Goal: Task Accomplishment & Management: Manage account settings

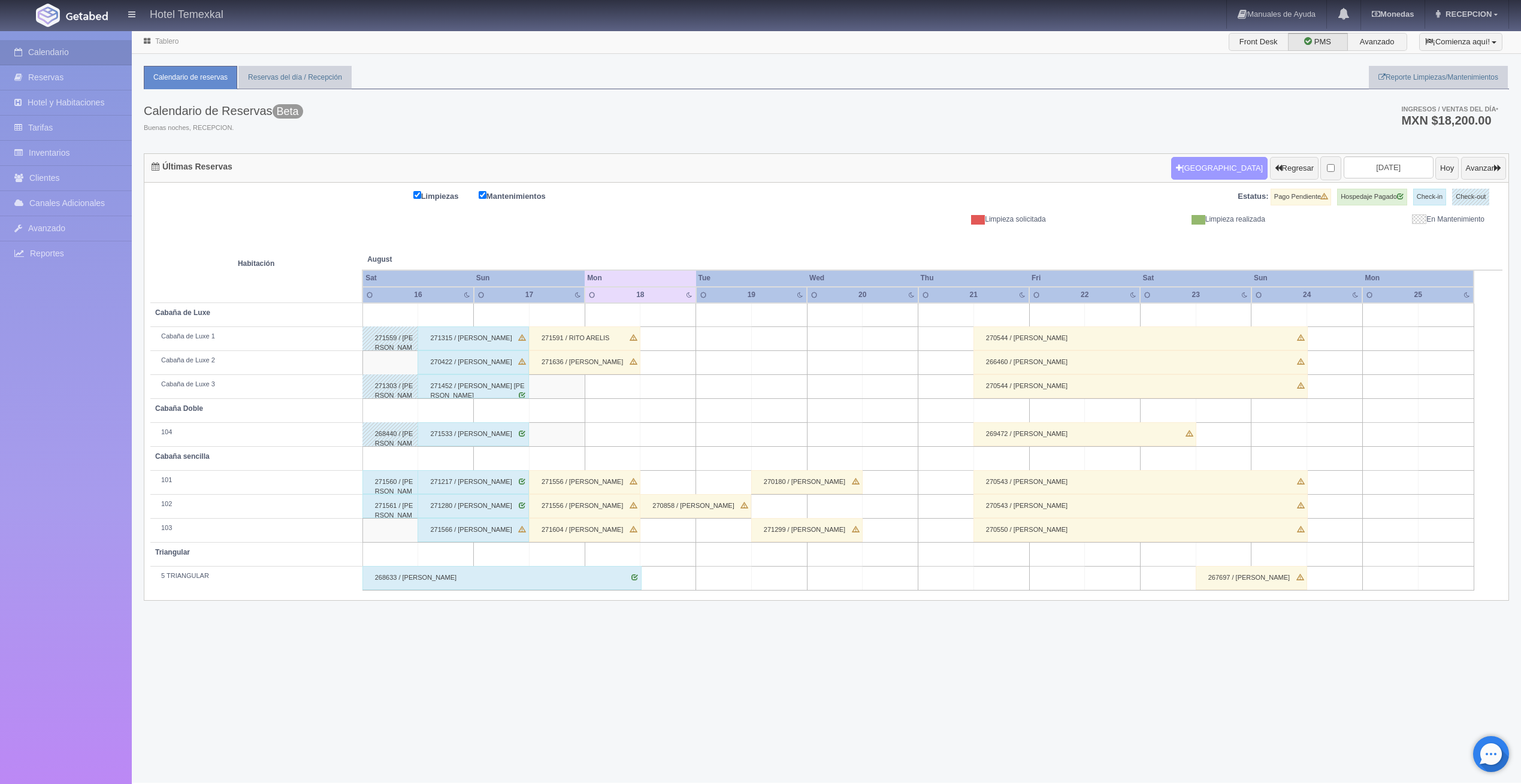
click at [1191, 166] on button "Nueva Reserva" at bounding box center [1220, 168] width 97 height 23
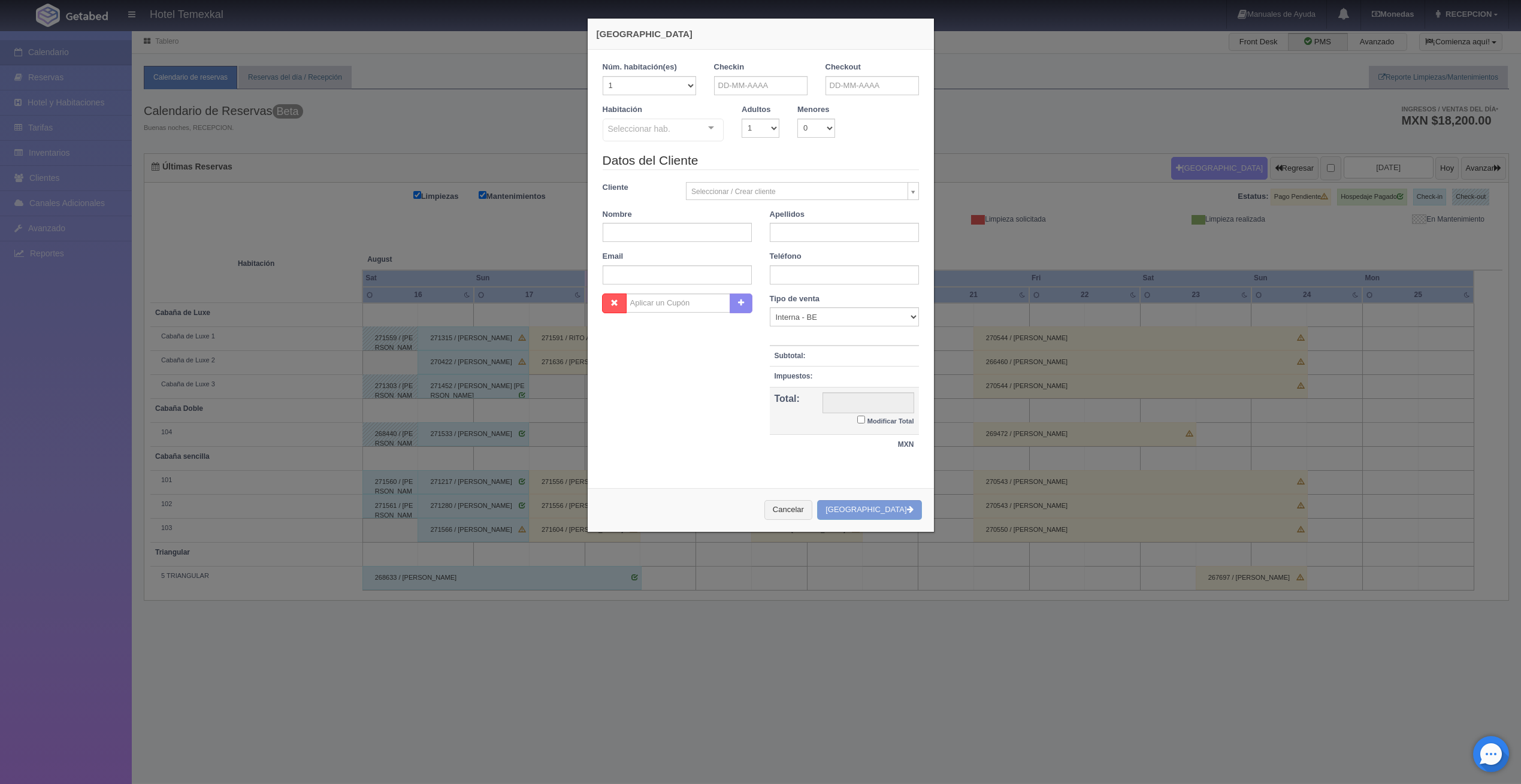
checkbox input "false"
click at [736, 83] on input "text" at bounding box center [760, 85] width 93 height 19
click at [755, 191] on link "19" at bounding box center [754, 197] width 16 height 18
type input "19-08-2025"
checkbox input "false"
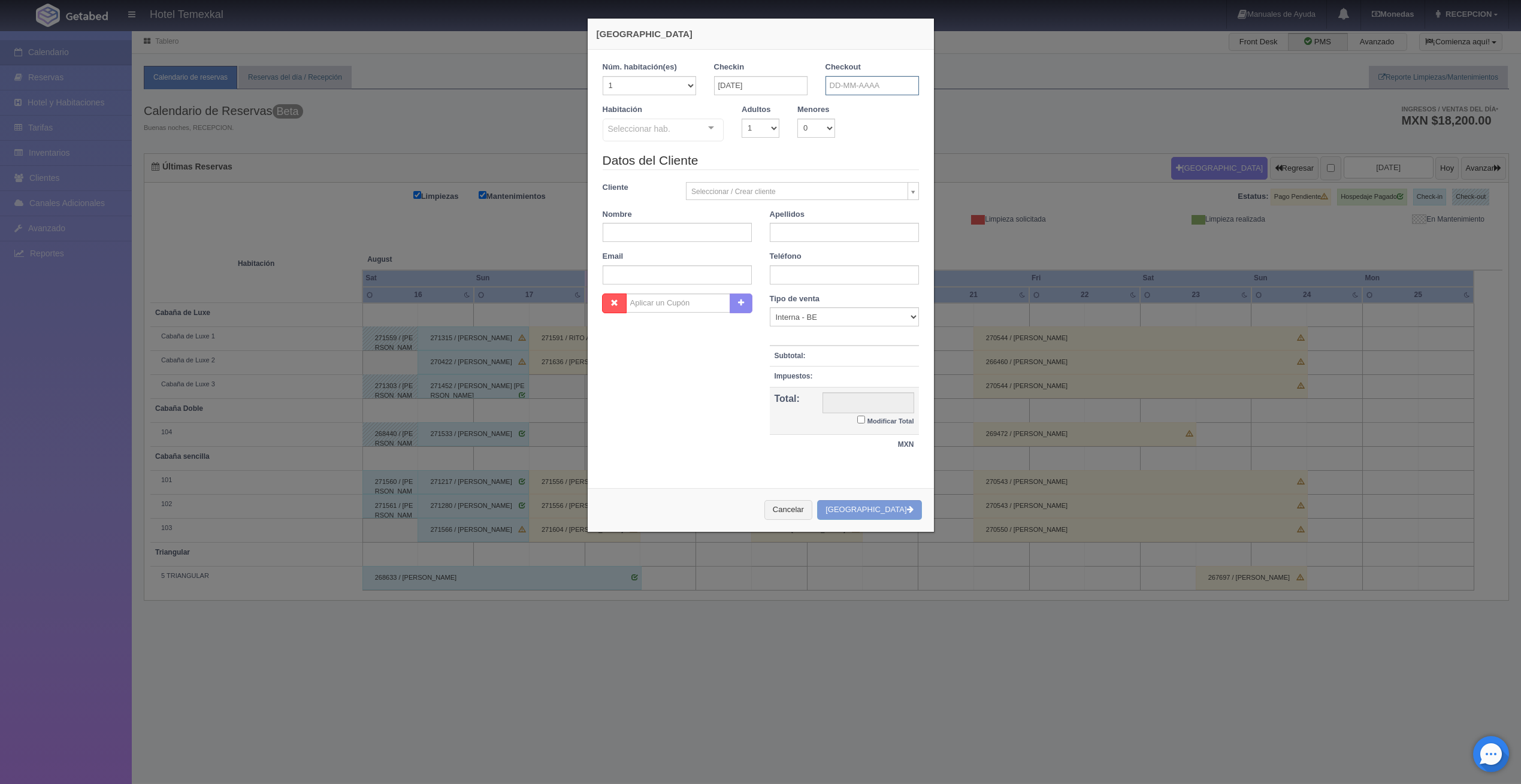
click at [843, 88] on input "text" at bounding box center [872, 85] width 93 height 19
click at [898, 195] on link "21" at bounding box center [899, 197] width 16 height 18
type input "21-08-2025"
drag, startPoint x: 689, startPoint y: 138, endPoint x: 683, endPoint y: 140, distance: 6.3
click at [689, 138] on div "Seleccionar hab." at bounding box center [664, 130] width 122 height 23
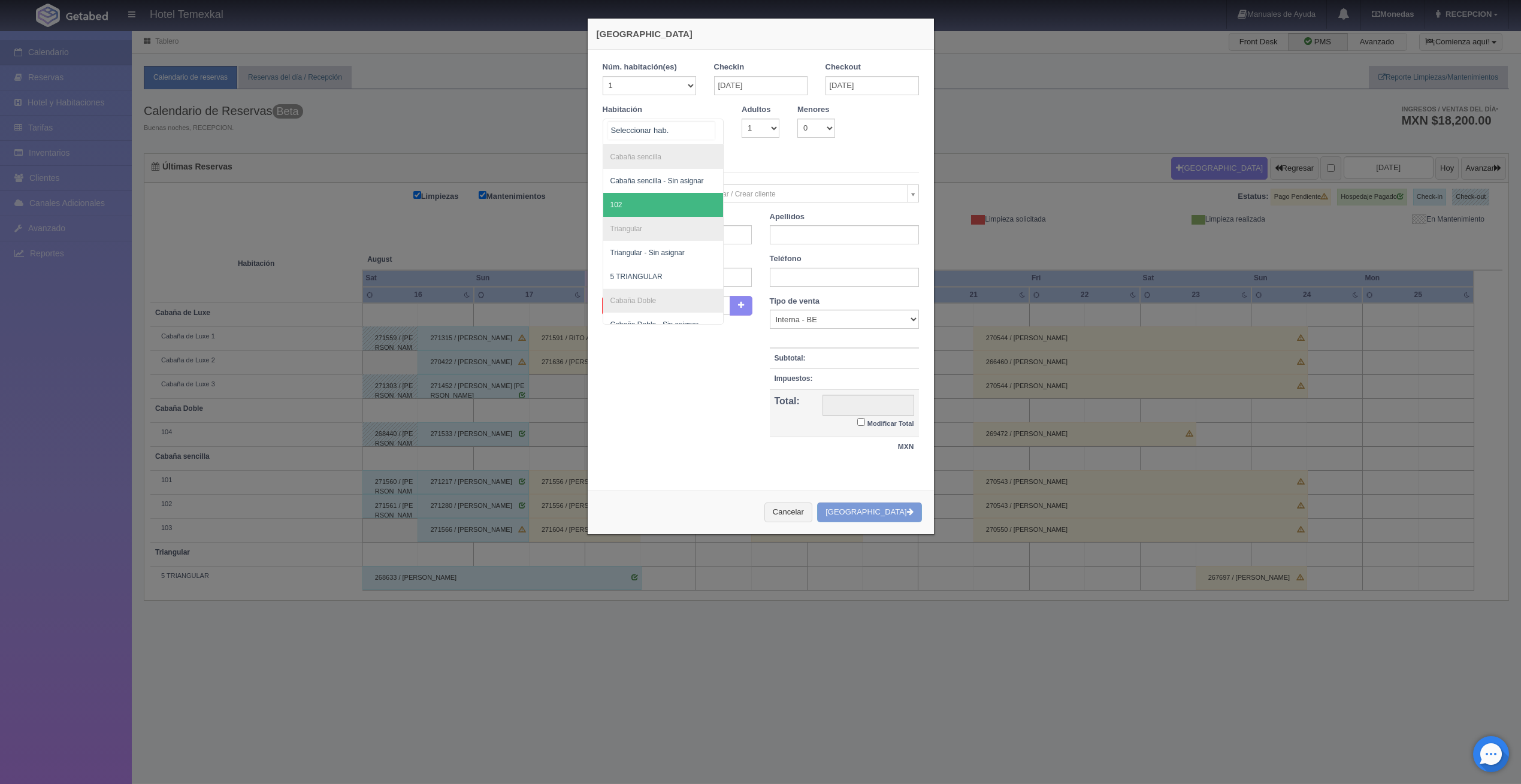
click at [615, 204] on span "102" at bounding box center [616, 204] width 12 height 8
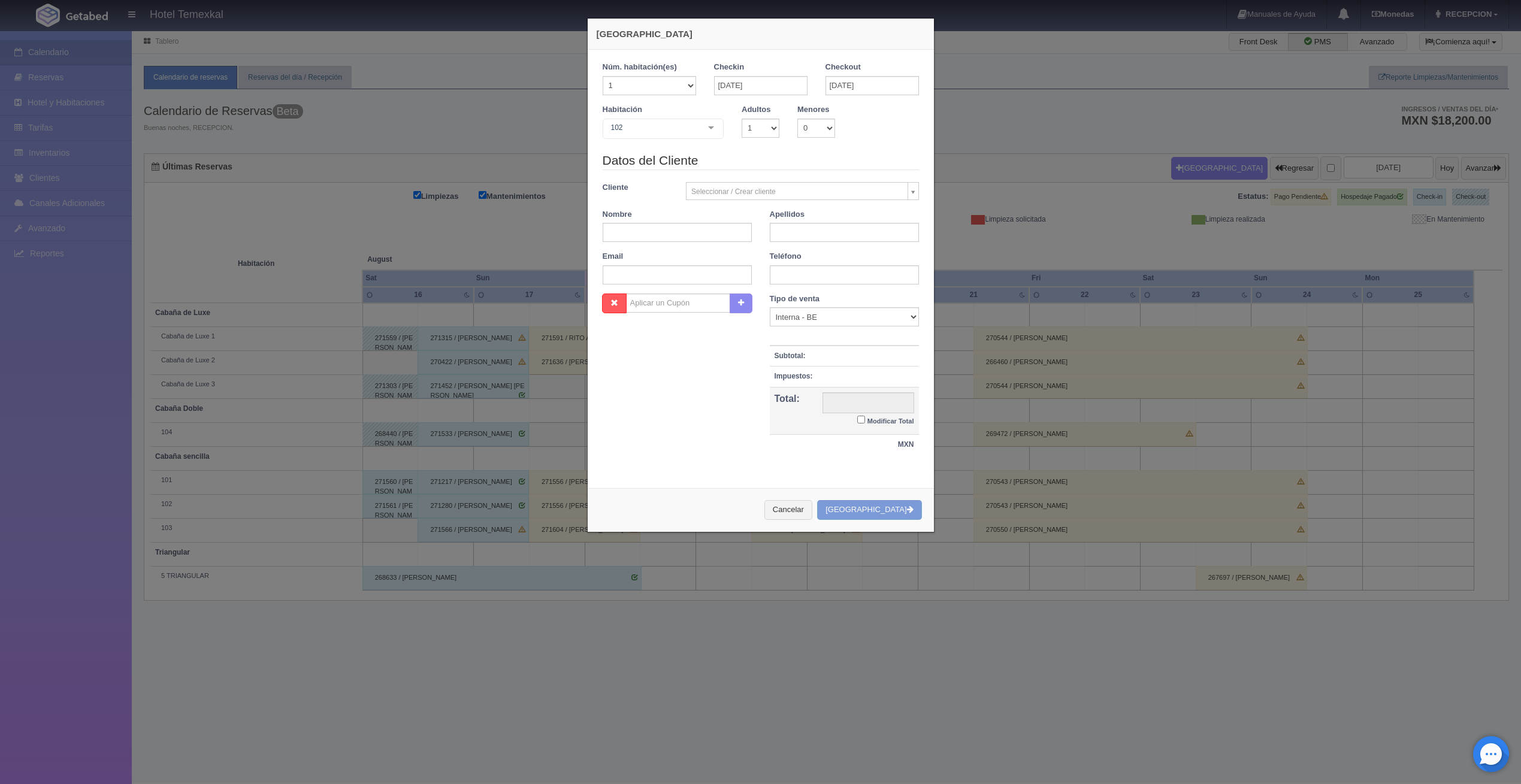
checkbox input "false"
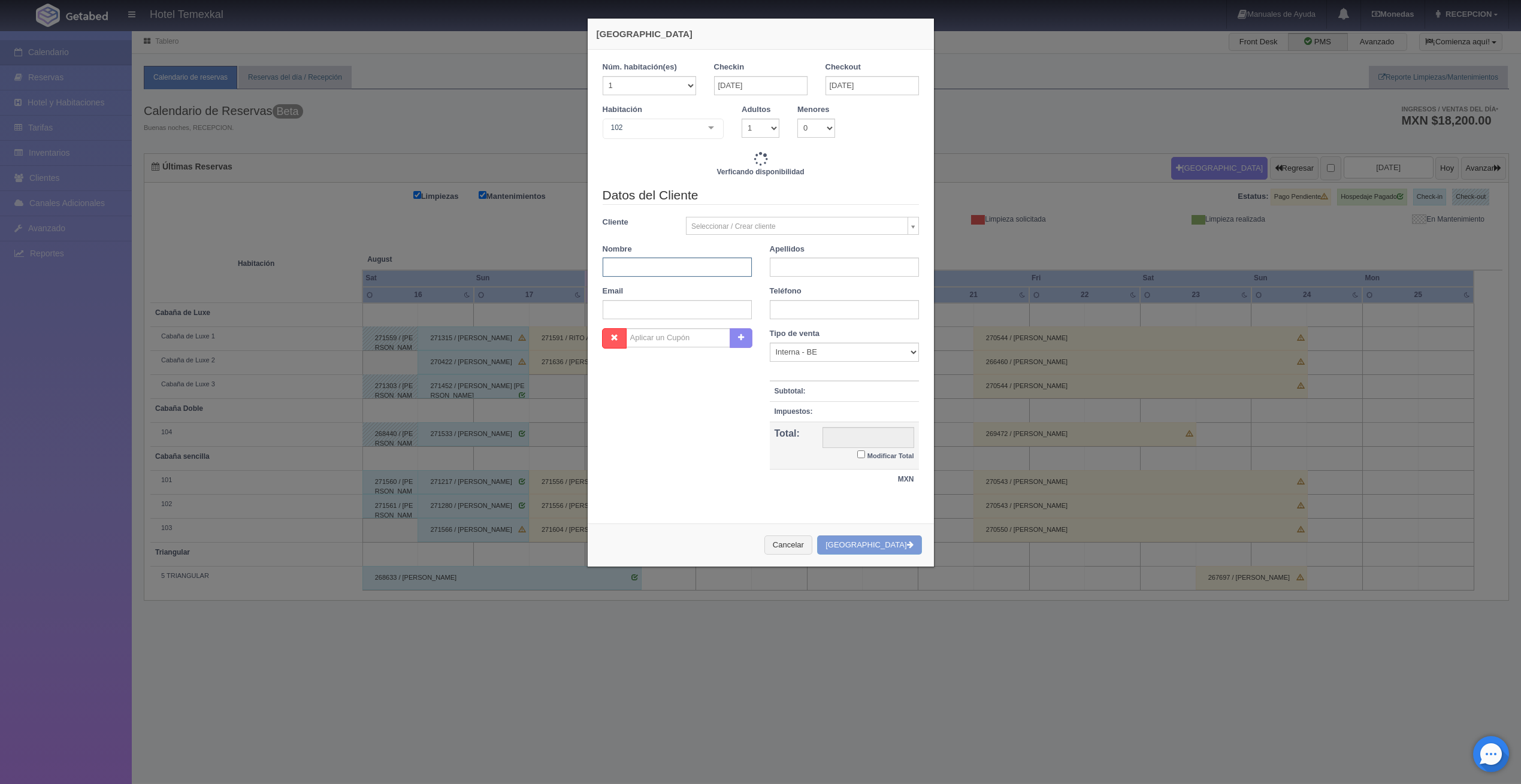
click at [639, 269] on input "text" at bounding box center [678, 267] width 149 height 19
type input "6000.00"
checkbox input "false"
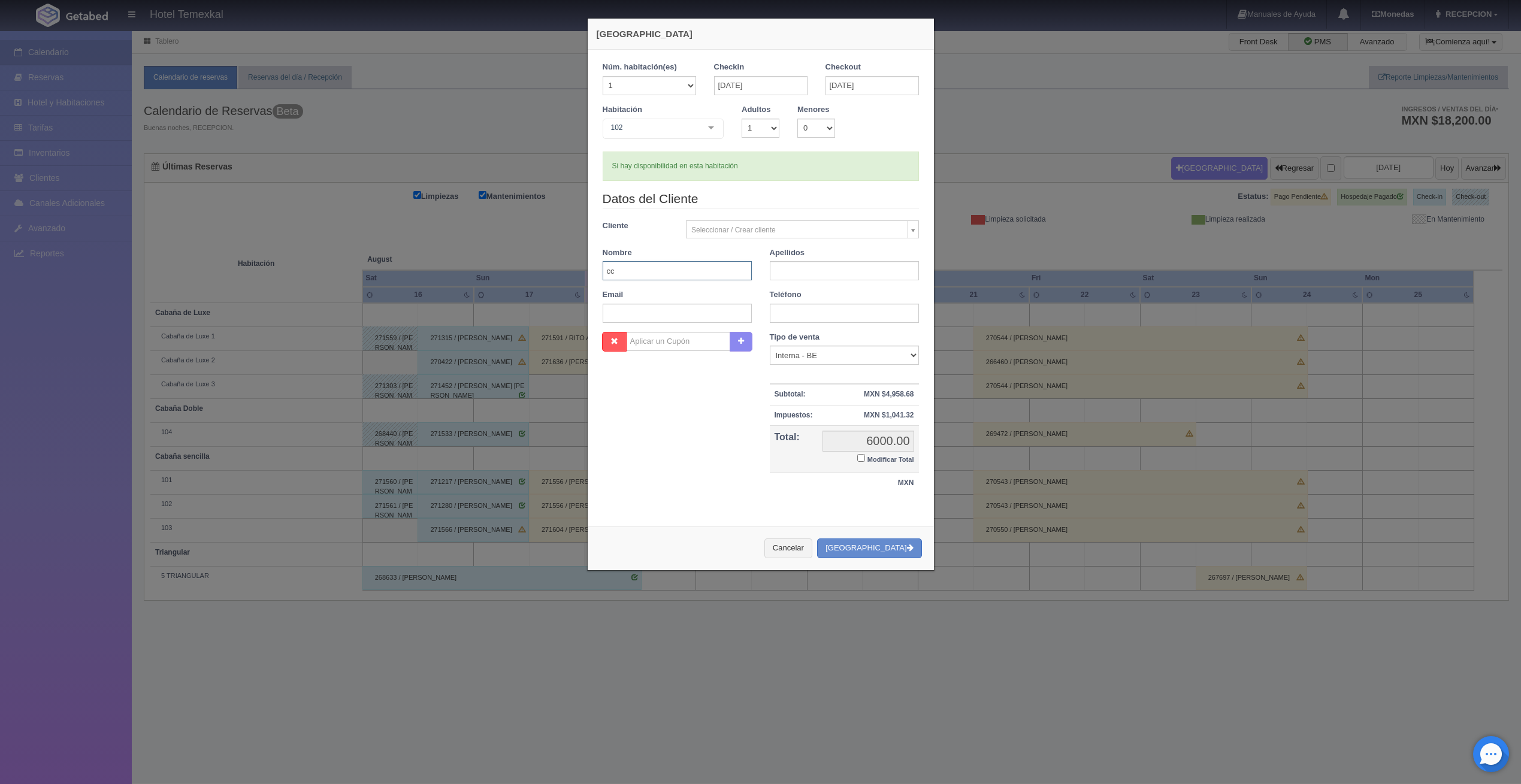
type input "c"
type input "CESAR"
type input "TORRES"
click at [857, 457] on input "Modificar Total" at bounding box center [861, 458] width 8 height 8
checkbox input "true"
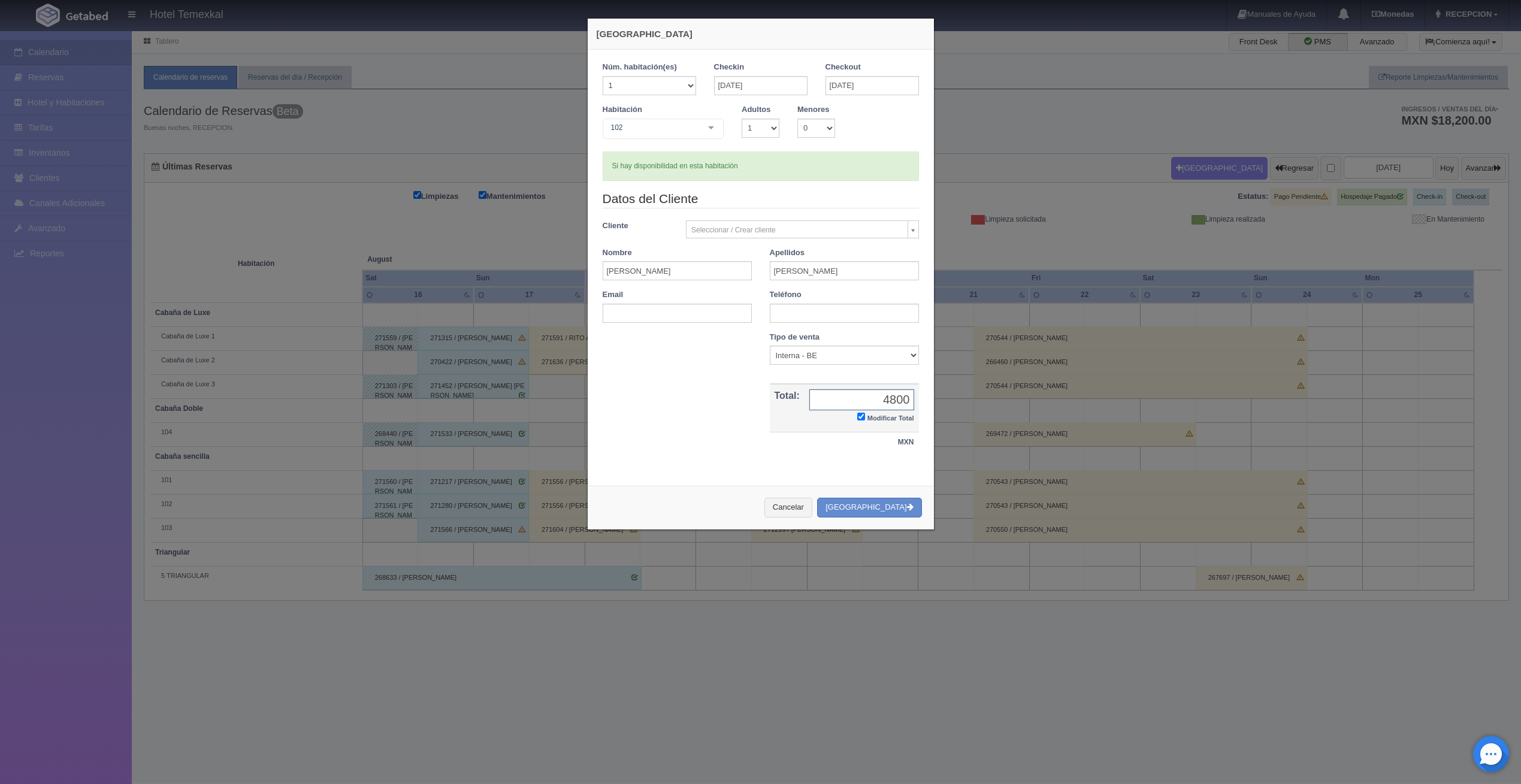
type input "4800"
click at [860, 519] on div "Cancelar Crear Reserva" at bounding box center [761, 508] width 346 height 44
click at [857, 503] on button "[GEOGRAPHIC_DATA]" at bounding box center [870, 508] width 105 height 20
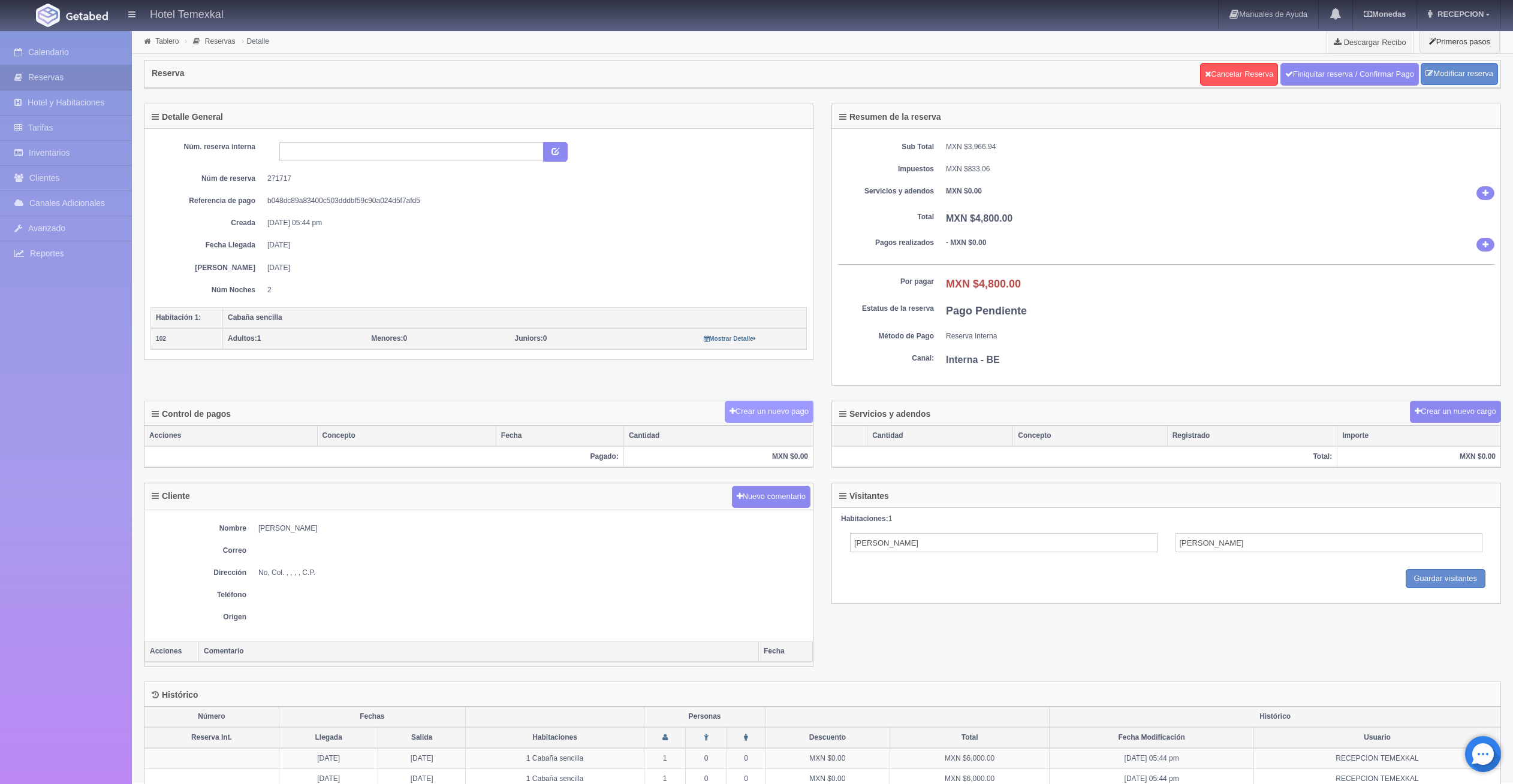
click at [767, 414] on button "Crear un nuevo pago" at bounding box center [769, 412] width 89 height 22
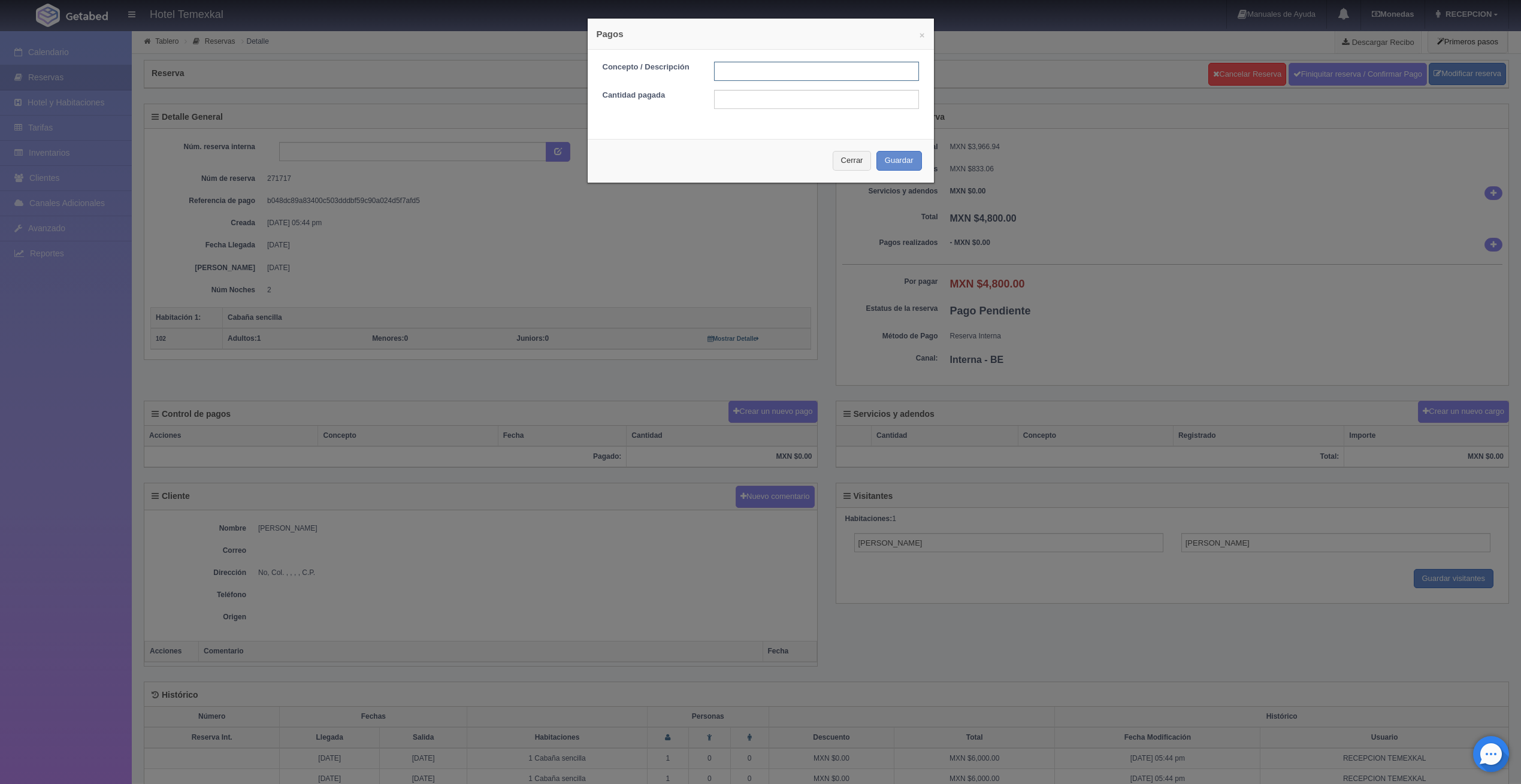
click at [762, 70] on input "text" at bounding box center [817, 71] width 205 height 19
type input "PRIMER ABONO"
type input "2400"
click at [898, 169] on button "Guardar" at bounding box center [900, 161] width 46 height 20
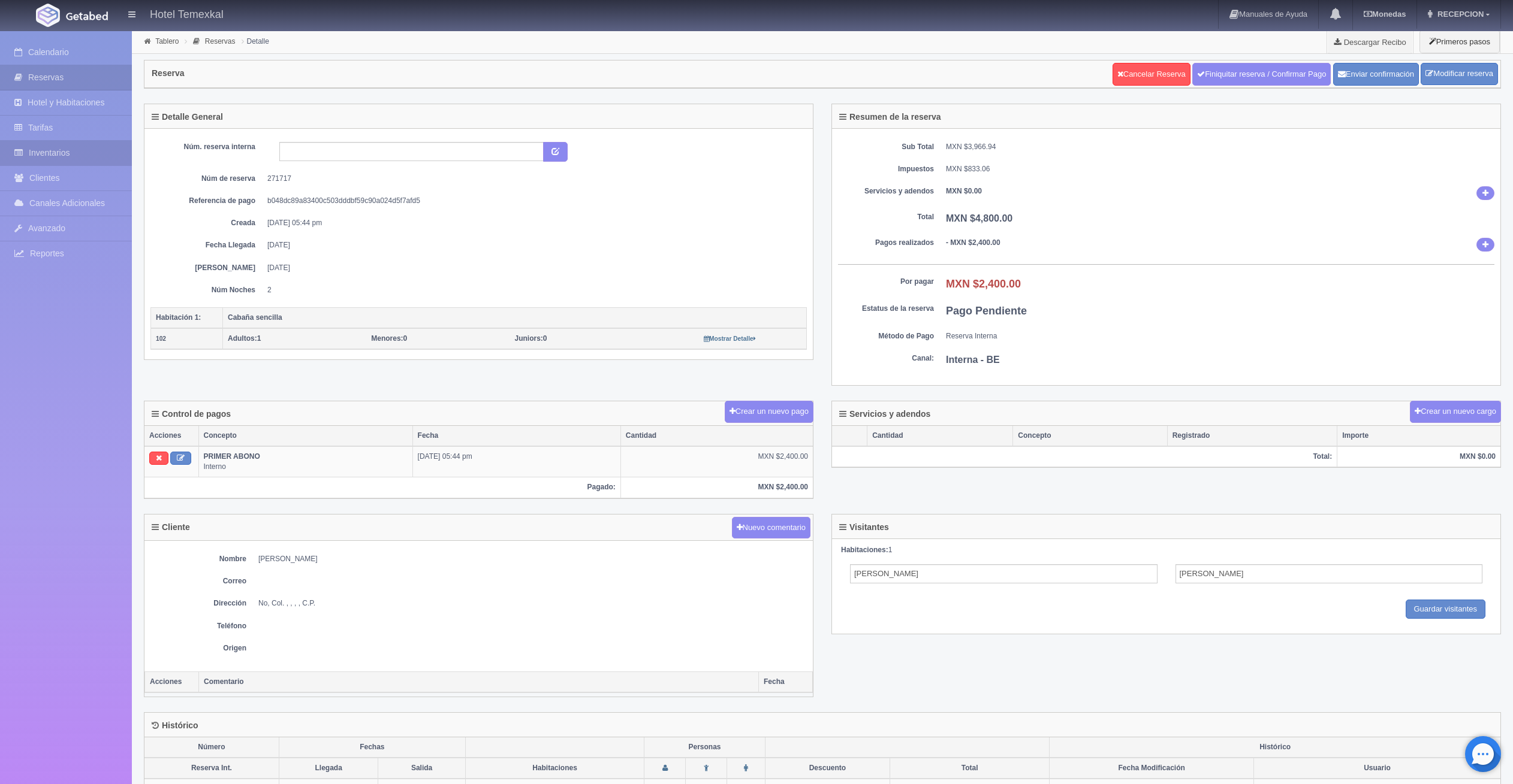
click at [68, 152] on link "Inventarios" at bounding box center [66, 153] width 132 height 25
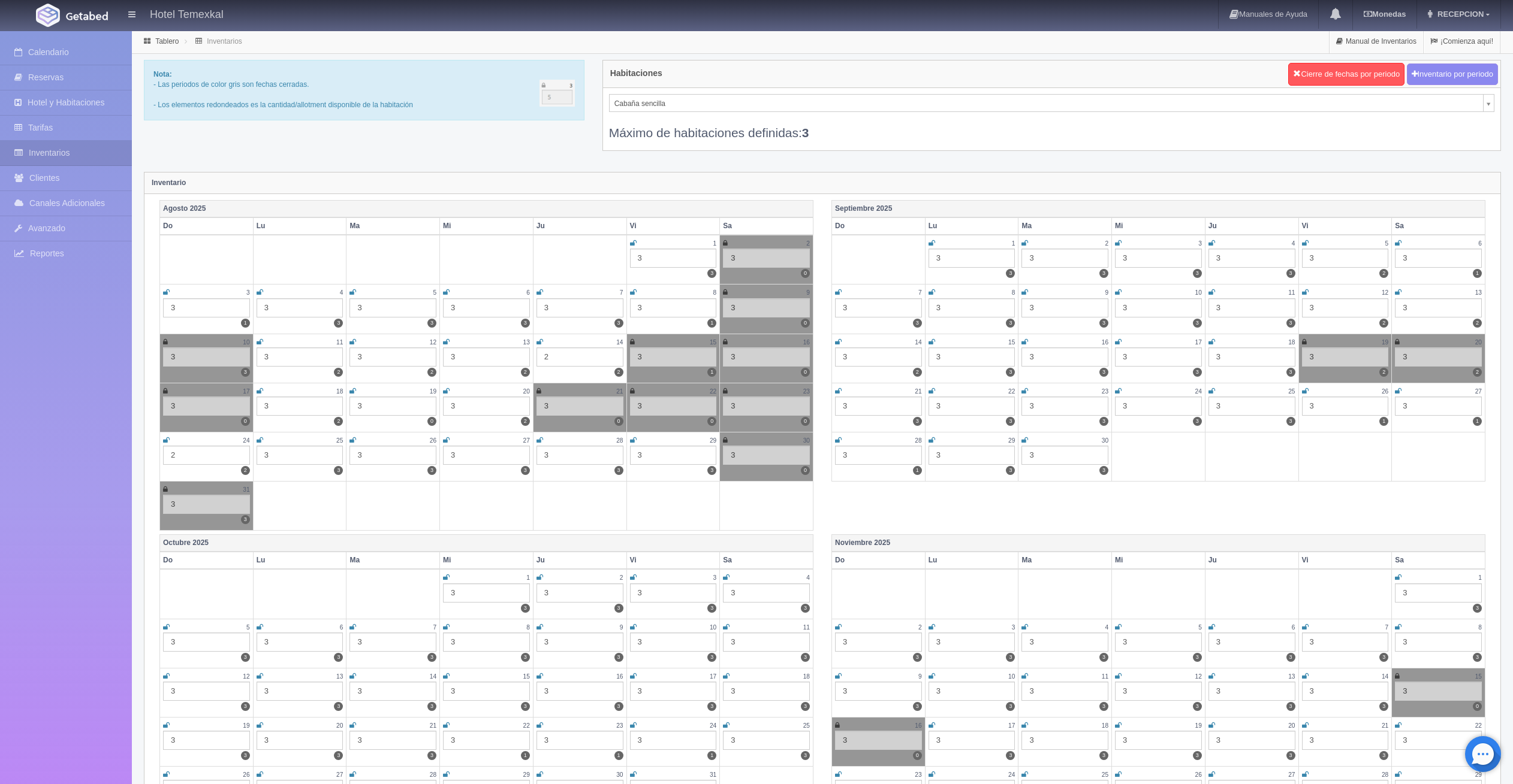
click at [355, 386] on link at bounding box center [353, 391] width 7 height 10
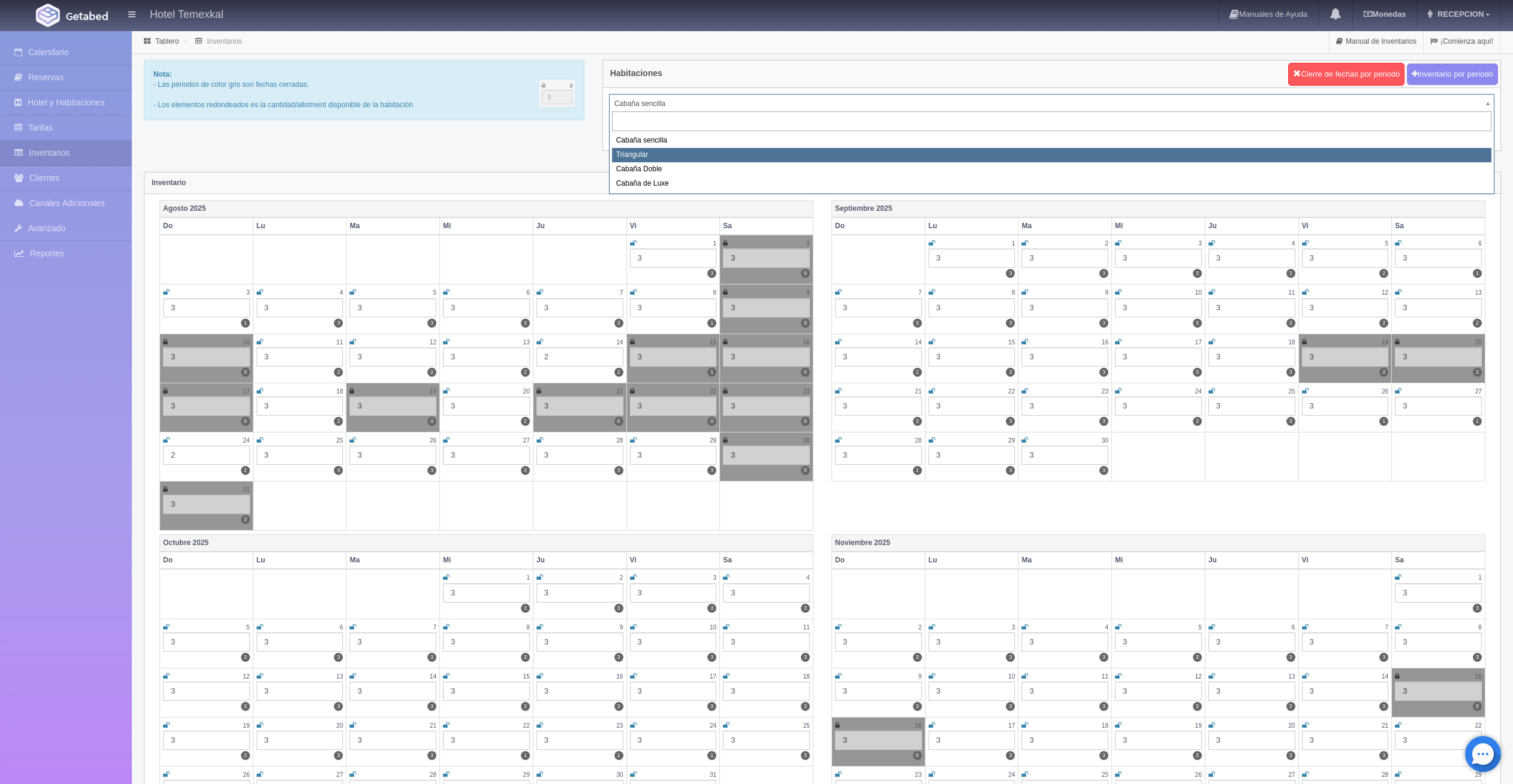
select select "2119"
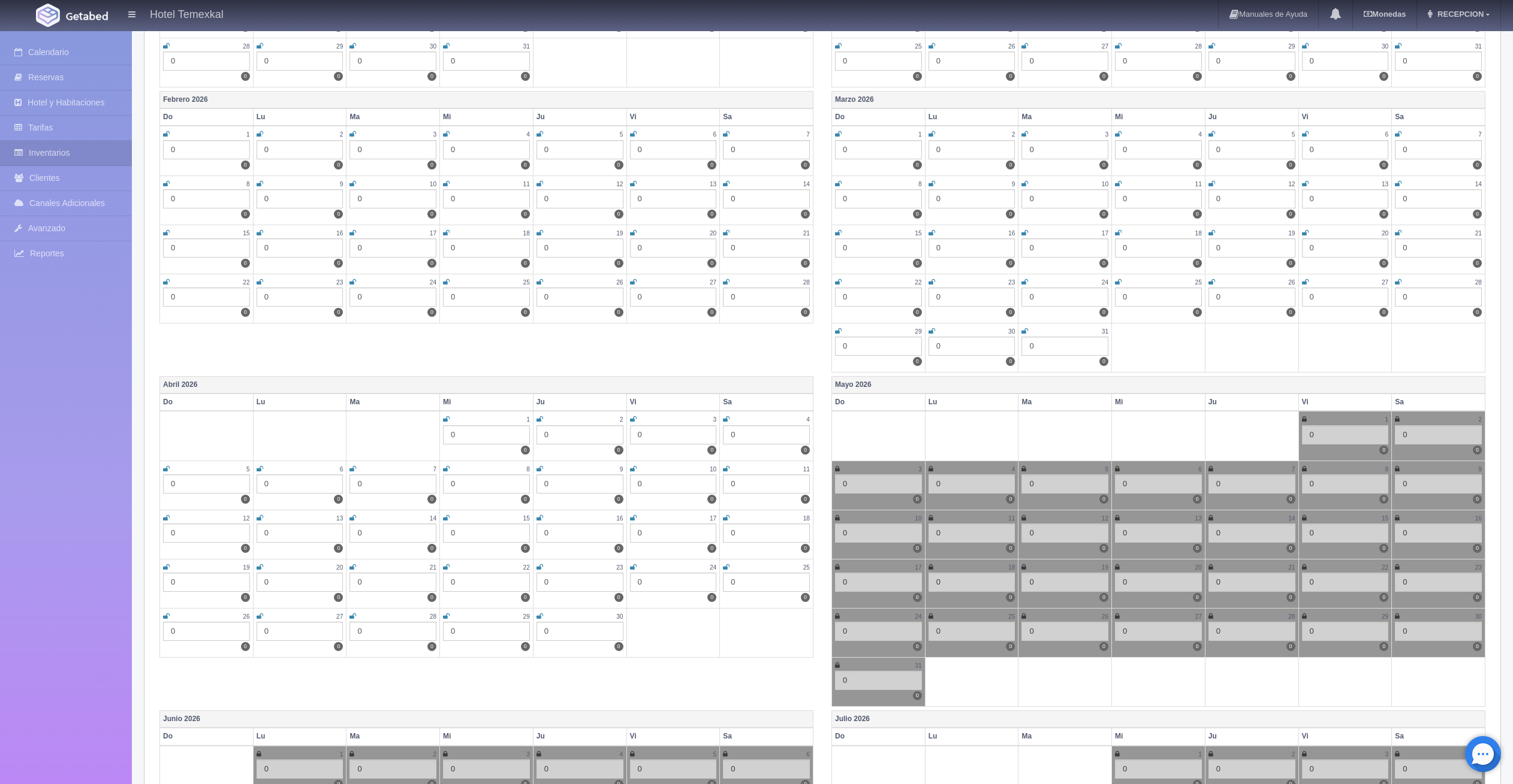
scroll to position [1138, 0]
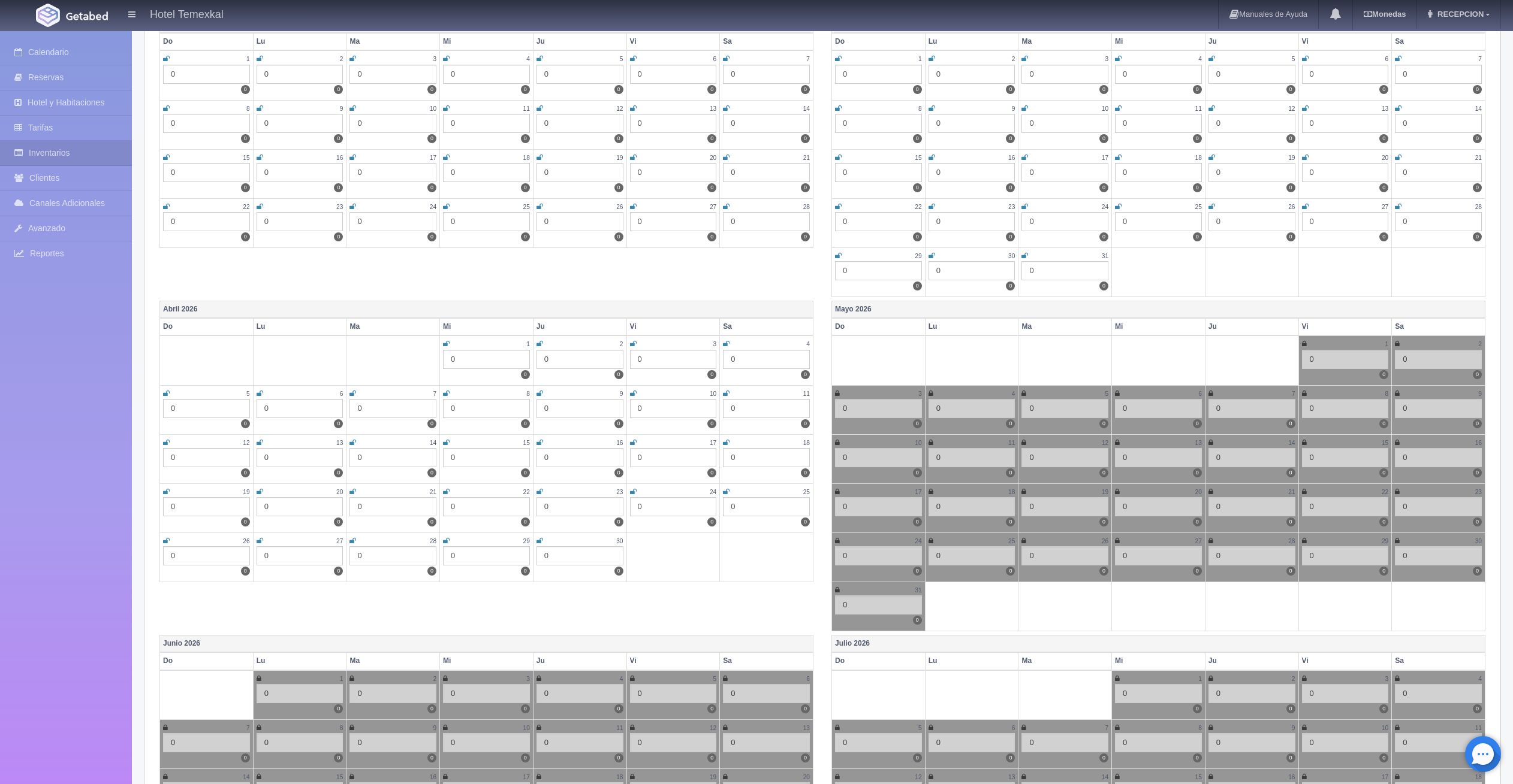
click at [920, 307] on th "Mayo 2026" at bounding box center [1159, 310] width 654 height 18
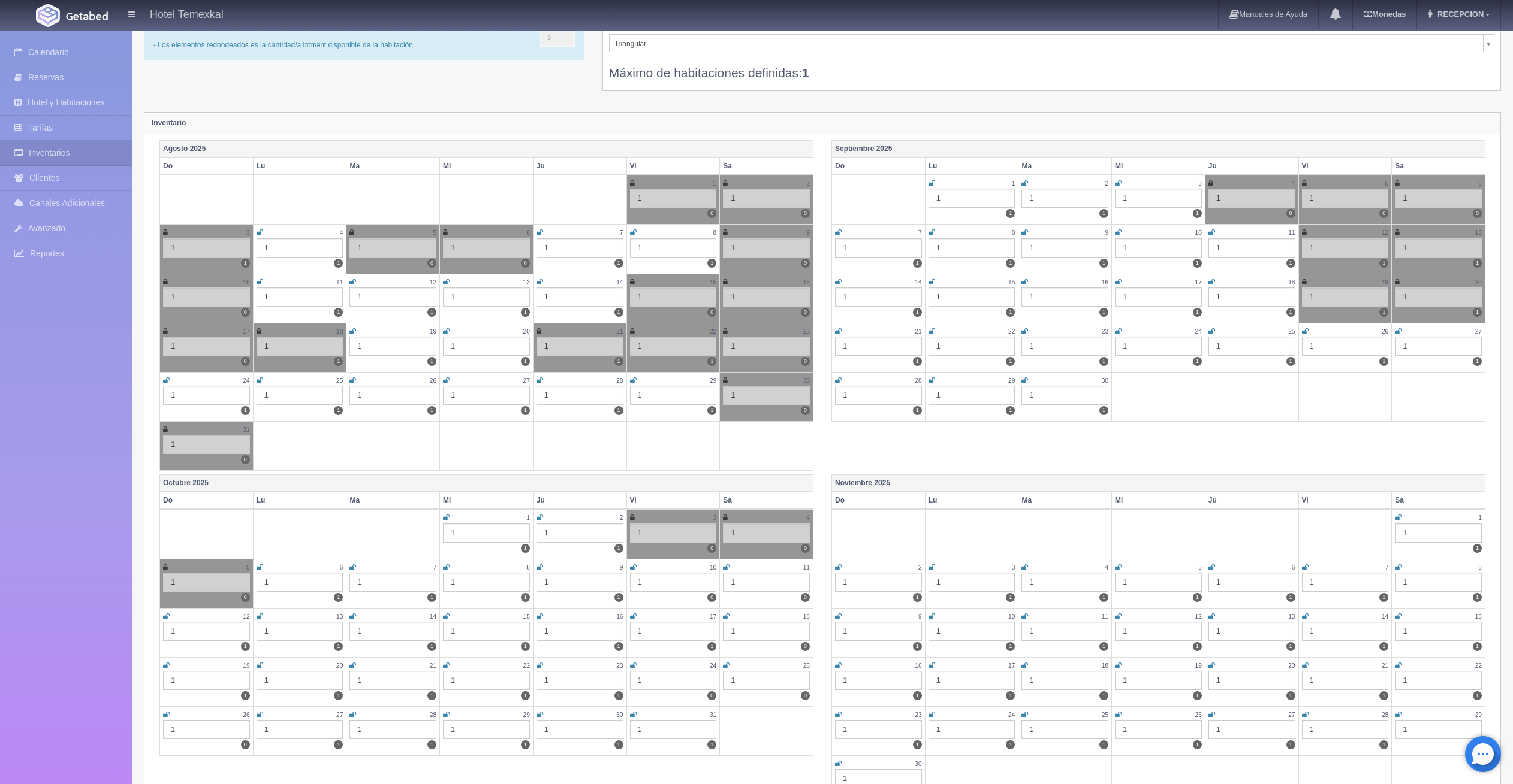
scroll to position [0, 0]
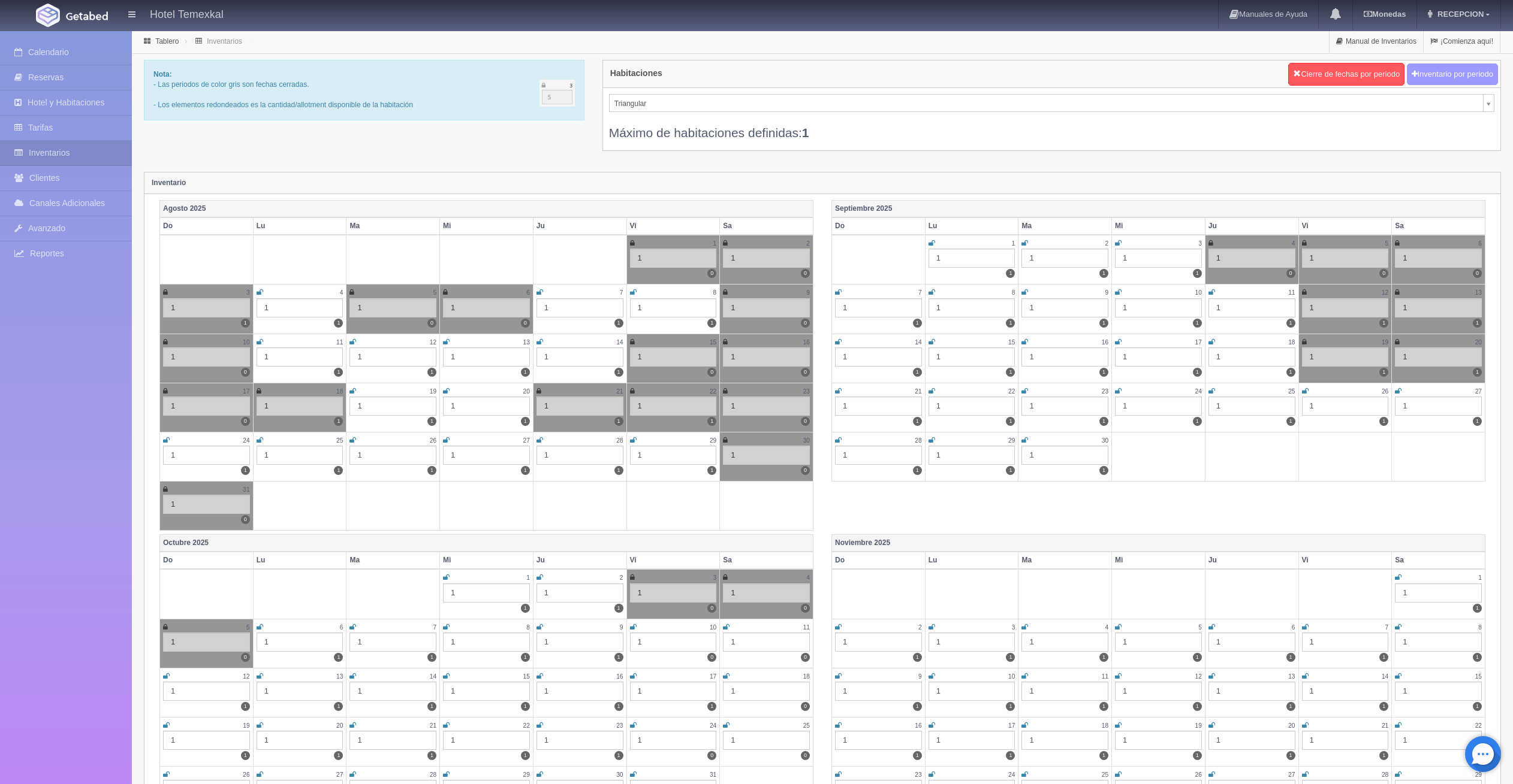
click at [1459, 80] on button "Inventario por periodo" at bounding box center [1452, 74] width 91 height 22
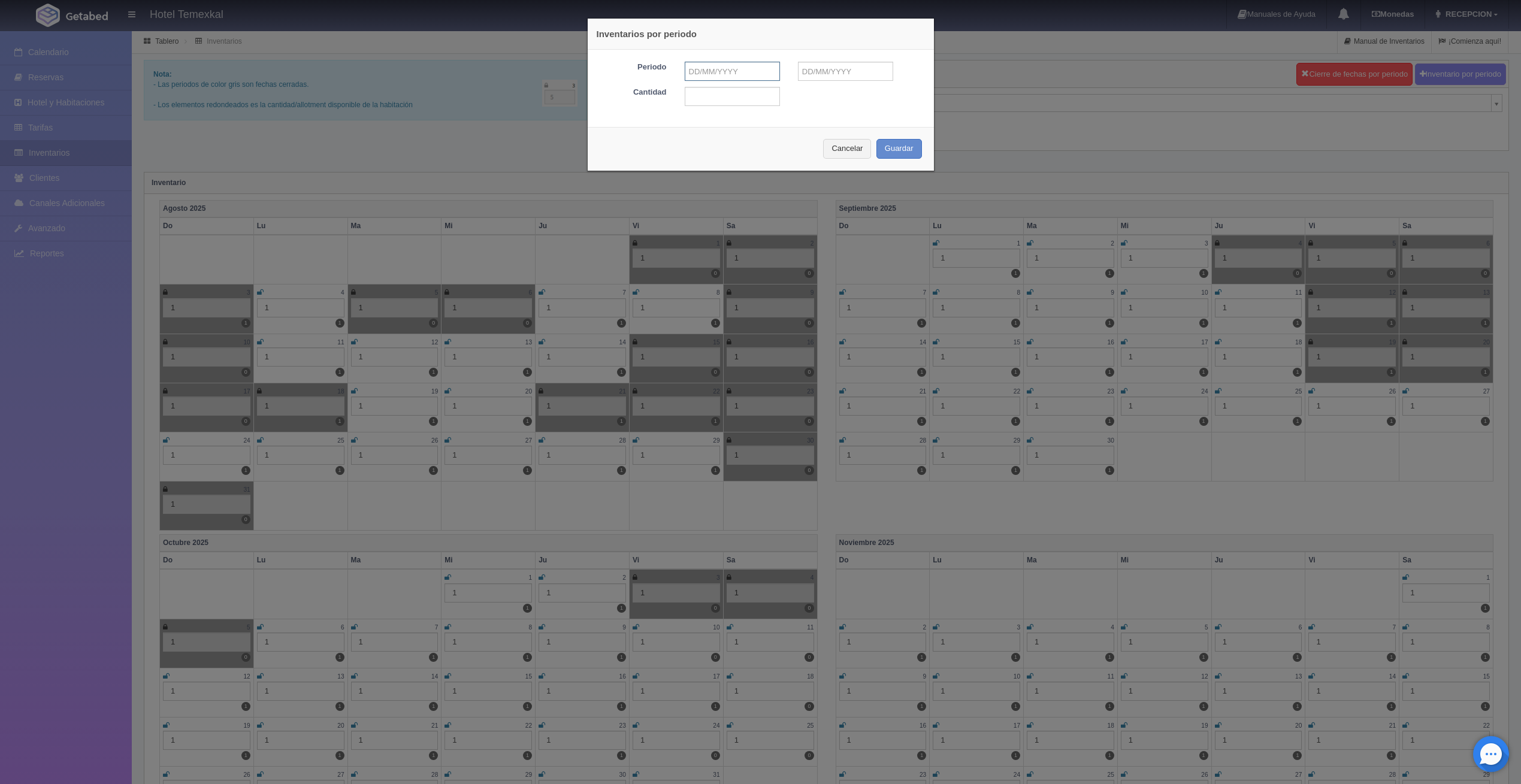
click at [721, 71] on input "text" at bounding box center [732, 71] width 95 height 19
click at [794, 90] on span "Next" at bounding box center [793, 90] width 10 height 10
click at [742, 135] on link "1" at bounding box center [741, 127] width 16 height 18
type input "01-10-2025"
click at [826, 74] on input "text" at bounding box center [845, 71] width 95 height 19
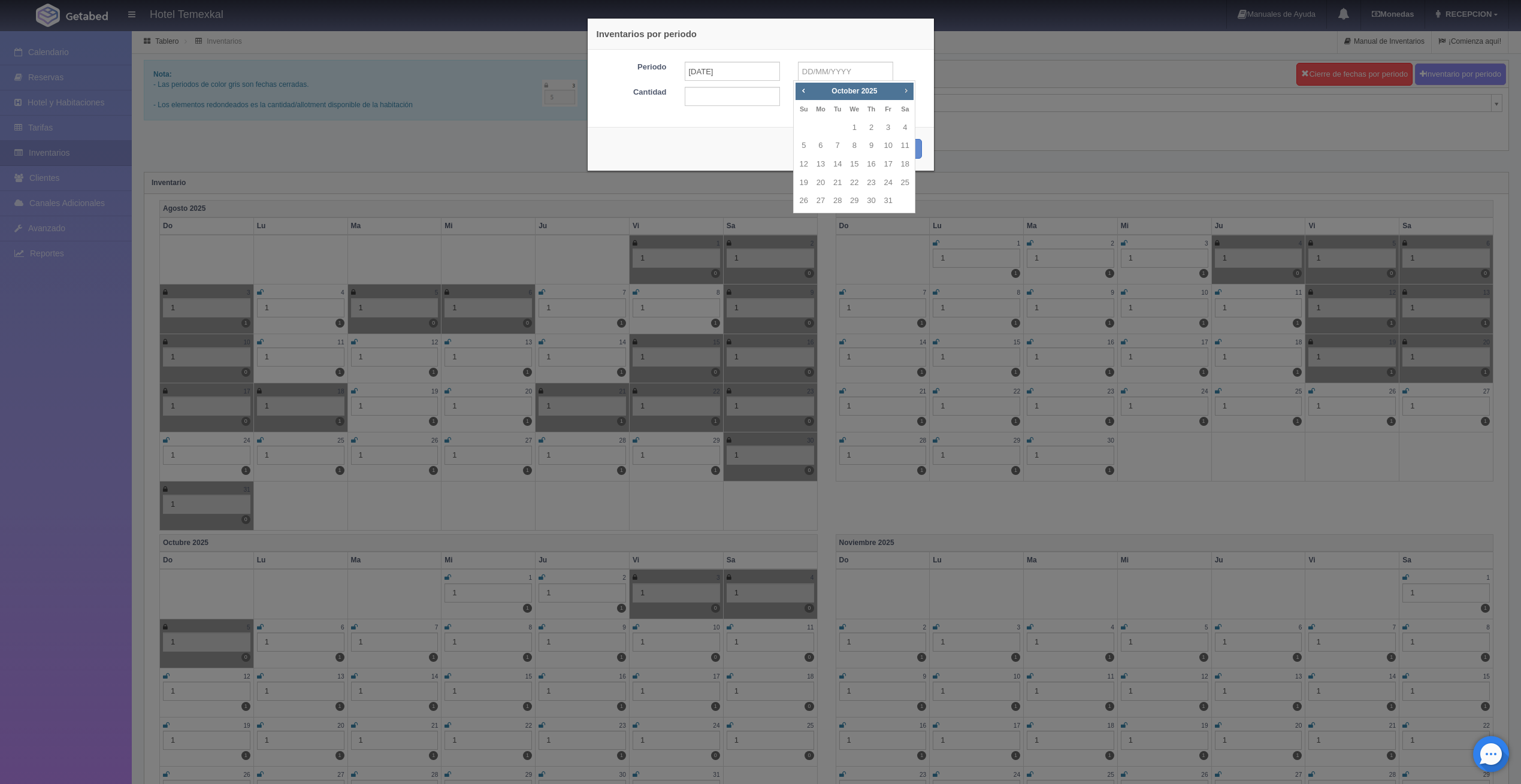
click at [904, 90] on span "Next" at bounding box center [906, 90] width 10 height 10
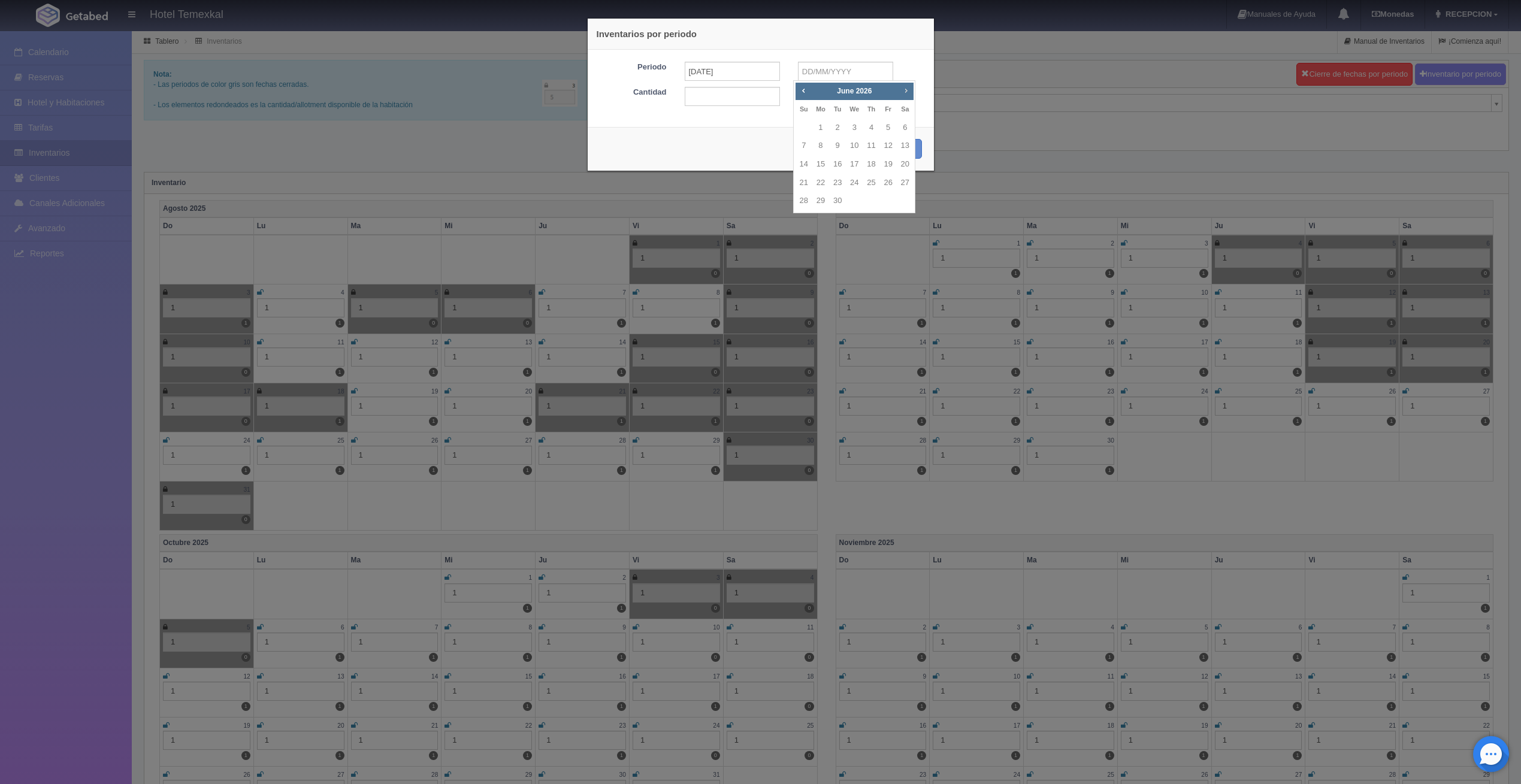
click at [904, 90] on span "Next" at bounding box center [906, 90] width 10 height 10
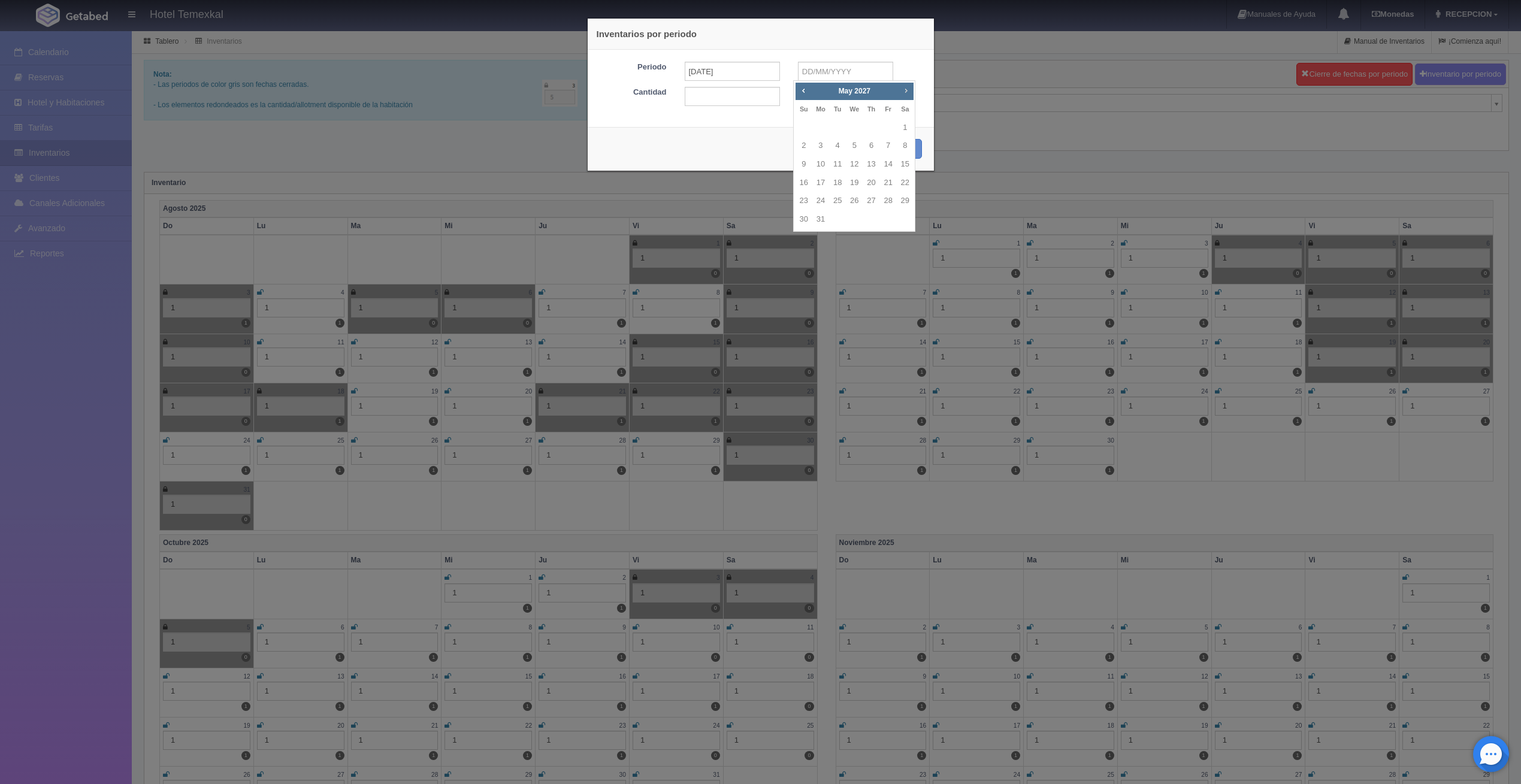
click at [904, 90] on span "Next" at bounding box center [906, 90] width 10 height 10
click at [853, 197] on link "30" at bounding box center [855, 201] width 16 height 18
type input "30-06-2027"
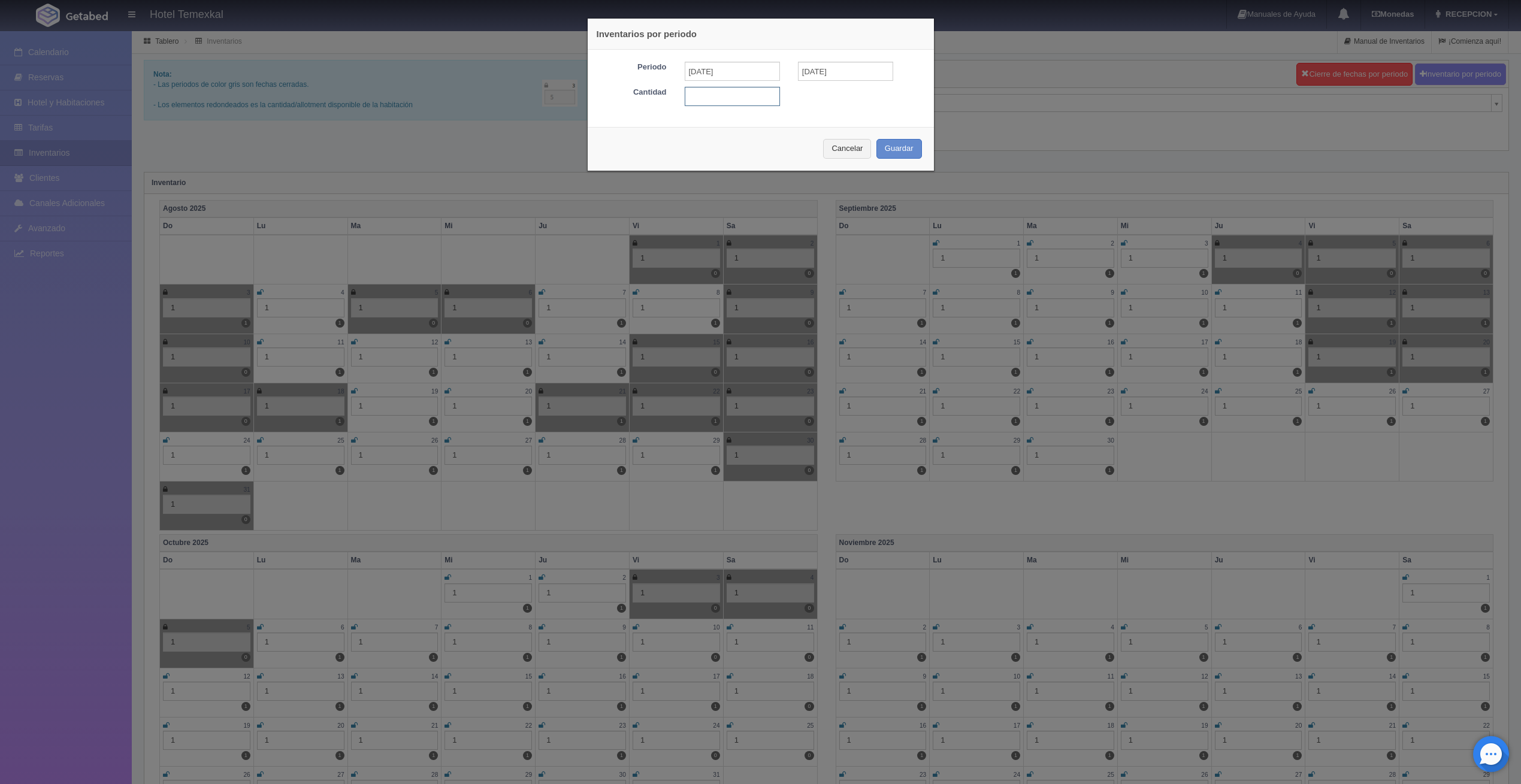
click at [717, 90] on input "text" at bounding box center [732, 96] width 95 height 19
type input "1"
click at [909, 155] on button "Guardar" at bounding box center [900, 149] width 46 height 20
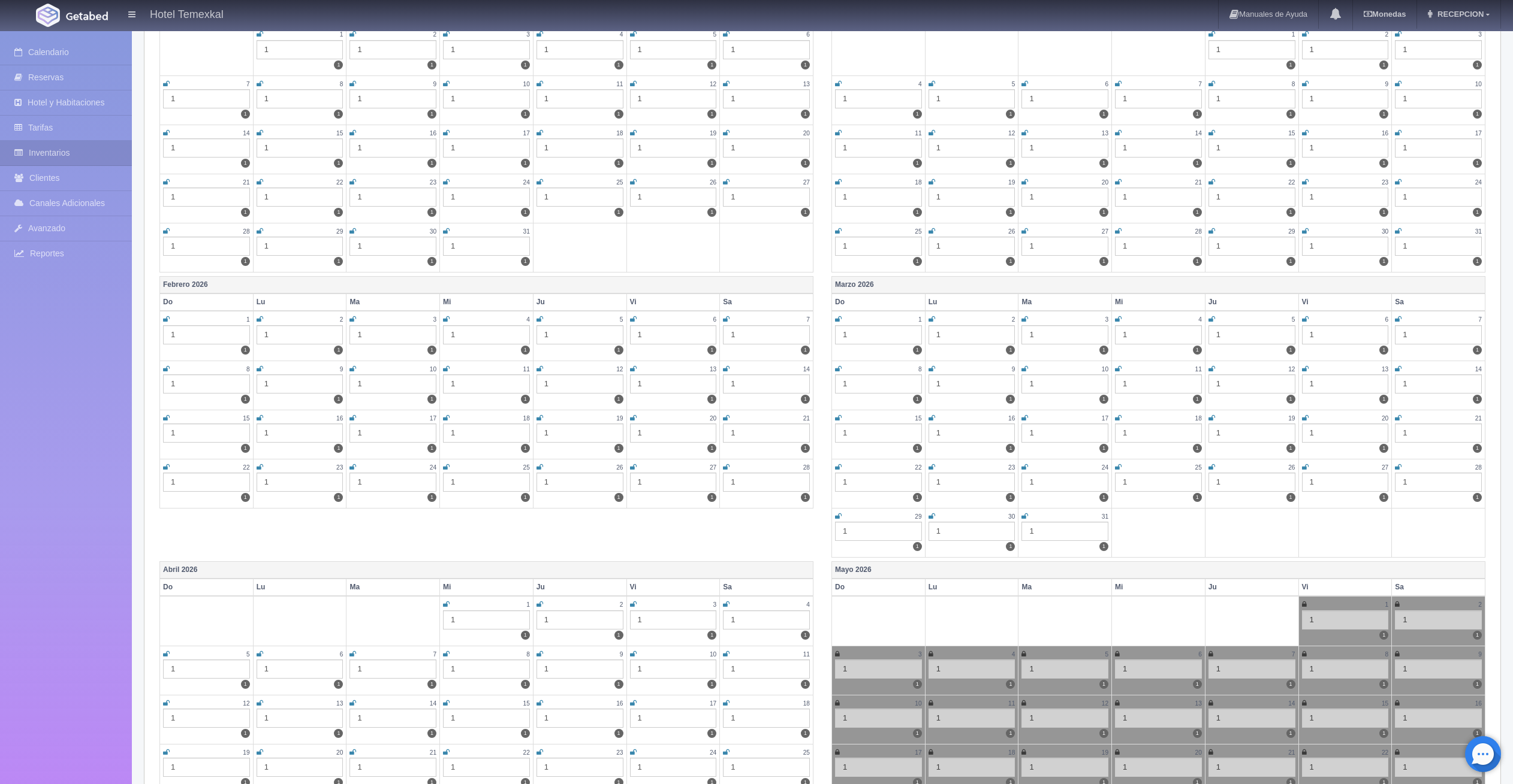
scroll to position [958, 0]
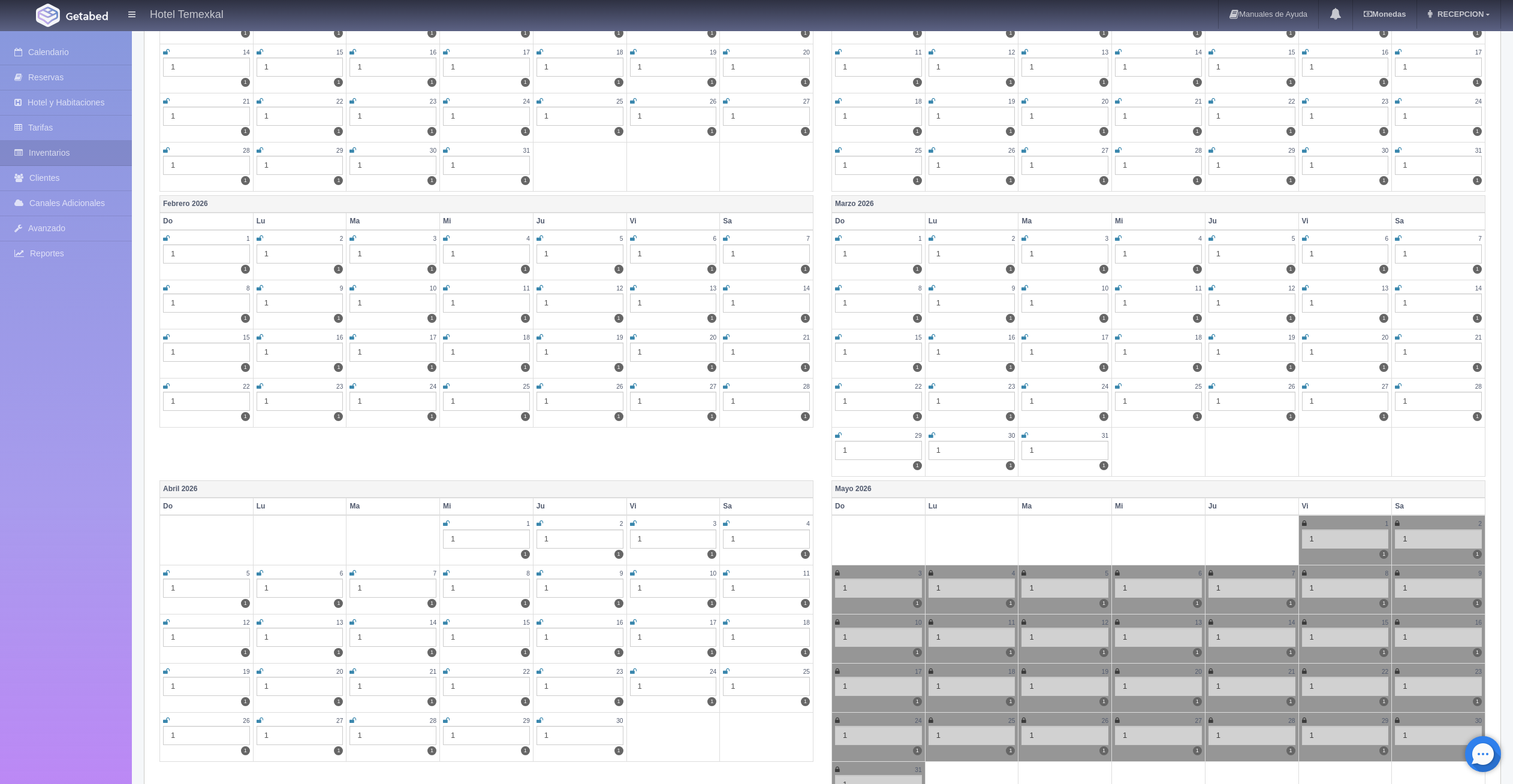
click at [944, 488] on th "Mayo 2026" at bounding box center [1159, 489] width 654 height 18
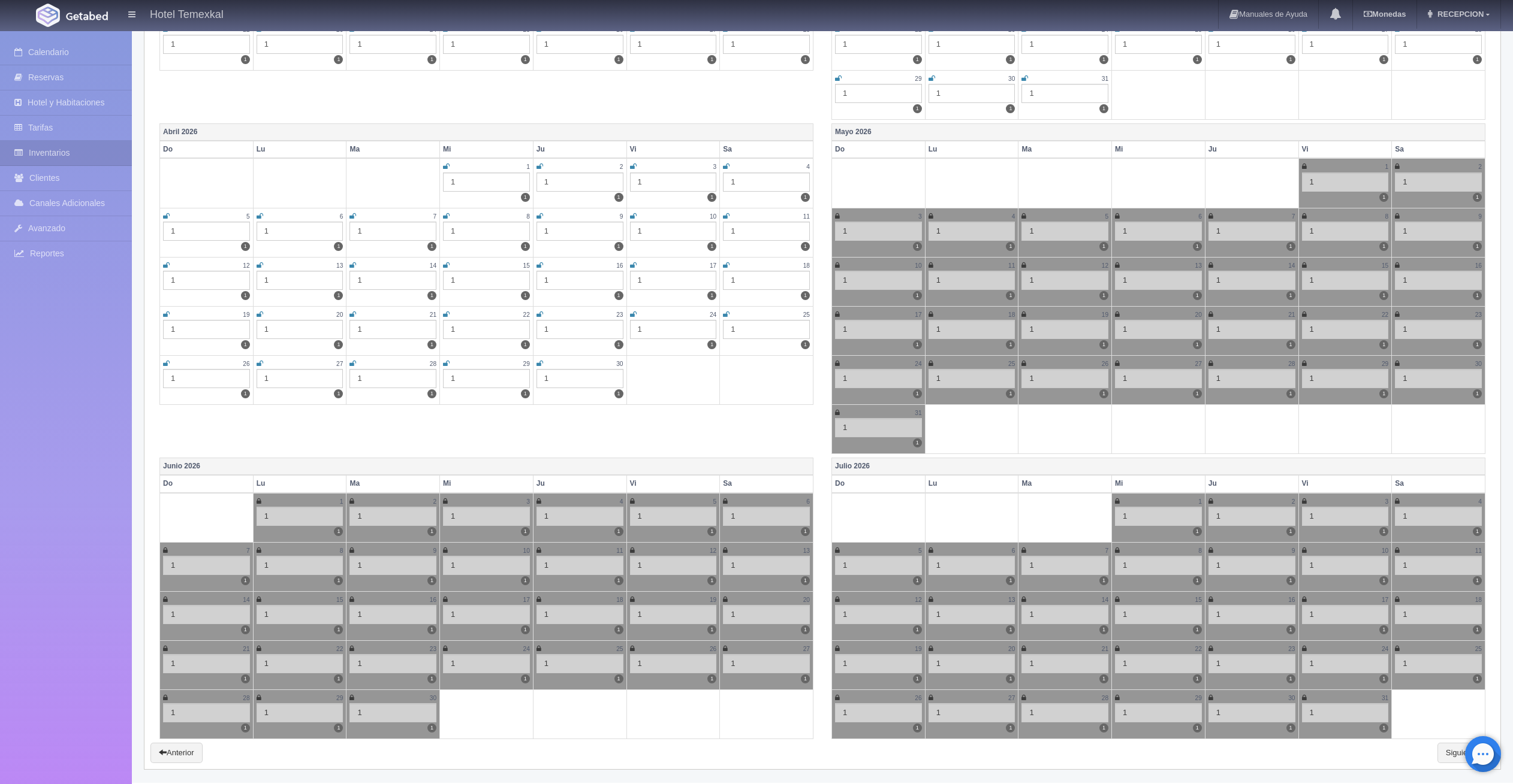
scroll to position [1076, 0]
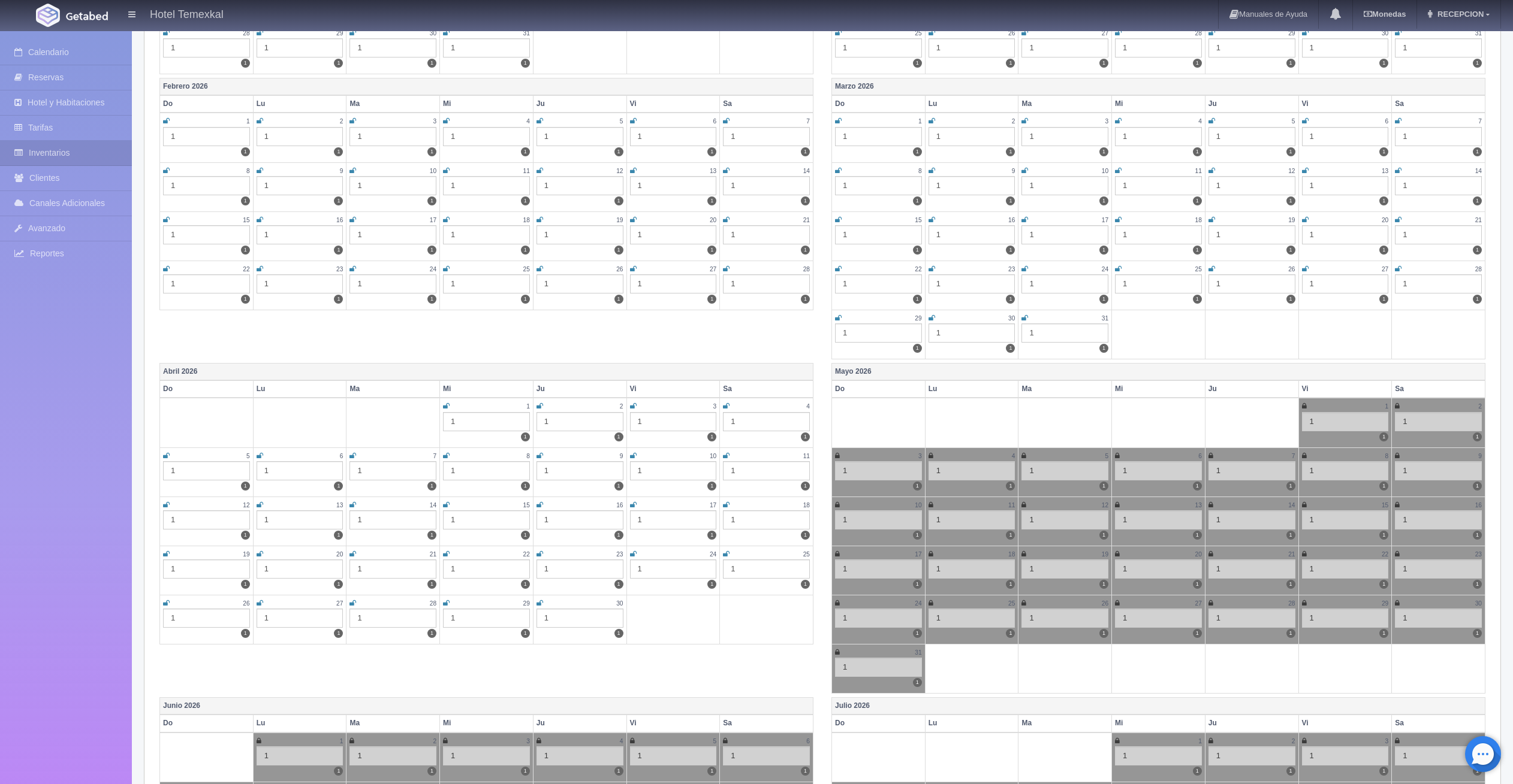
click at [1329, 388] on th "Vi" at bounding box center [1344, 389] width 93 height 18
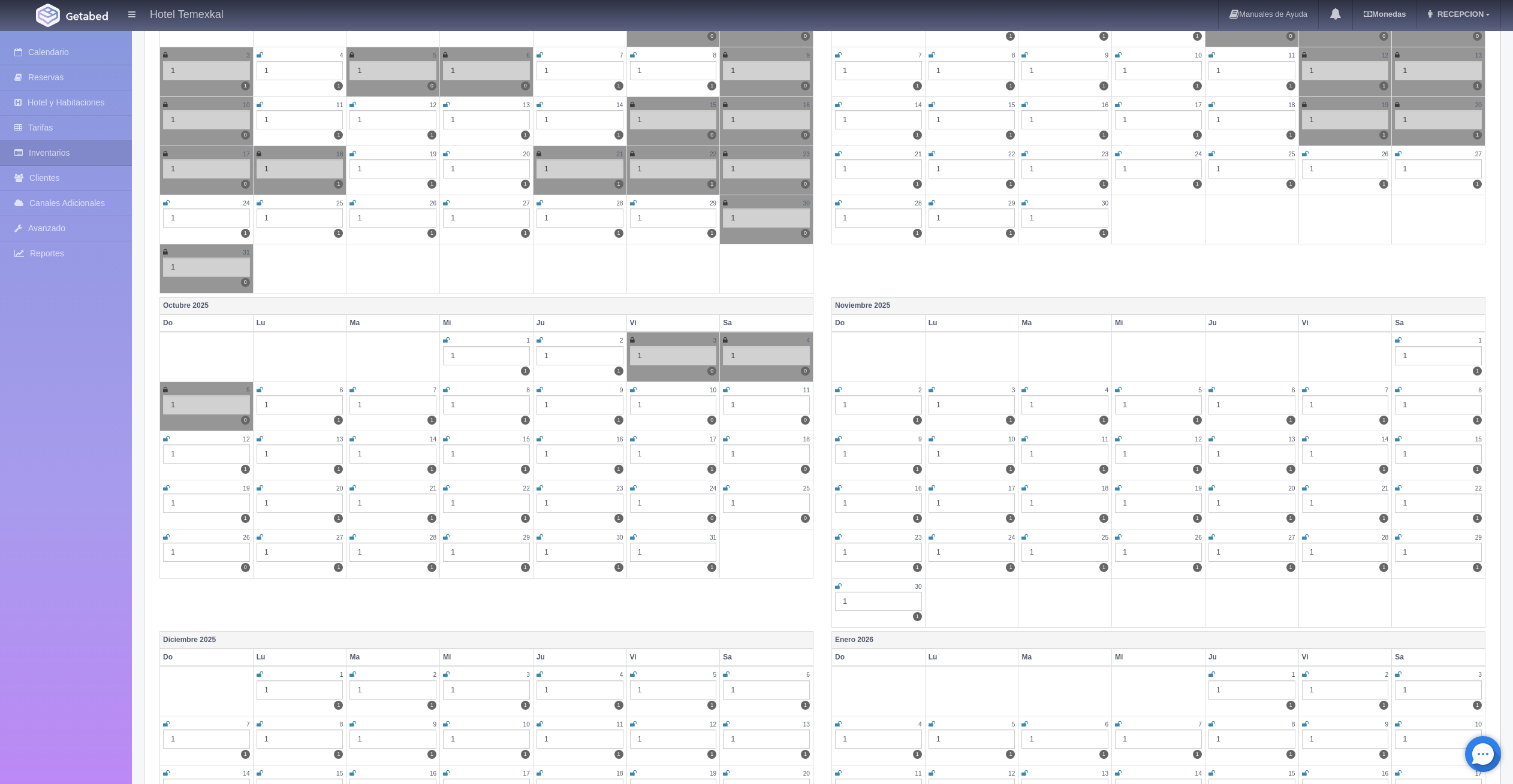
scroll to position [0, 0]
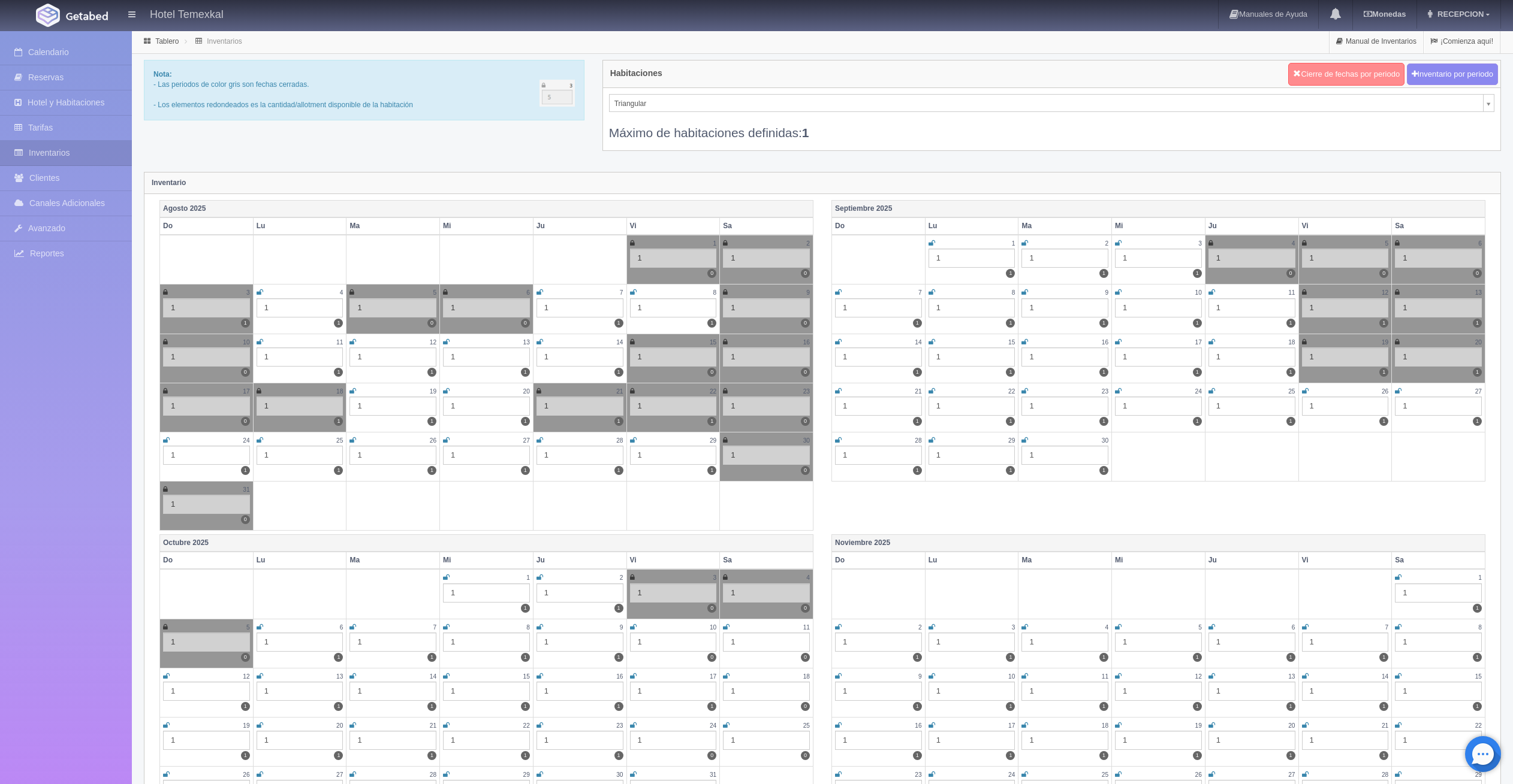
click at [1318, 72] on button "Cierre de fechas por periodo" at bounding box center [1346, 74] width 116 height 23
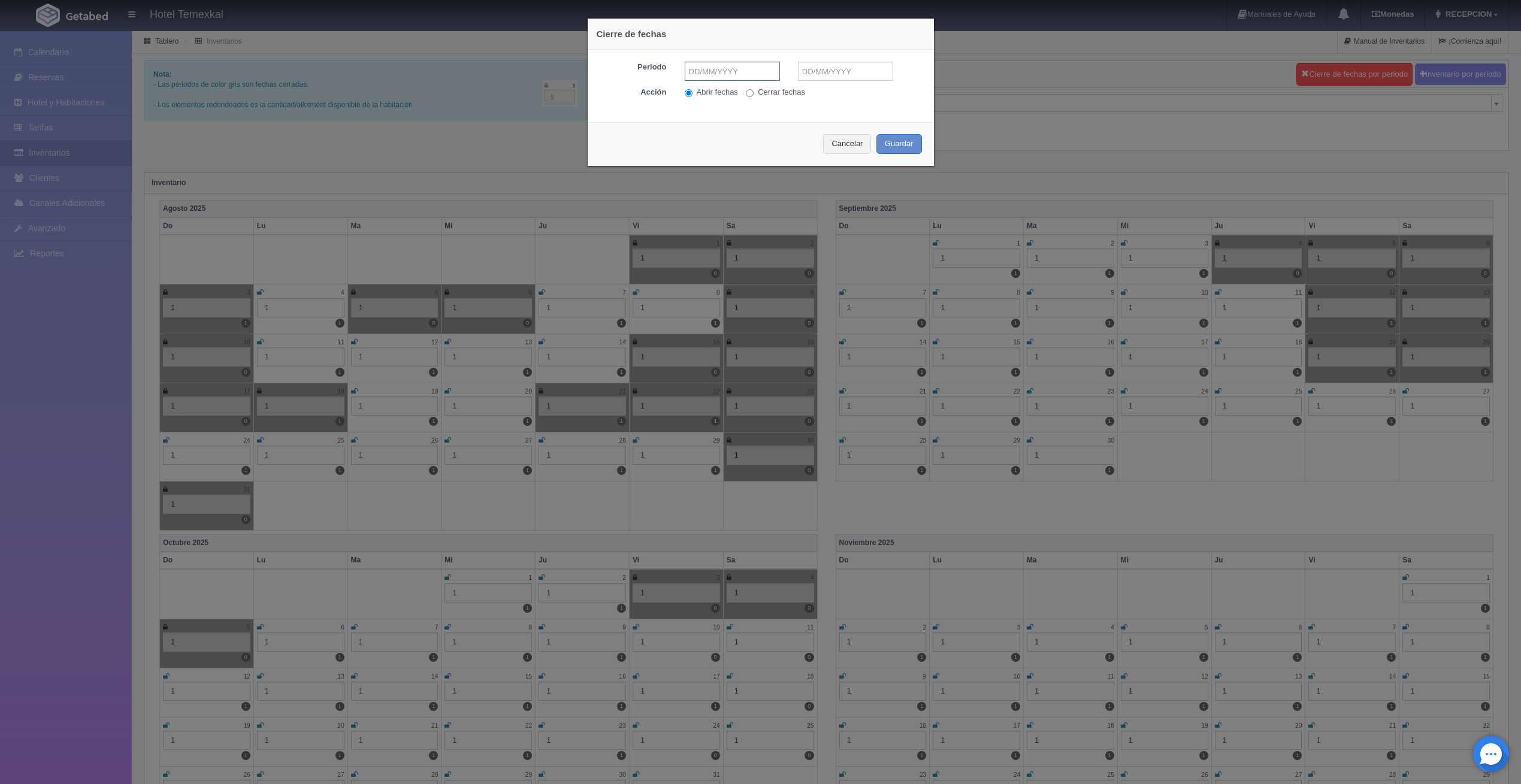
click at [720, 69] on input "text" at bounding box center [732, 71] width 95 height 19
click at [791, 96] on link "Next" at bounding box center [793, 90] width 13 height 13
click at [796, 90] on span "Next" at bounding box center [793, 90] width 10 height 10
click at [689, 90] on span "Prev" at bounding box center [689, 90] width 10 height 10
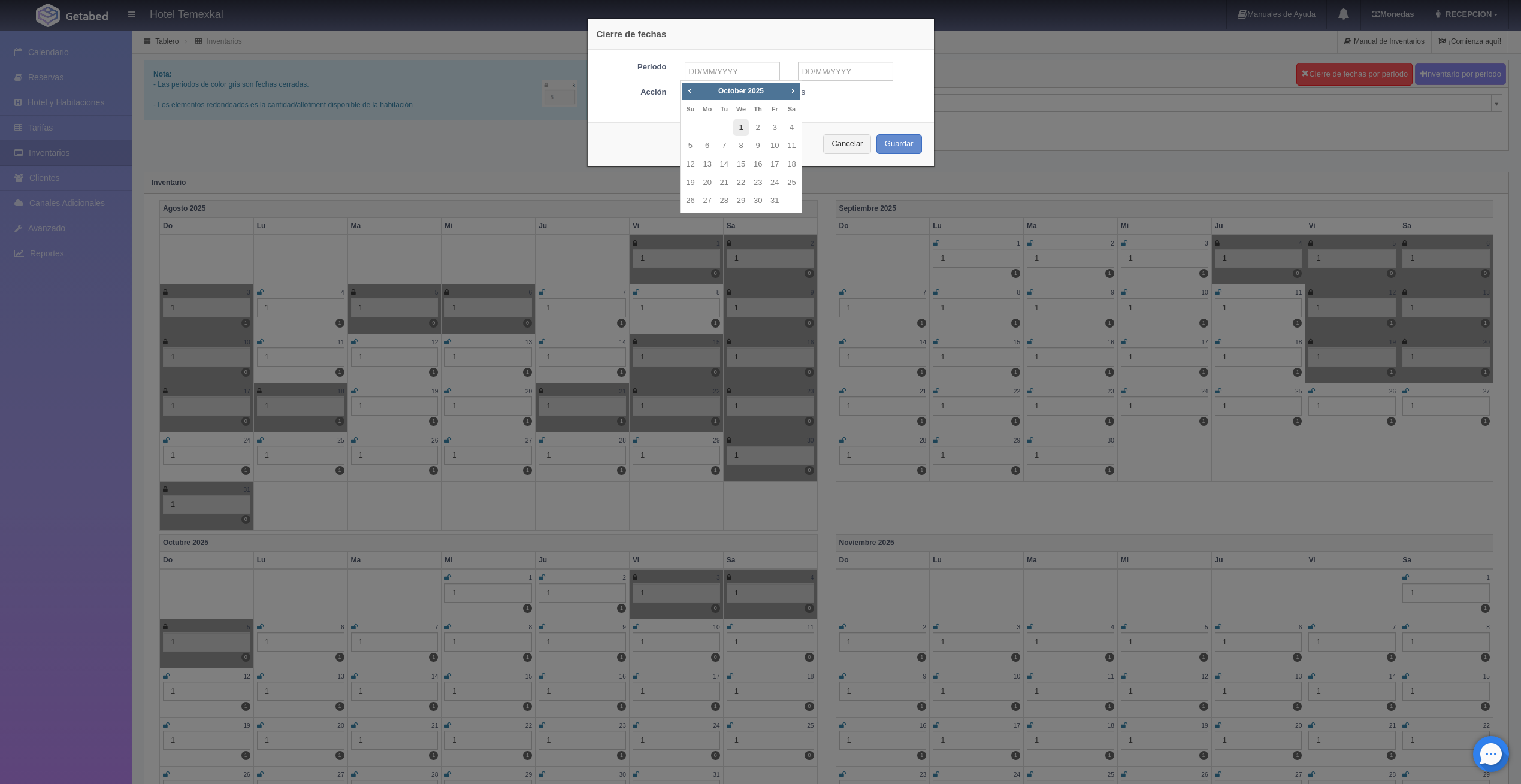
click at [740, 132] on link "1" at bounding box center [741, 127] width 16 height 18
type input "01-10-2025"
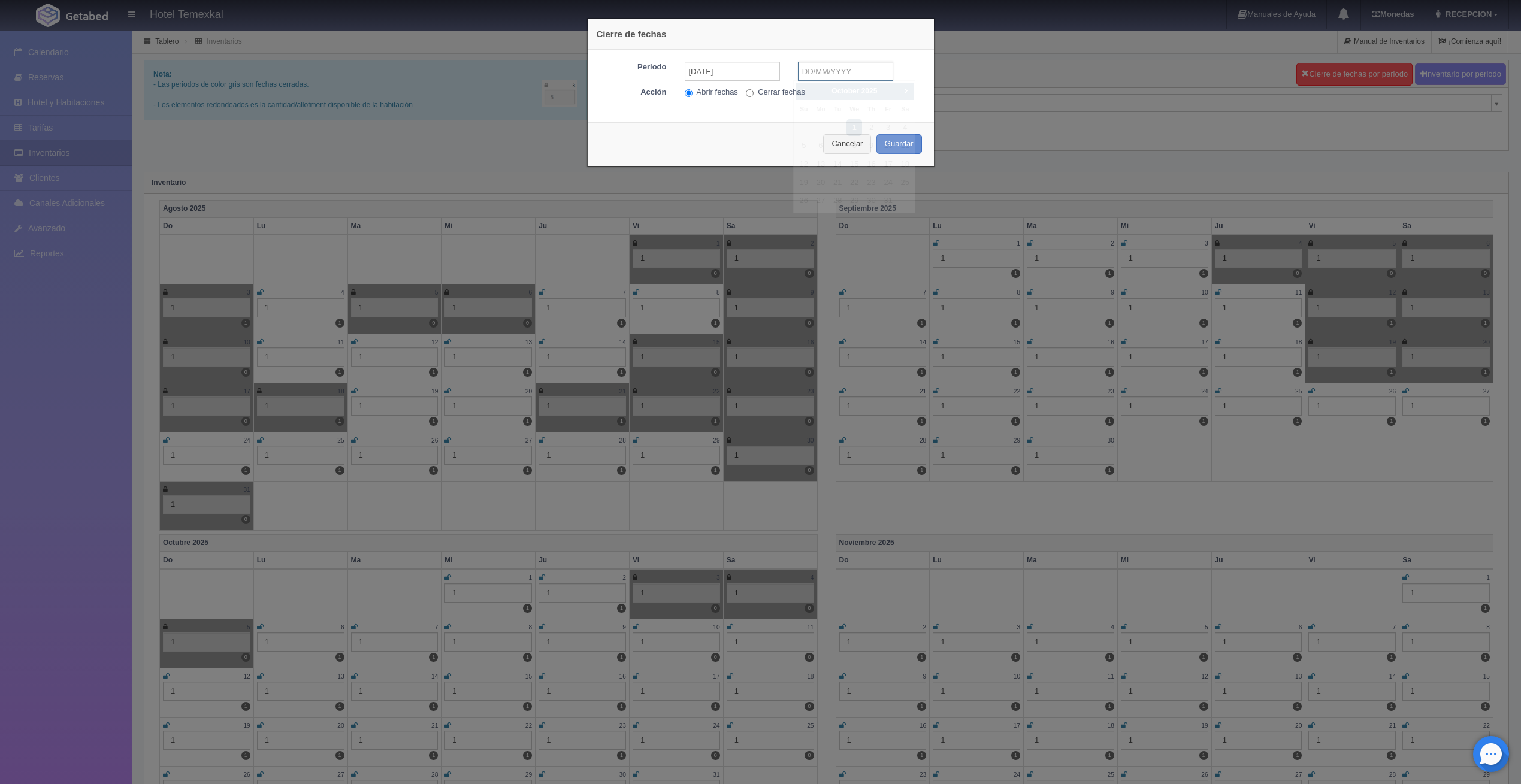
click at [810, 69] on input "text" at bounding box center [845, 71] width 95 height 19
click at [902, 91] on span "Next" at bounding box center [906, 90] width 10 height 10
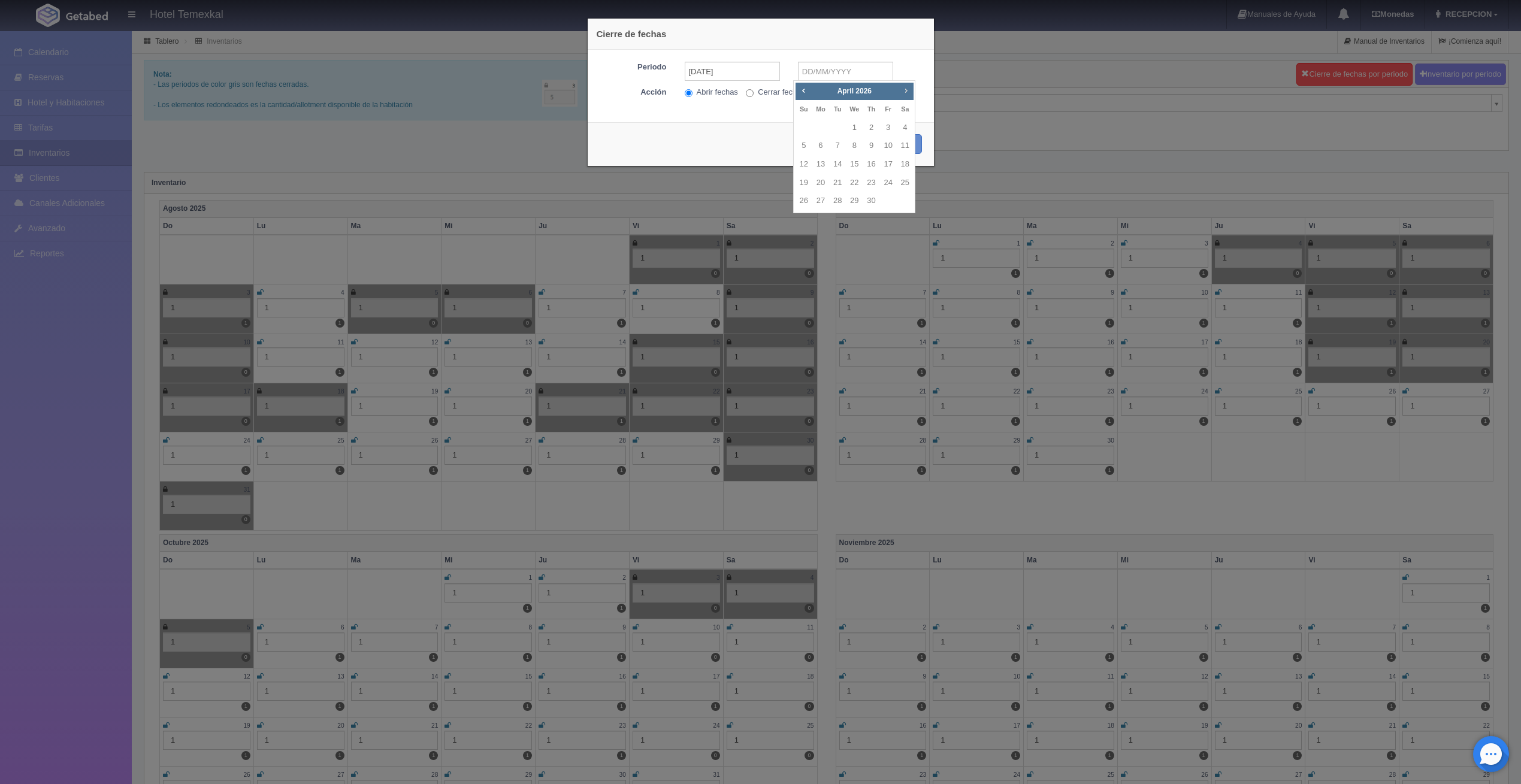
click at [902, 91] on span "Next" at bounding box center [906, 90] width 10 height 10
click at [907, 86] on span "Next" at bounding box center [906, 90] width 10 height 10
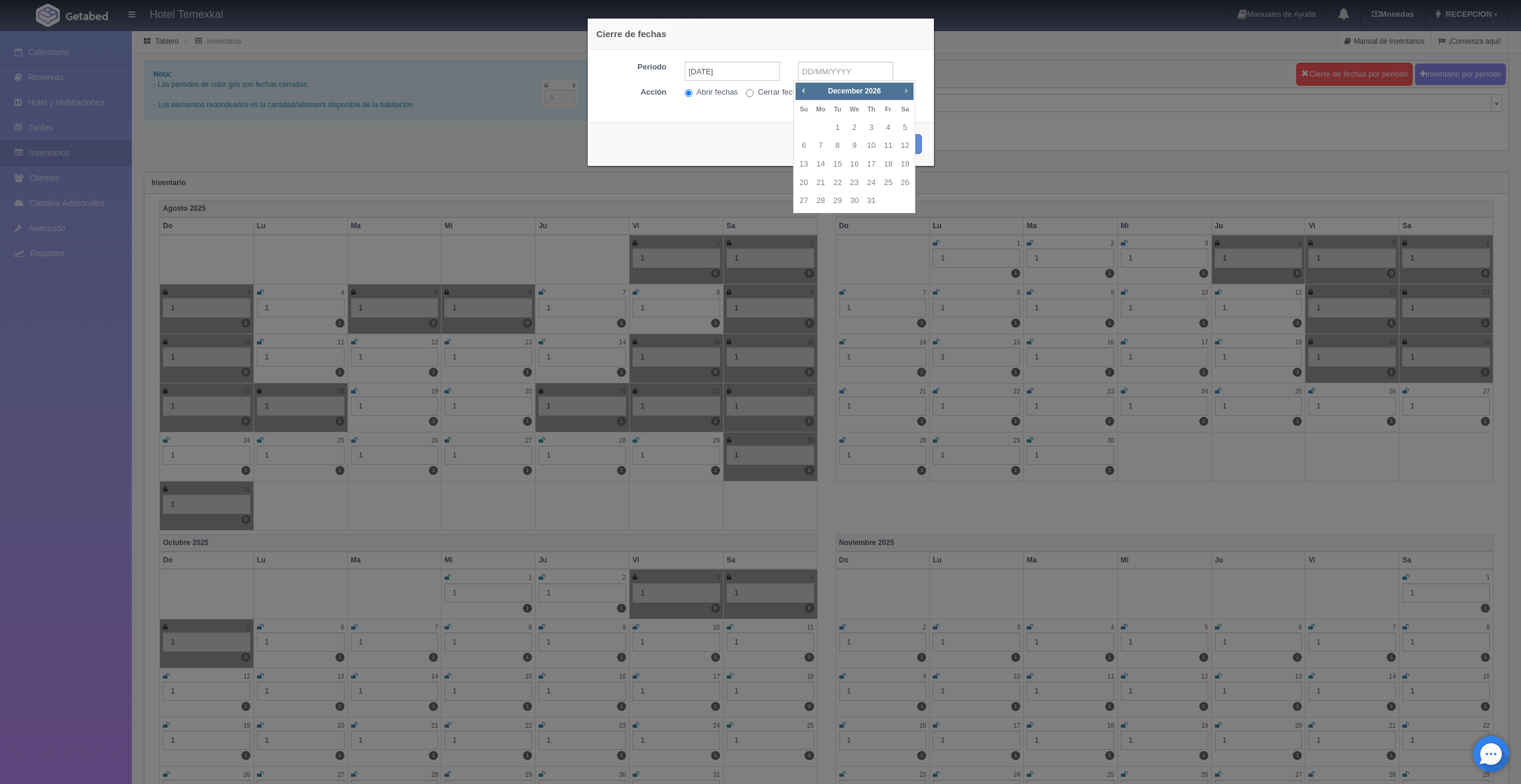
click at [907, 86] on span "Next" at bounding box center [906, 90] width 10 height 10
click at [884, 201] on link "30" at bounding box center [889, 201] width 16 height 18
type input "30-04-2027"
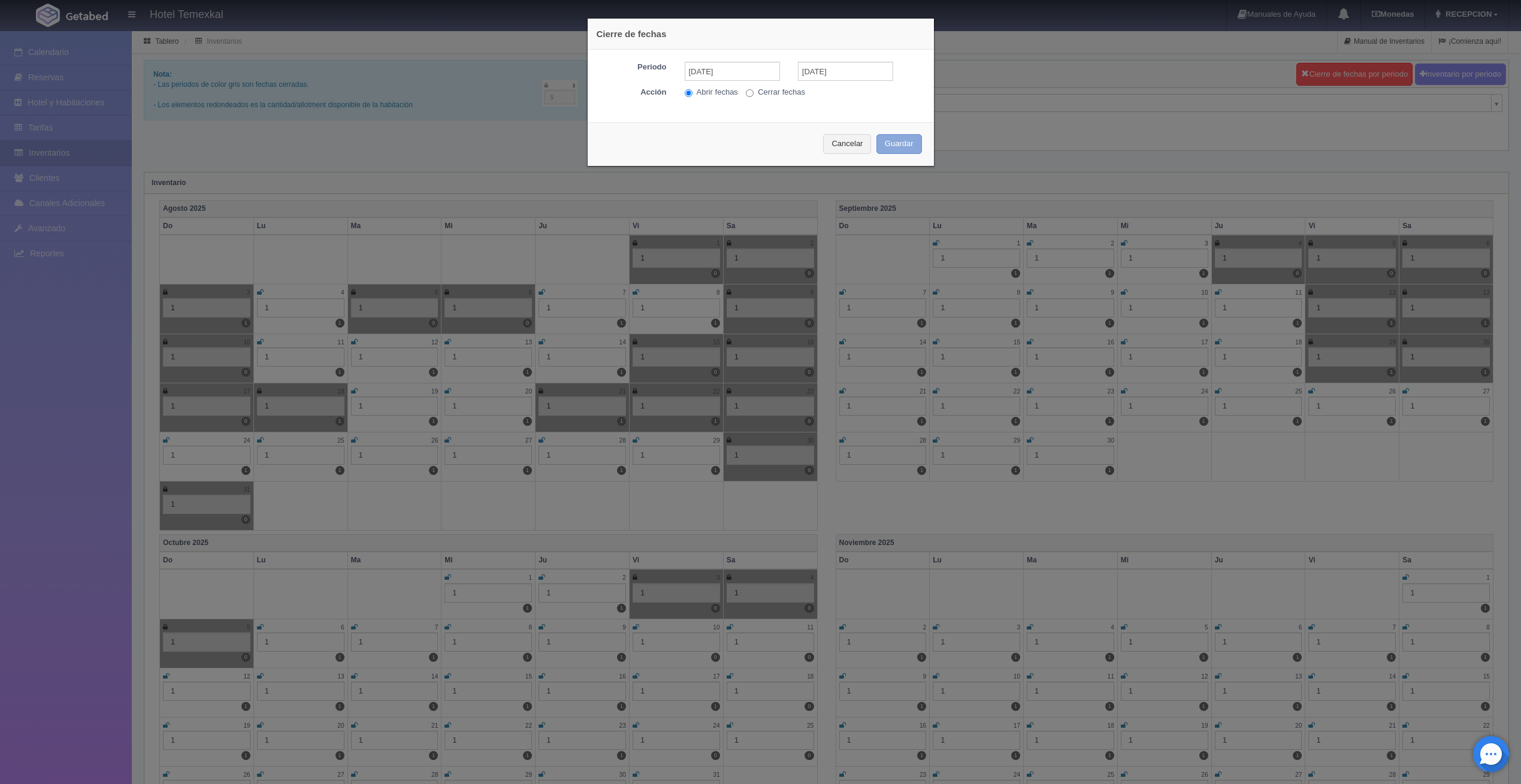
click at [905, 140] on button "Guardar" at bounding box center [900, 144] width 46 height 20
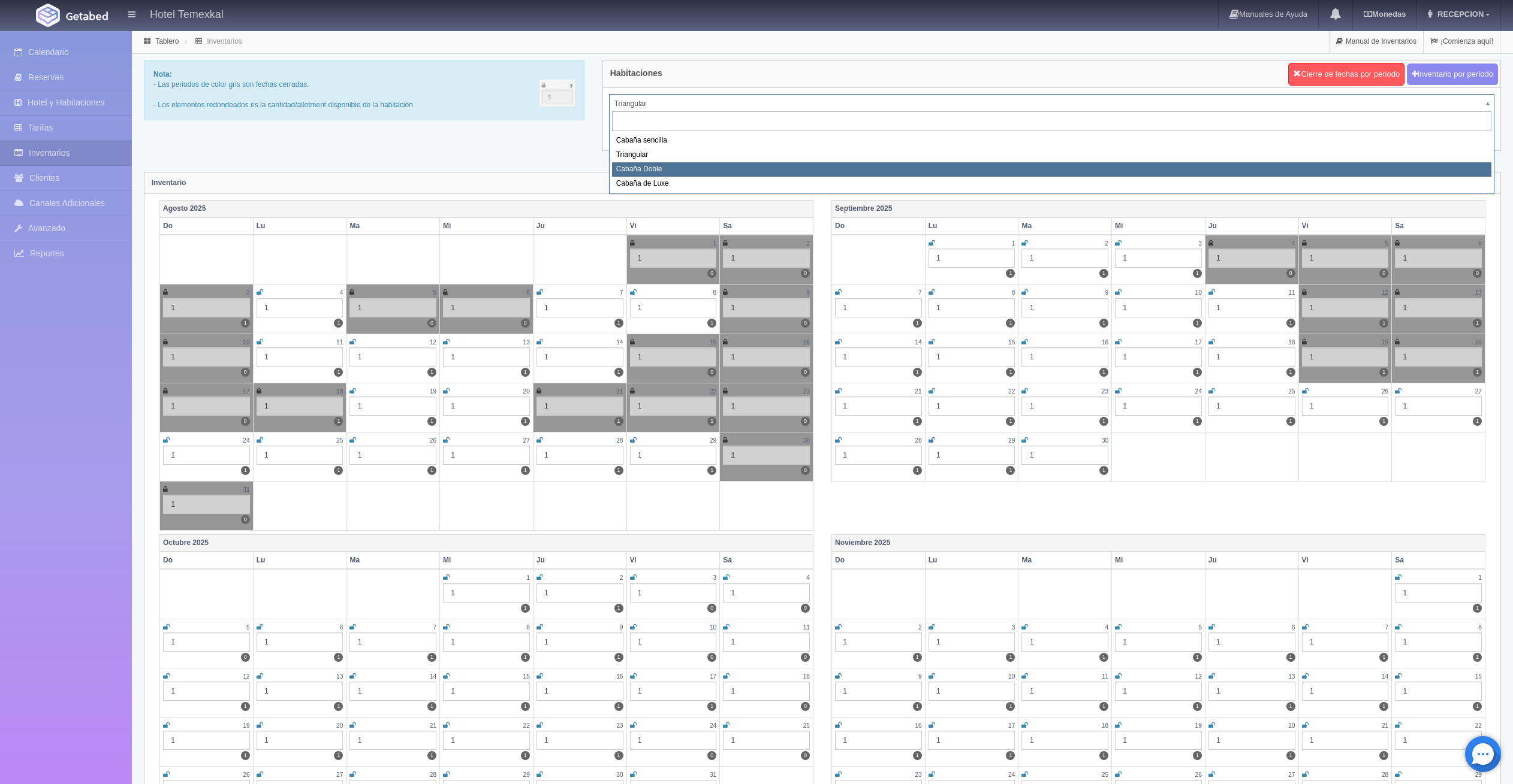
select select "2120"
click at [695, 172] on div "Inventario" at bounding box center [822, 183] width 1355 height 22
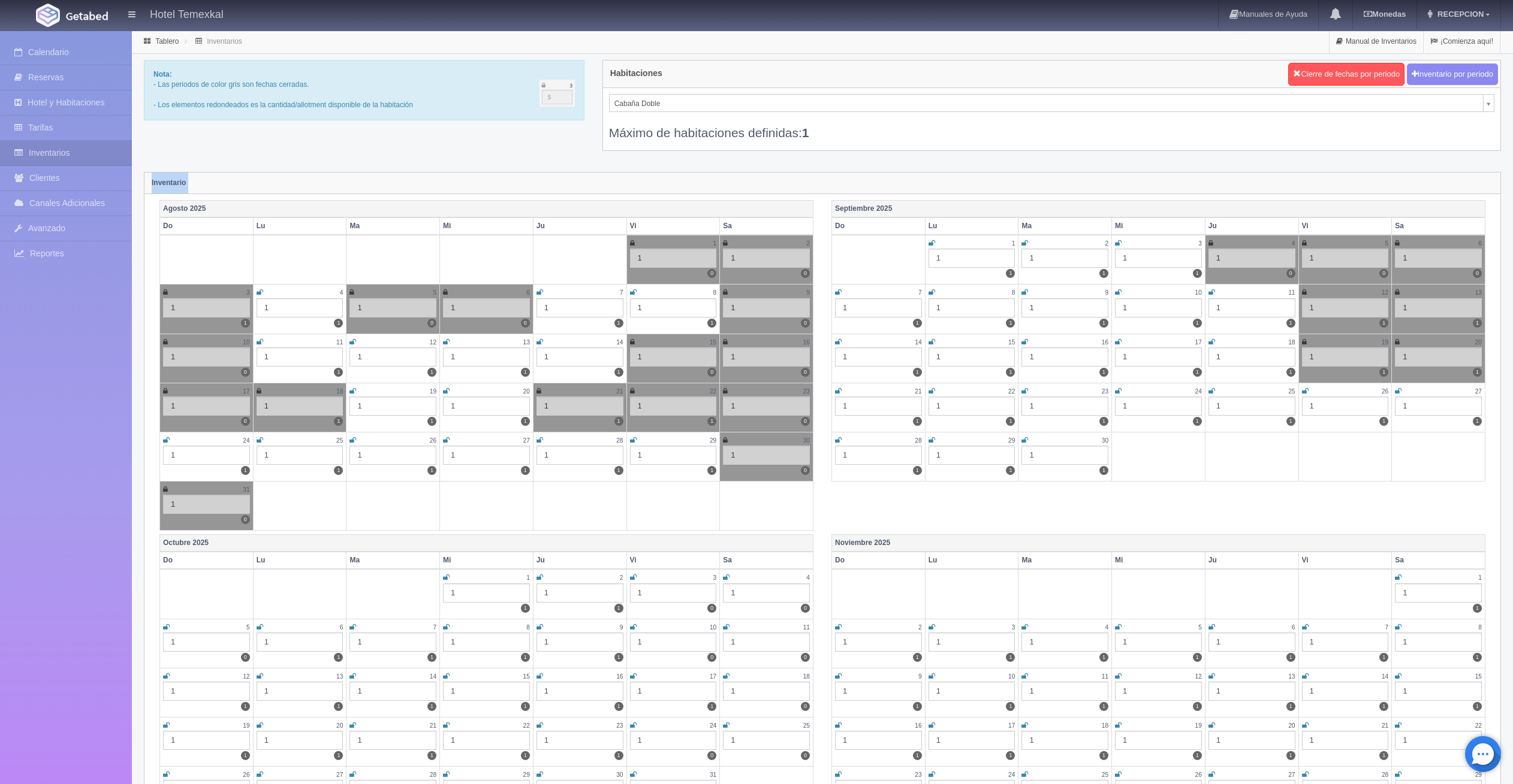
click at [695, 172] on div "Inventario" at bounding box center [822, 183] width 1355 height 22
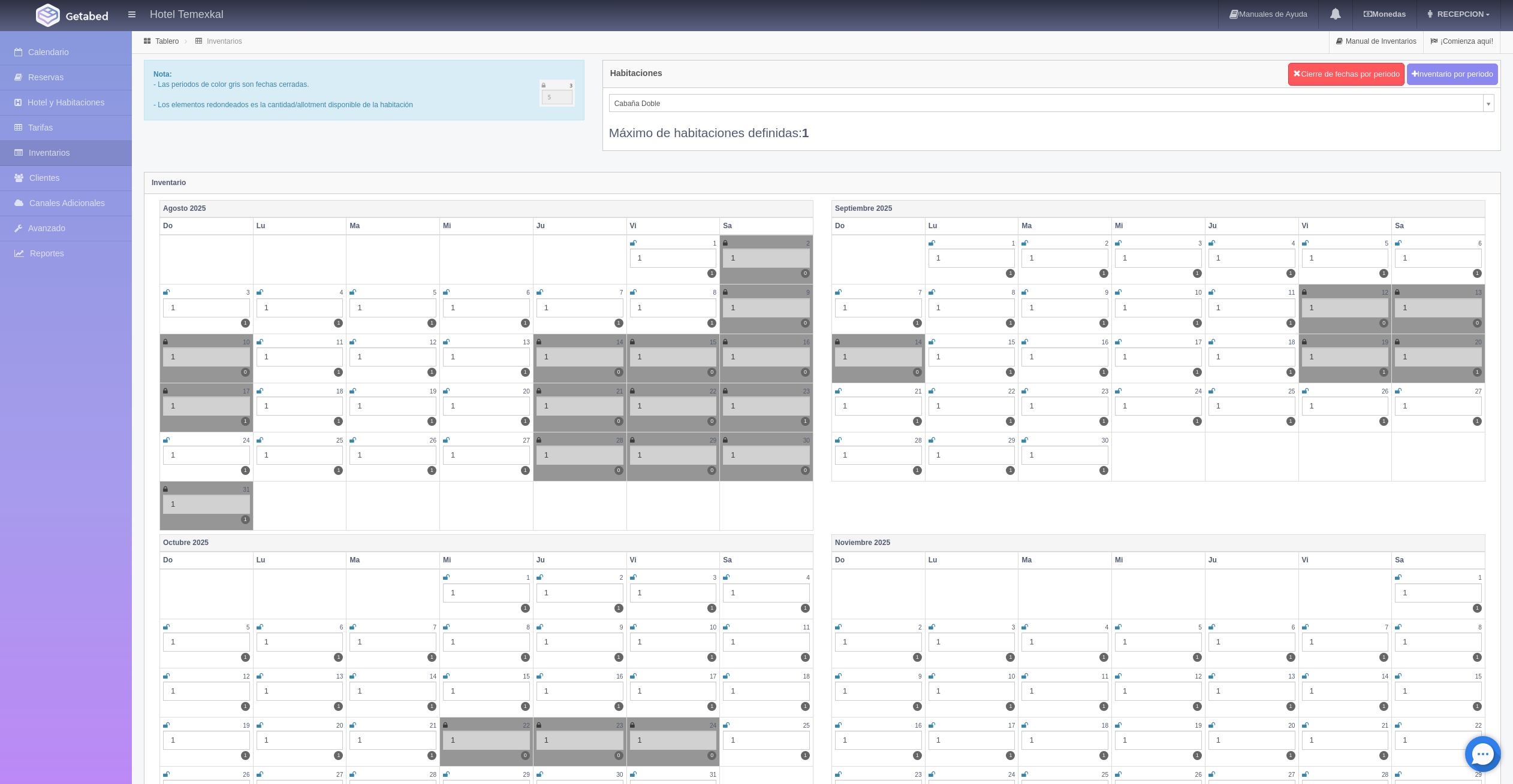
click at [711, 114] on div "Máximo de habitaciones definidas: 1" at bounding box center [1052, 126] width 885 height 29
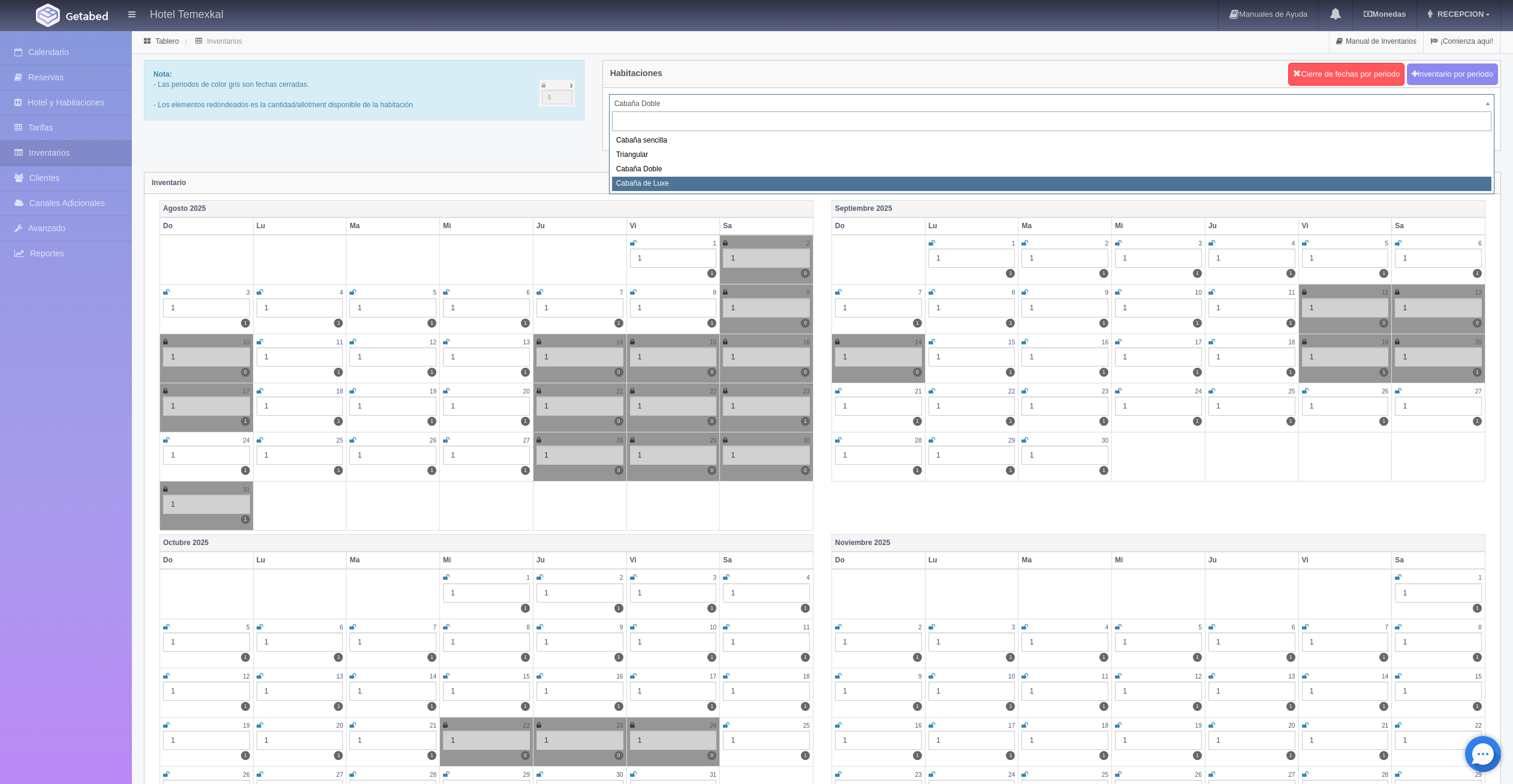
select select "2121"
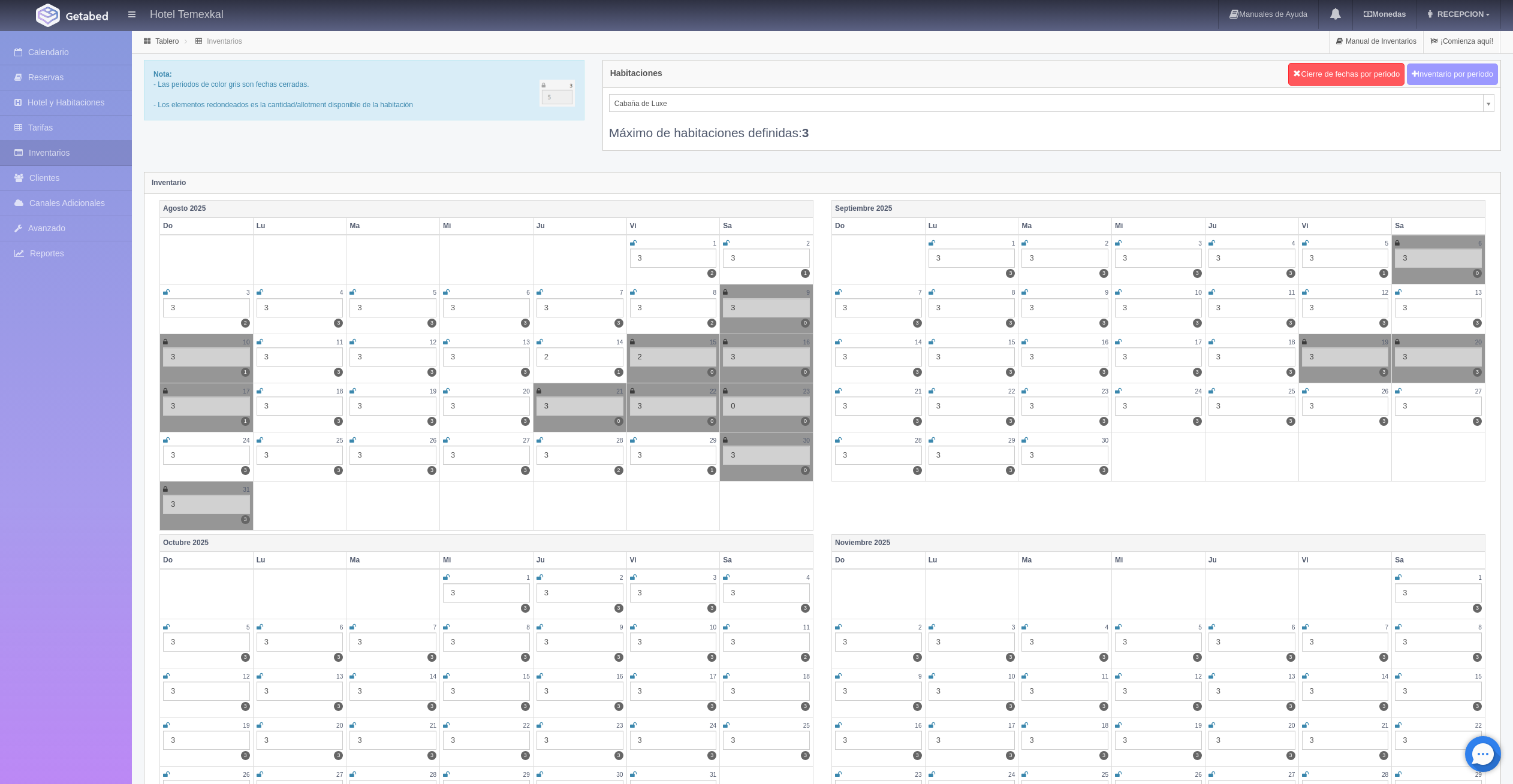
click at [1457, 74] on button "Inventario por periodo" at bounding box center [1452, 74] width 91 height 22
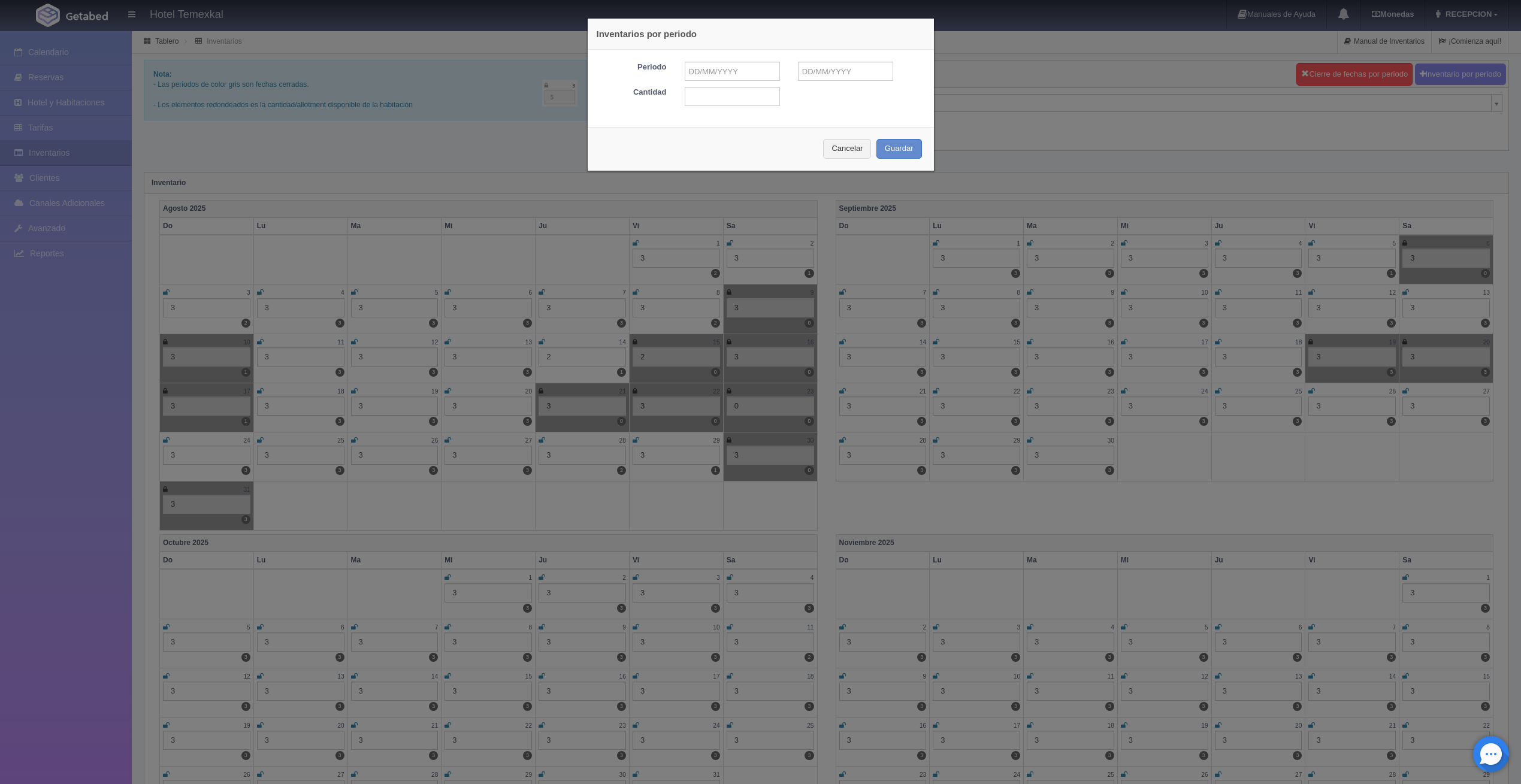
drag, startPoint x: 725, startPoint y: 56, endPoint x: 725, endPoint y: 69, distance: 13.0
click at [724, 58] on div "Periodo Cantidad" at bounding box center [761, 84] width 346 height 69
click at [727, 70] on input "text" at bounding box center [732, 71] width 95 height 19
click at [716, 73] on input "text" at bounding box center [732, 71] width 95 height 19
click at [844, 150] on button "Cancelar" at bounding box center [847, 149] width 48 height 20
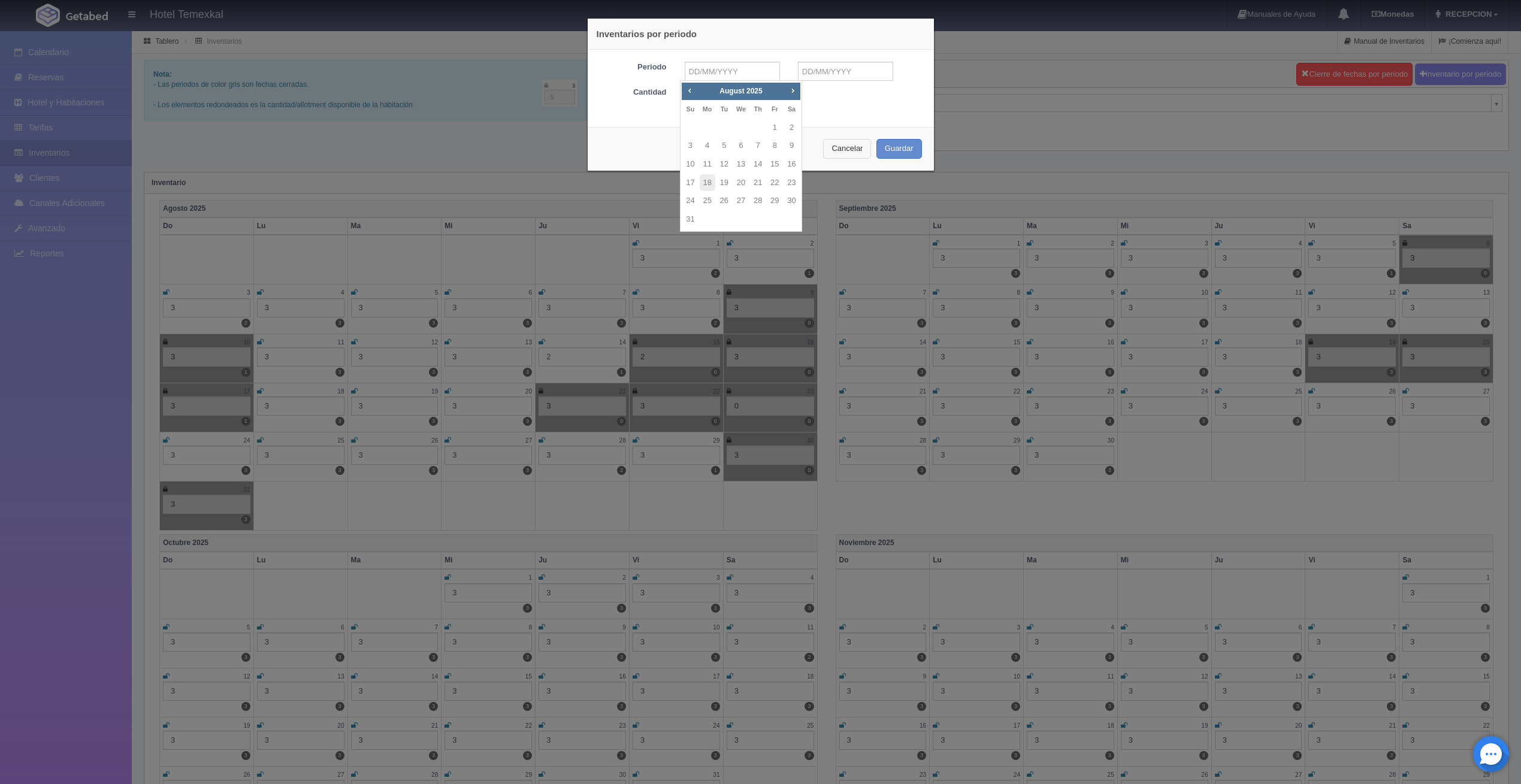
click at [844, 150] on button "Cancelar" at bounding box center [847, 149] width 48 height 20
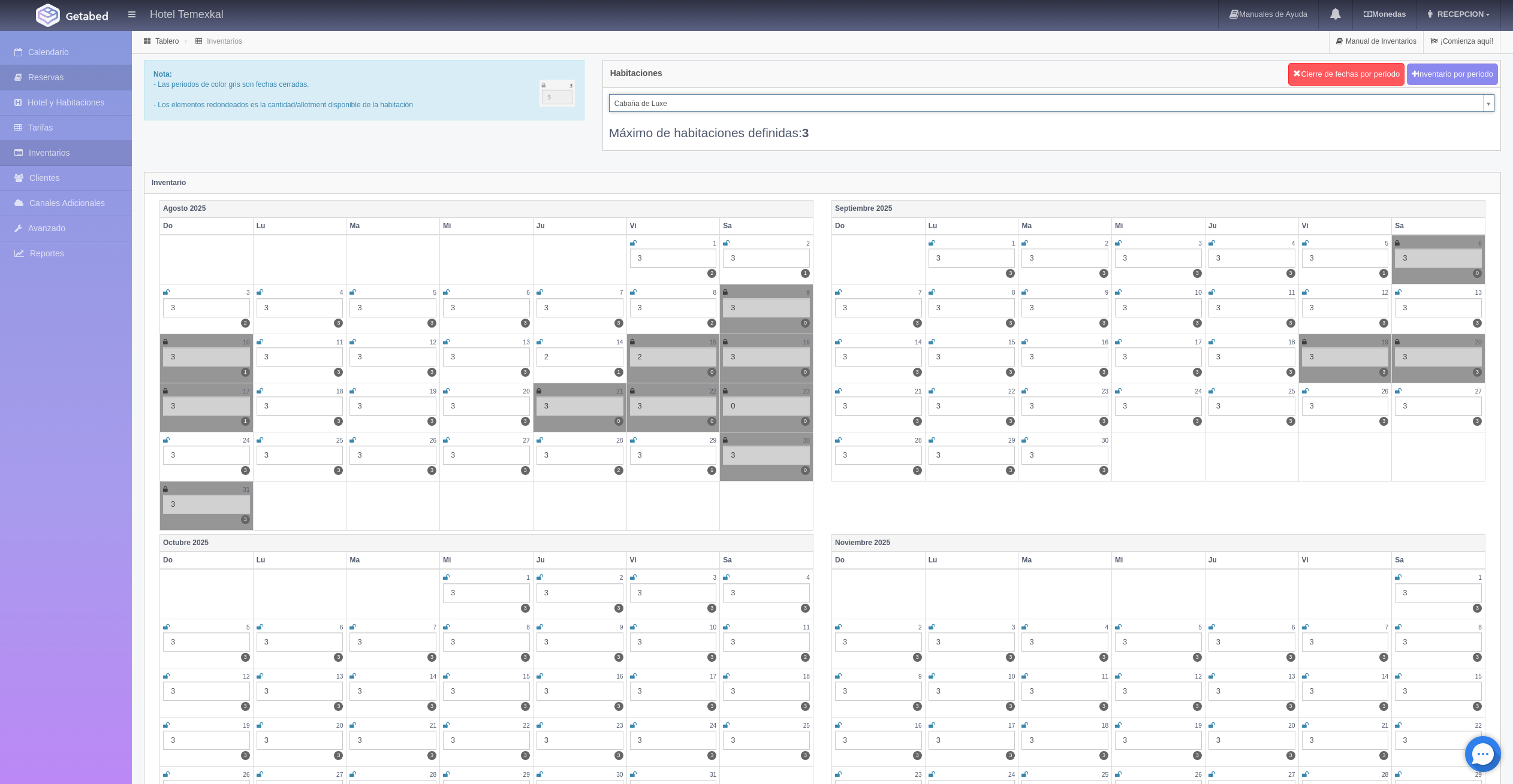
click at [85, 155] on link "Inventarios" at bounding box center [66, 153] width 132 height 25
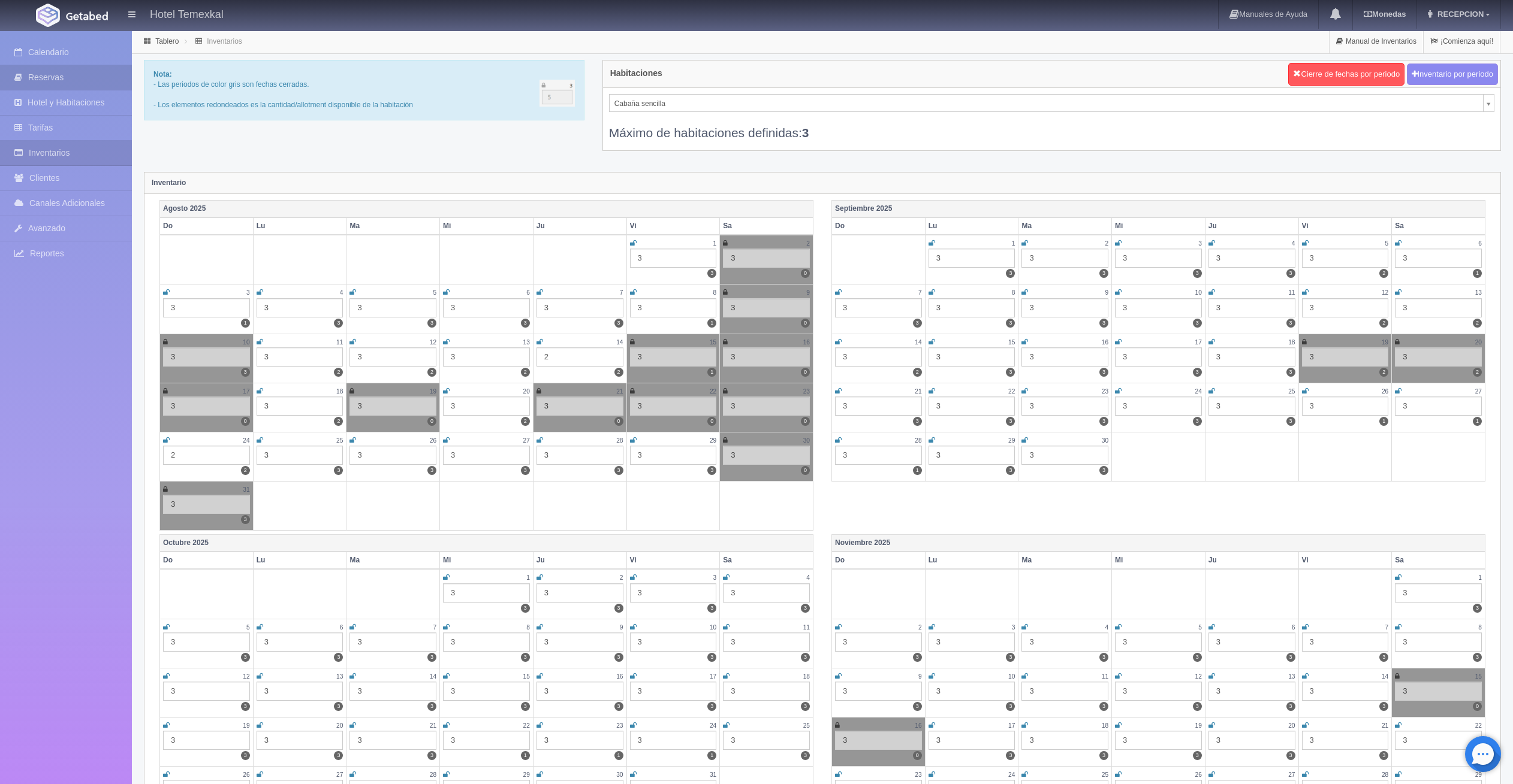
click at [80, 81] on link "Reservas" at bounding box center [66, 78] width 132 height 25
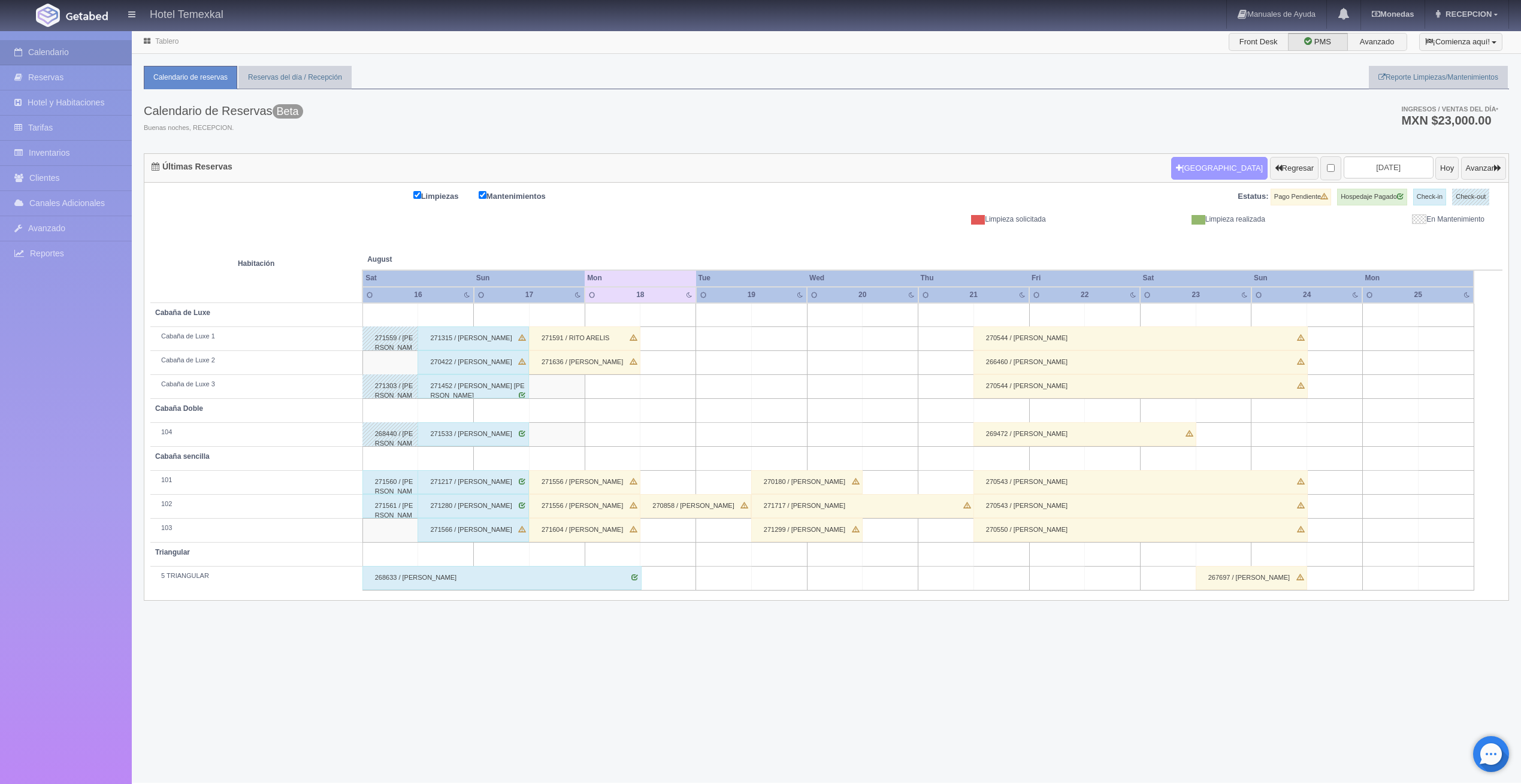
click at [1207, 159] on button "[GEOGRAPHIC_DATA]" at bounding box center [1220, 168] width 97 height 23
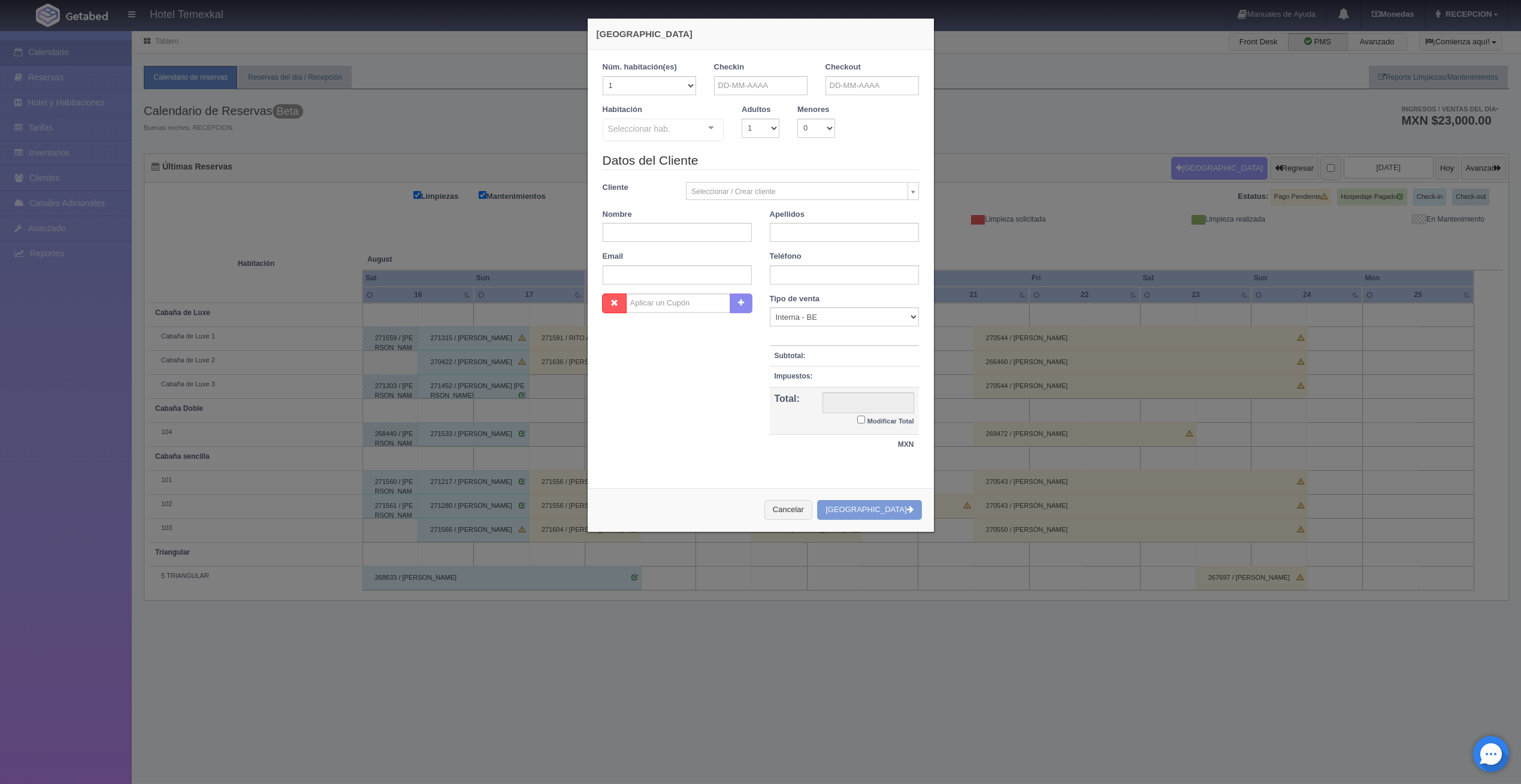
checkbox input "false"
click at [742, 90] on input "text" at bounding box center [760, 85] width 93 height 19
click at [742, 193] on link "18" at bounding box center [737, 197] width 16 height 18
type input "18-08-2025"
checkbox input "false"
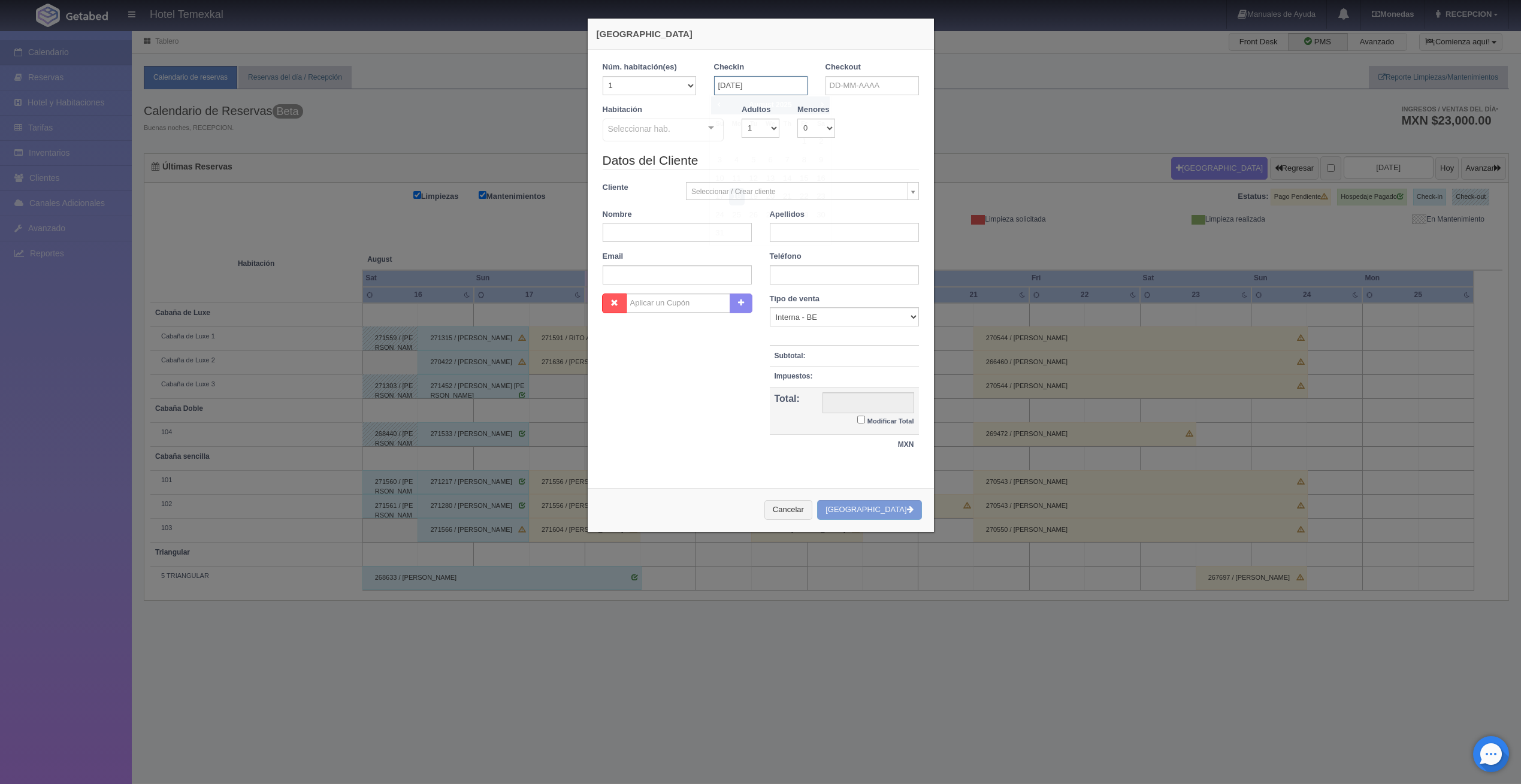
click at [750, 86] on input "18-08-2025" at bounding box center [760, 85] width 93 height 19
click at [819, 105] on span "Next" at bounding box center [822, 104] width 10 height 10
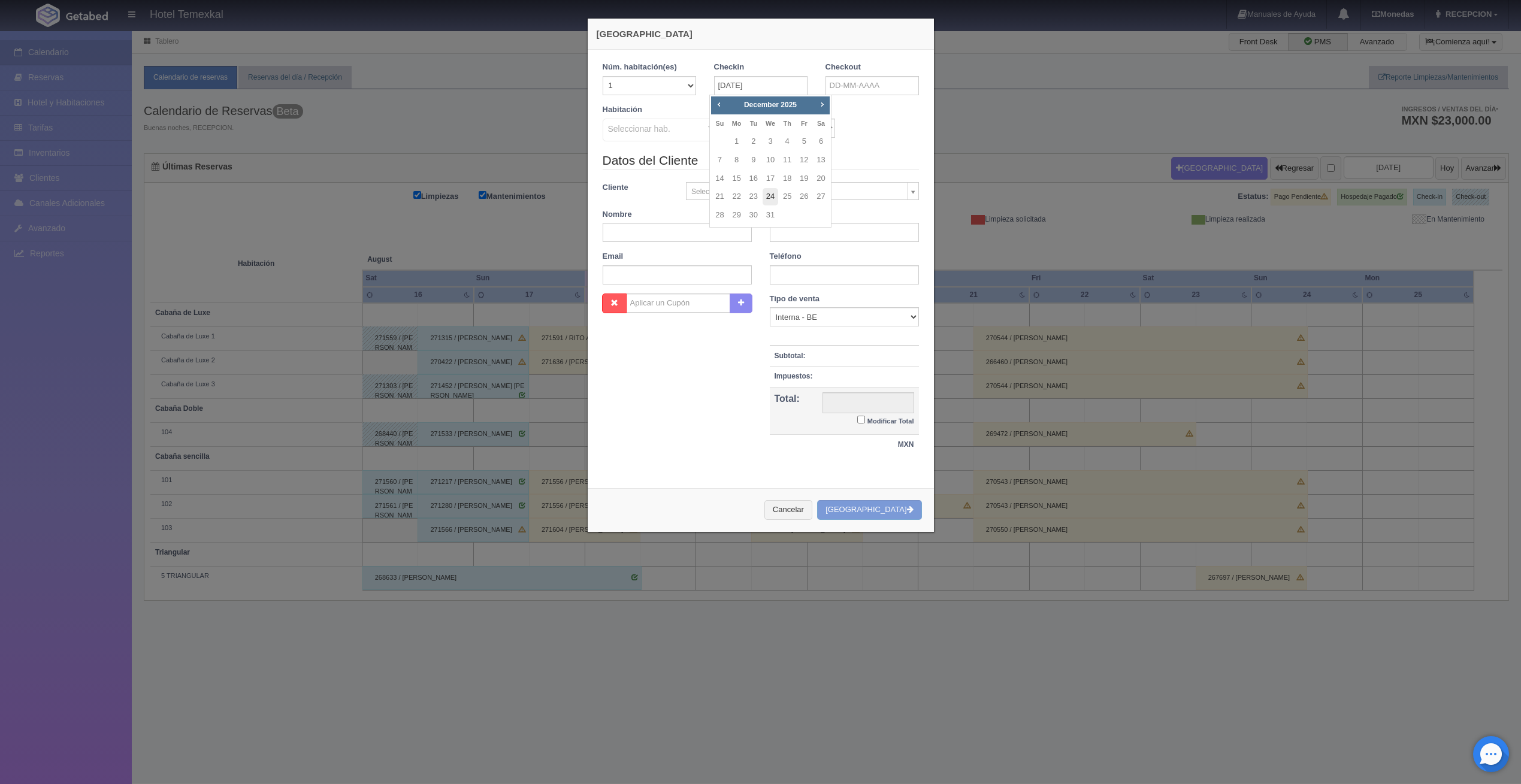
click at [766, 197] on link "24" at bounding box center [770, 197] width 16 height 18
type input "[DATE]"
checkbox input "false"
click at [843, 90] on input "text" at bounding box center [872, 85] width 93 height 19
click at [894, 197] on link "25" at bounding box center [899, 197] width 16 height 18
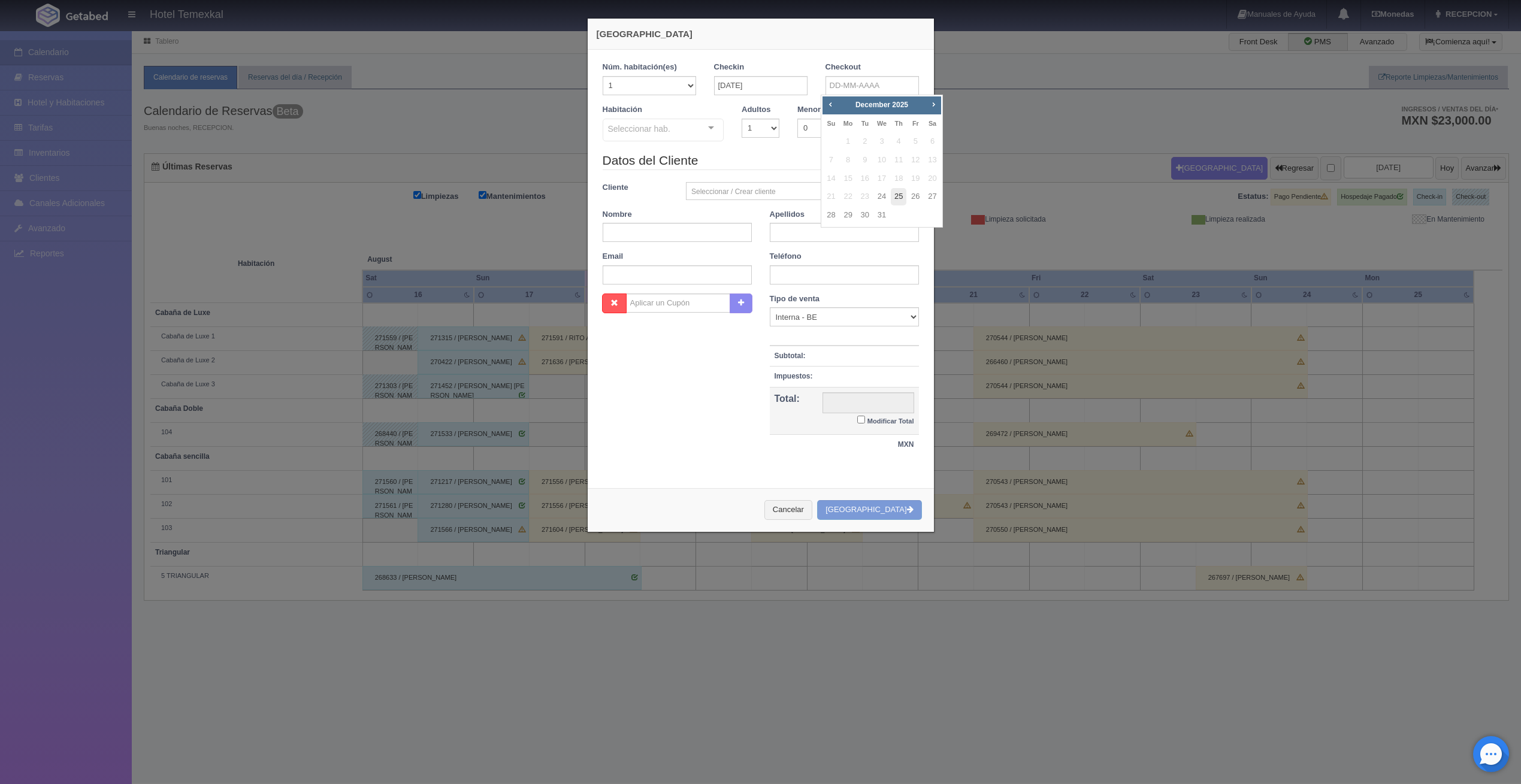
type input "25-12-2025"
click at [681, 129] on div "Seleccionar hab." at bounding box center [664, 130] width 122 height 23
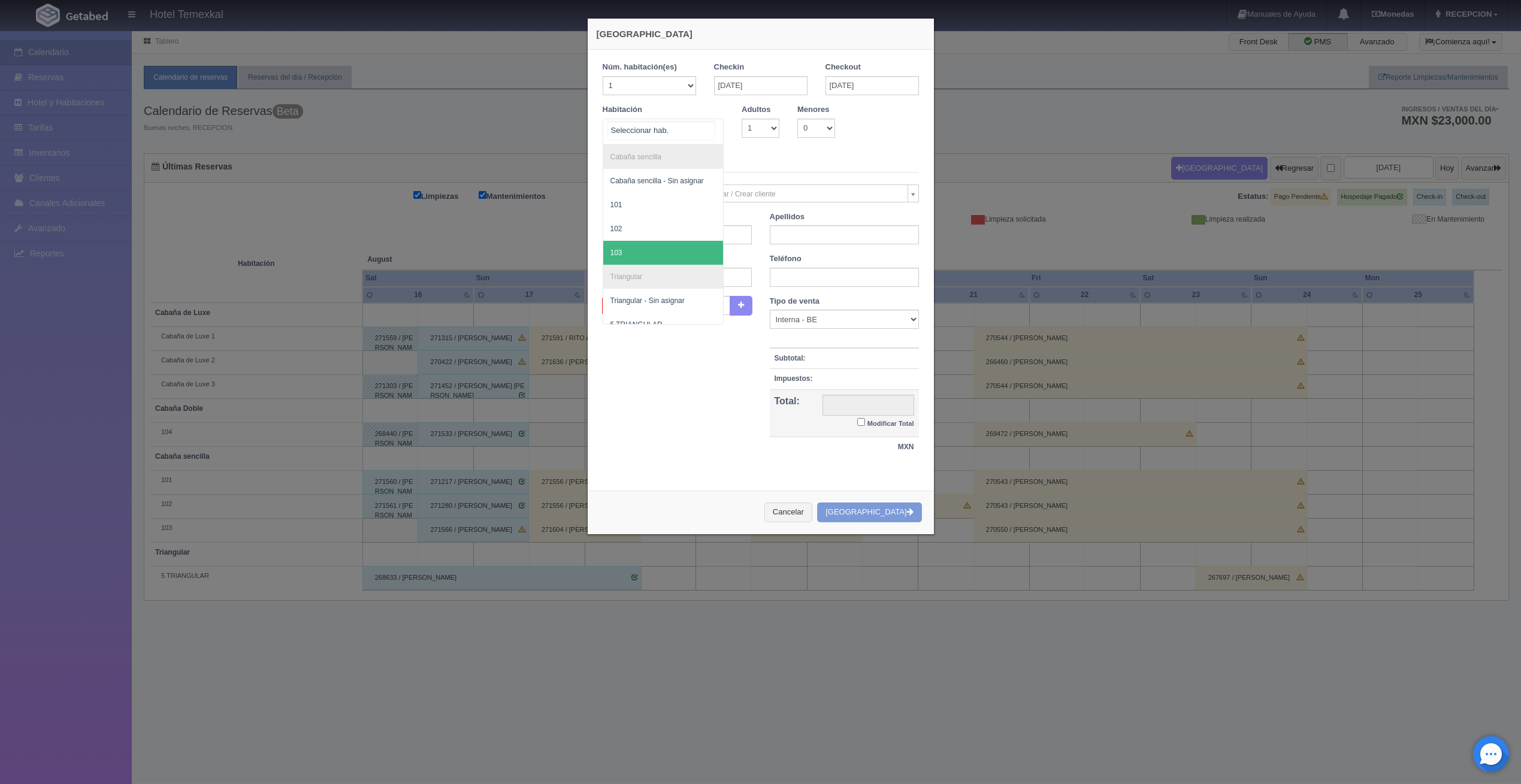
click at [663, 242] on span "103" at bounding box center [663, 253] width 120 height 24
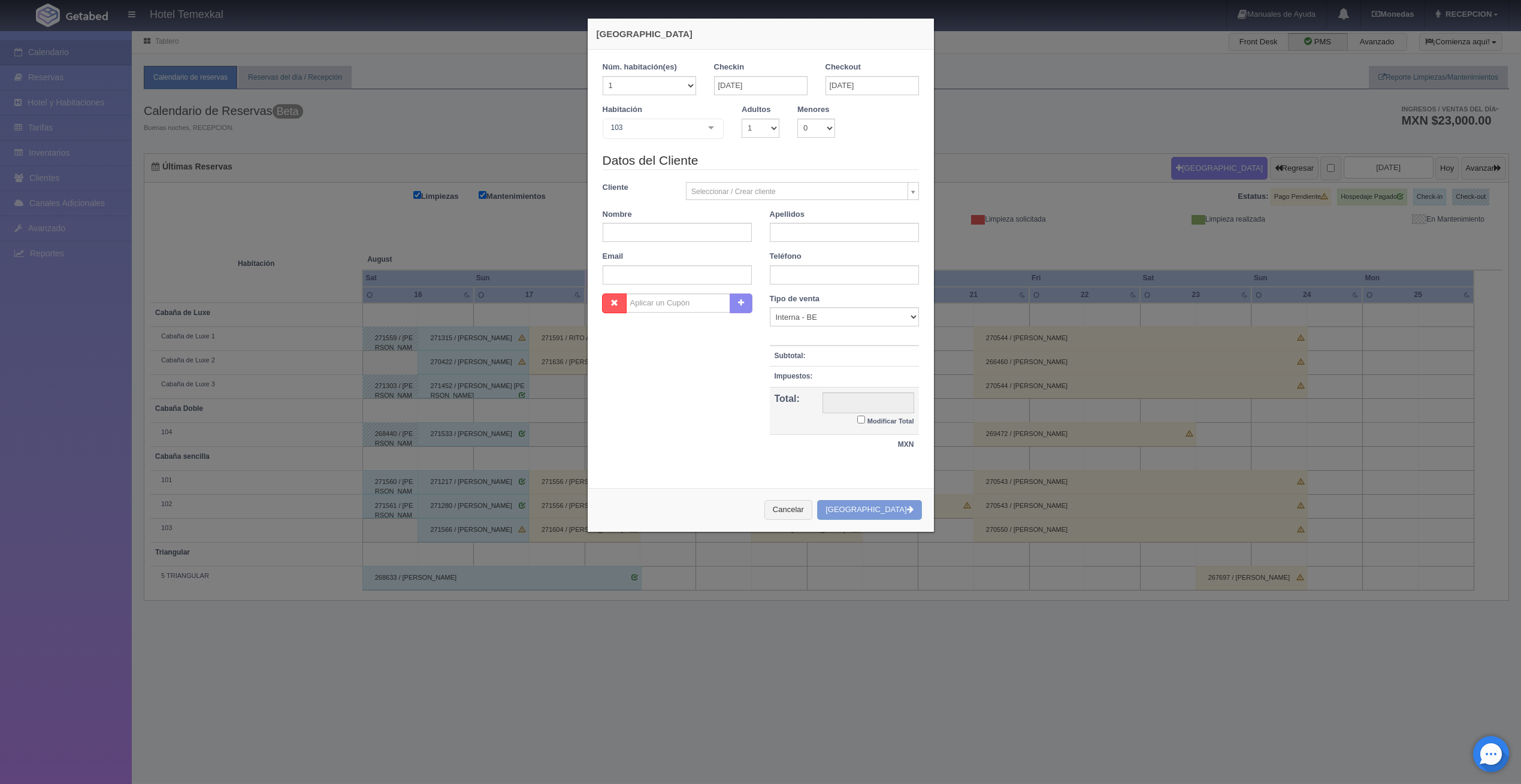
checkbox input "false"
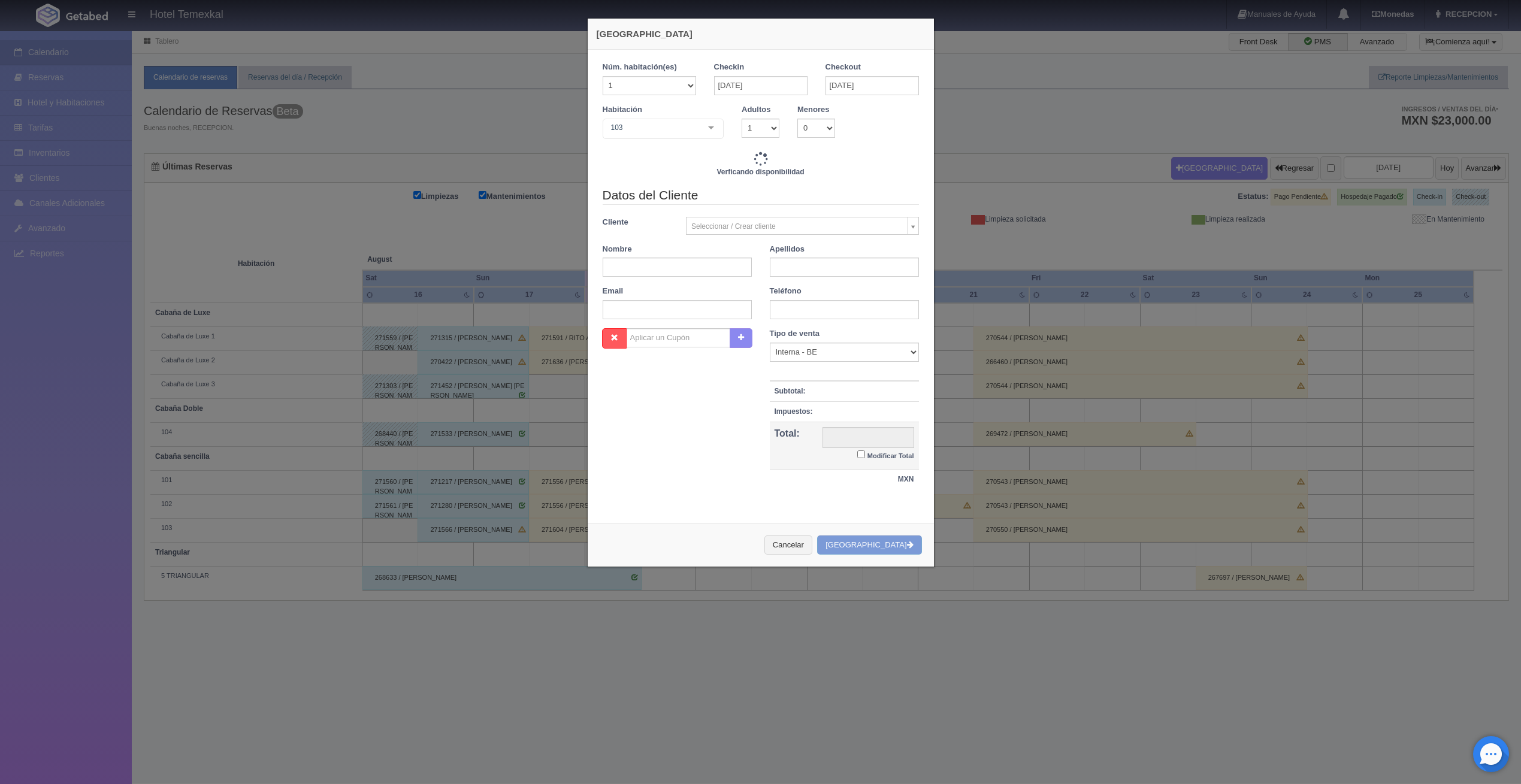
type input "3000.00"
checkbox input "false"
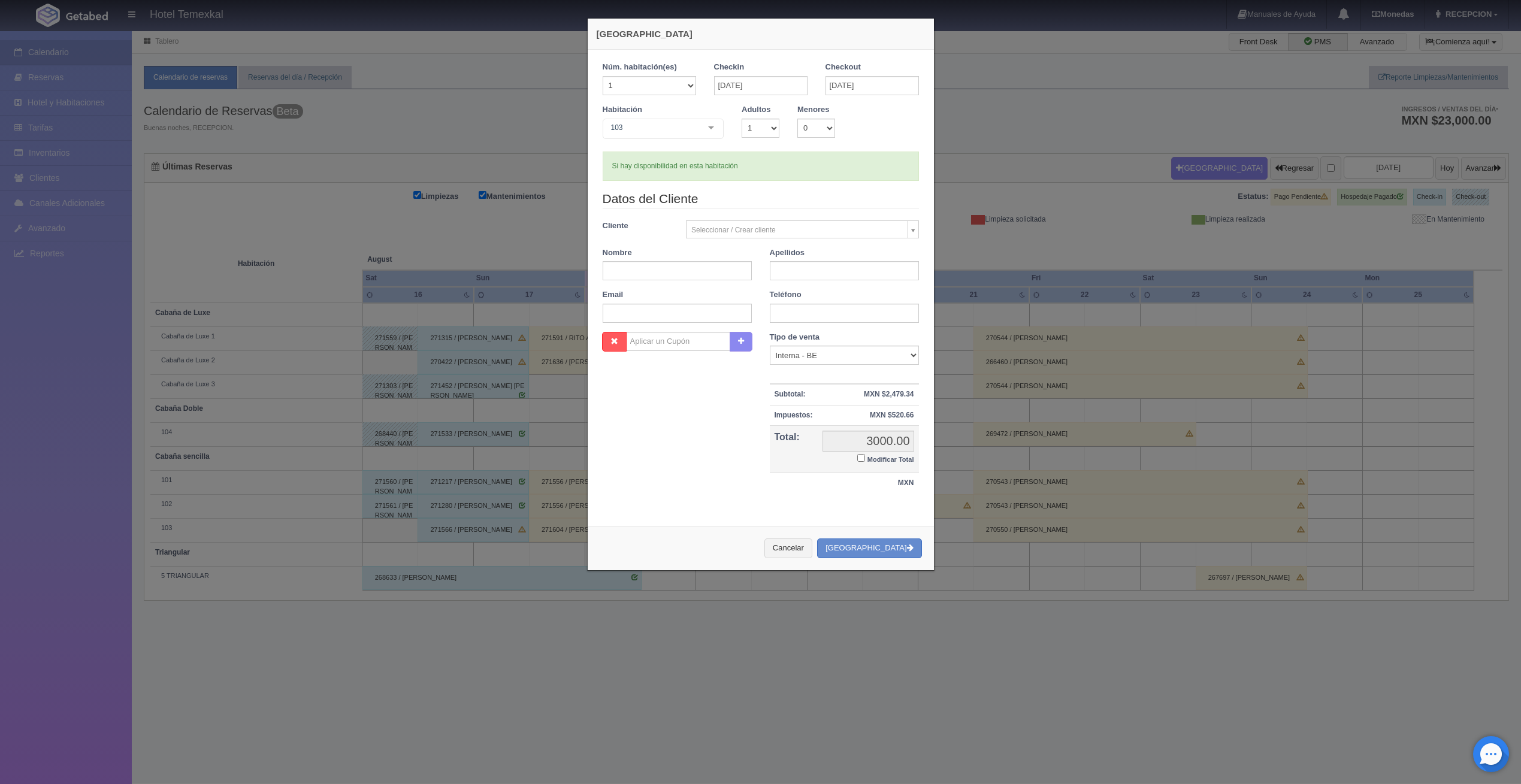
click at [665, 259] on div "Nombre" at bounding box center [678, 264] width 167 height 33
click at [665, 276] on input "text" at bounding box center [678, 270] width 149 height 19
type input "ELIZABETH"
type input "TOLEDO"
click at [857, 461] on input "Modificar Total" at bounding box center [861, 458] width 8 height 8
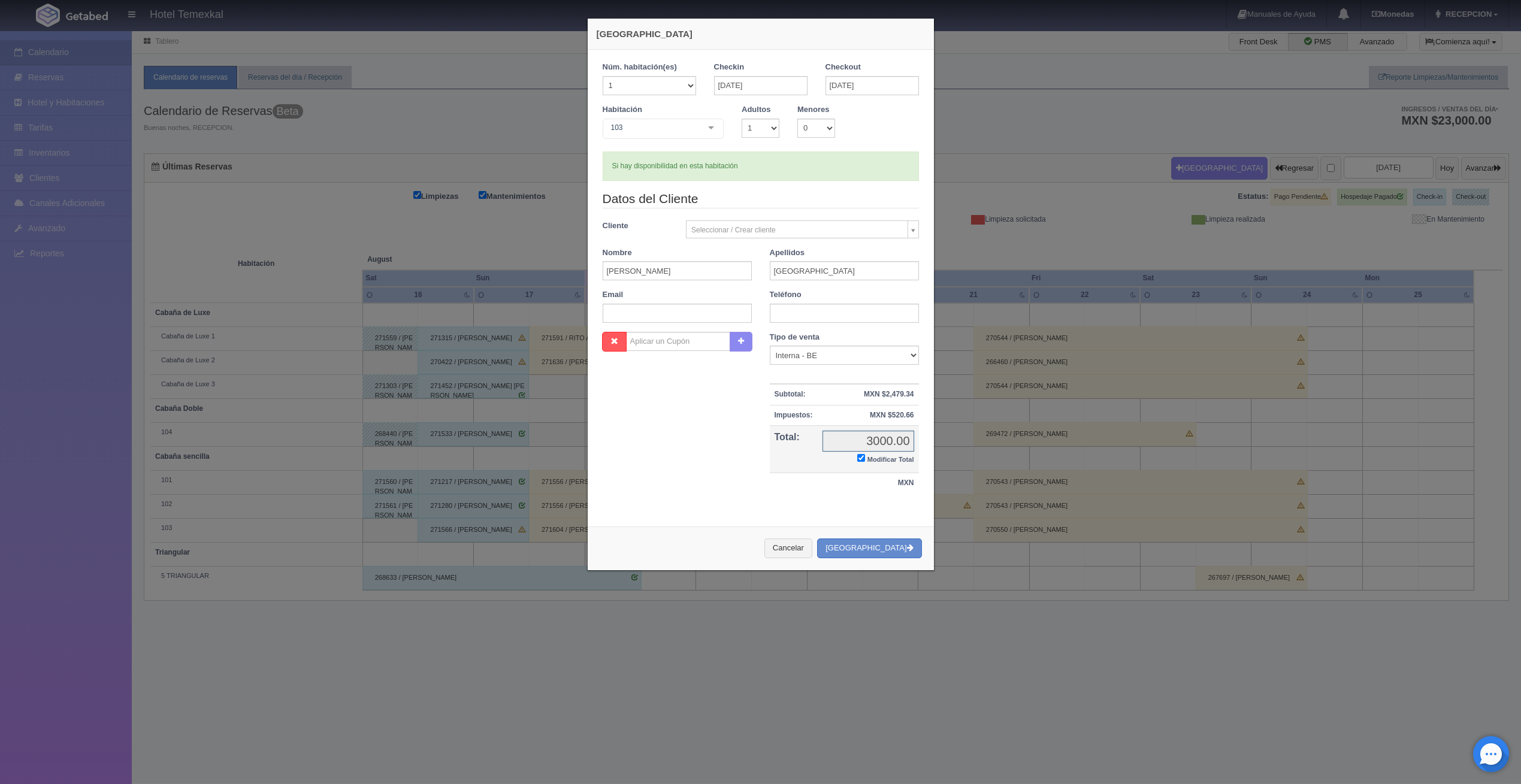
checkbox input "true"
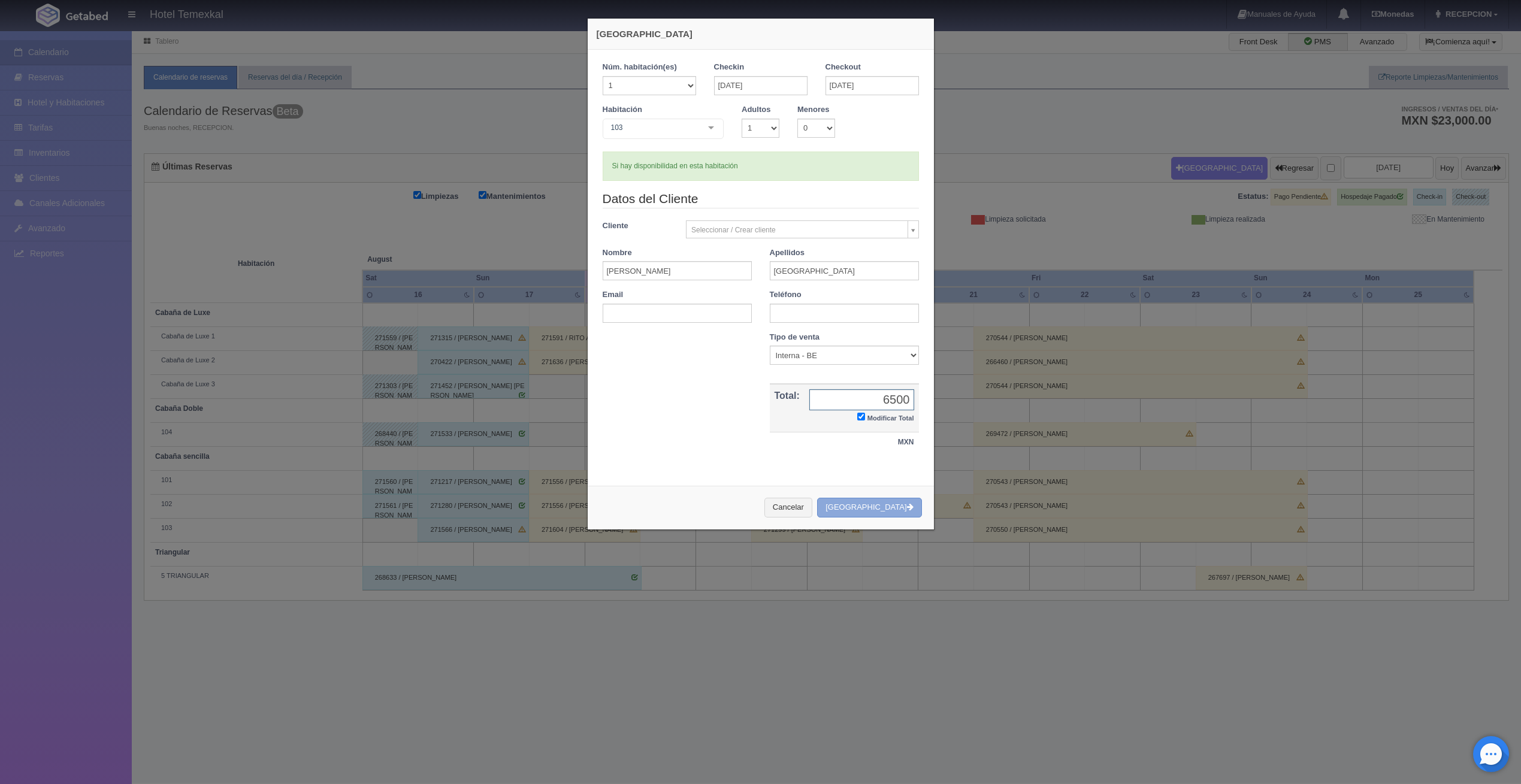
type input "6500"
click at [875, 506] on button "Crear Reserva" at bounding box center [870, 508] width 105 height 20
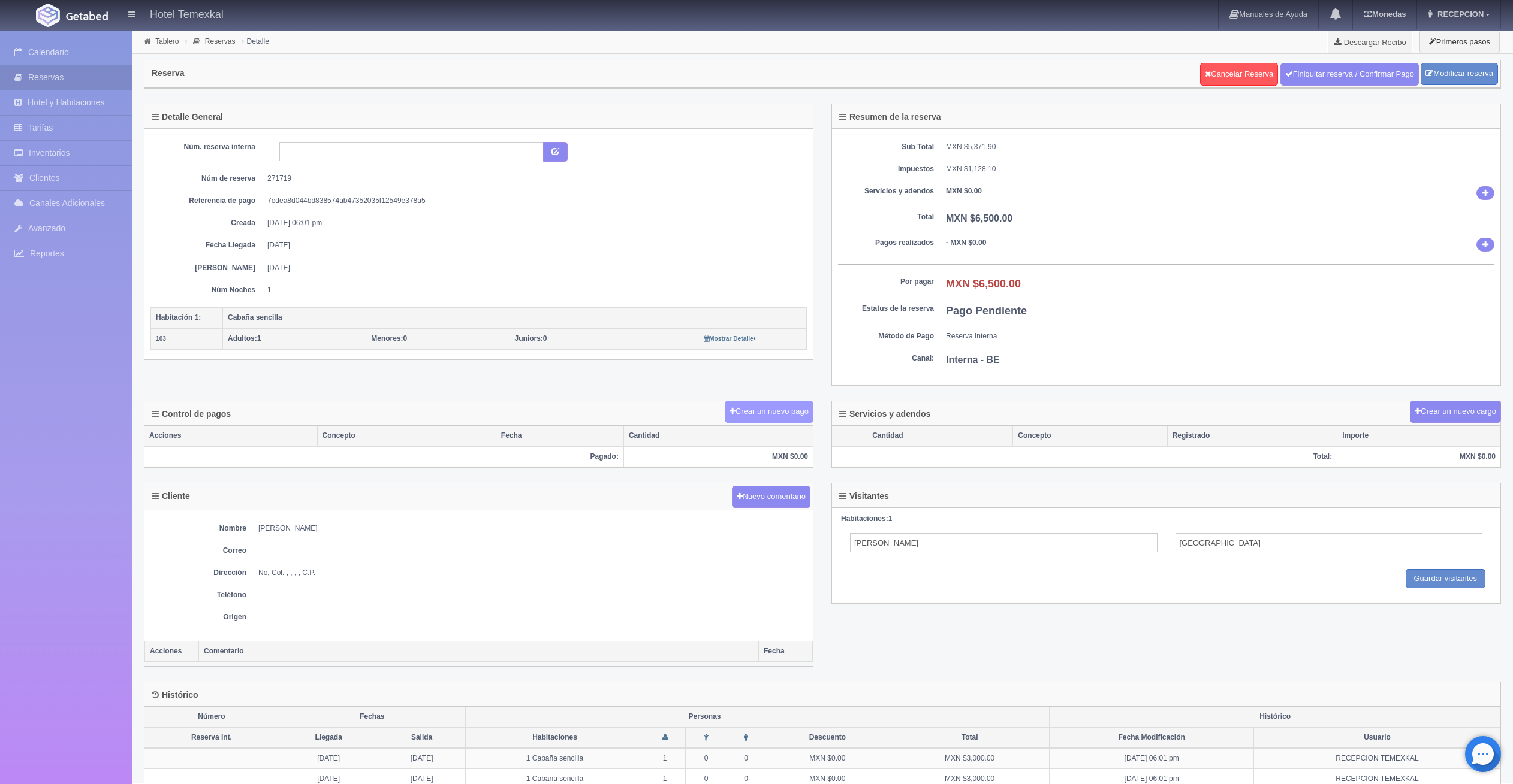
click at [770, 412] on button "Crear un nuevo pago" at bounding box center [769, 412] width 89 height 22
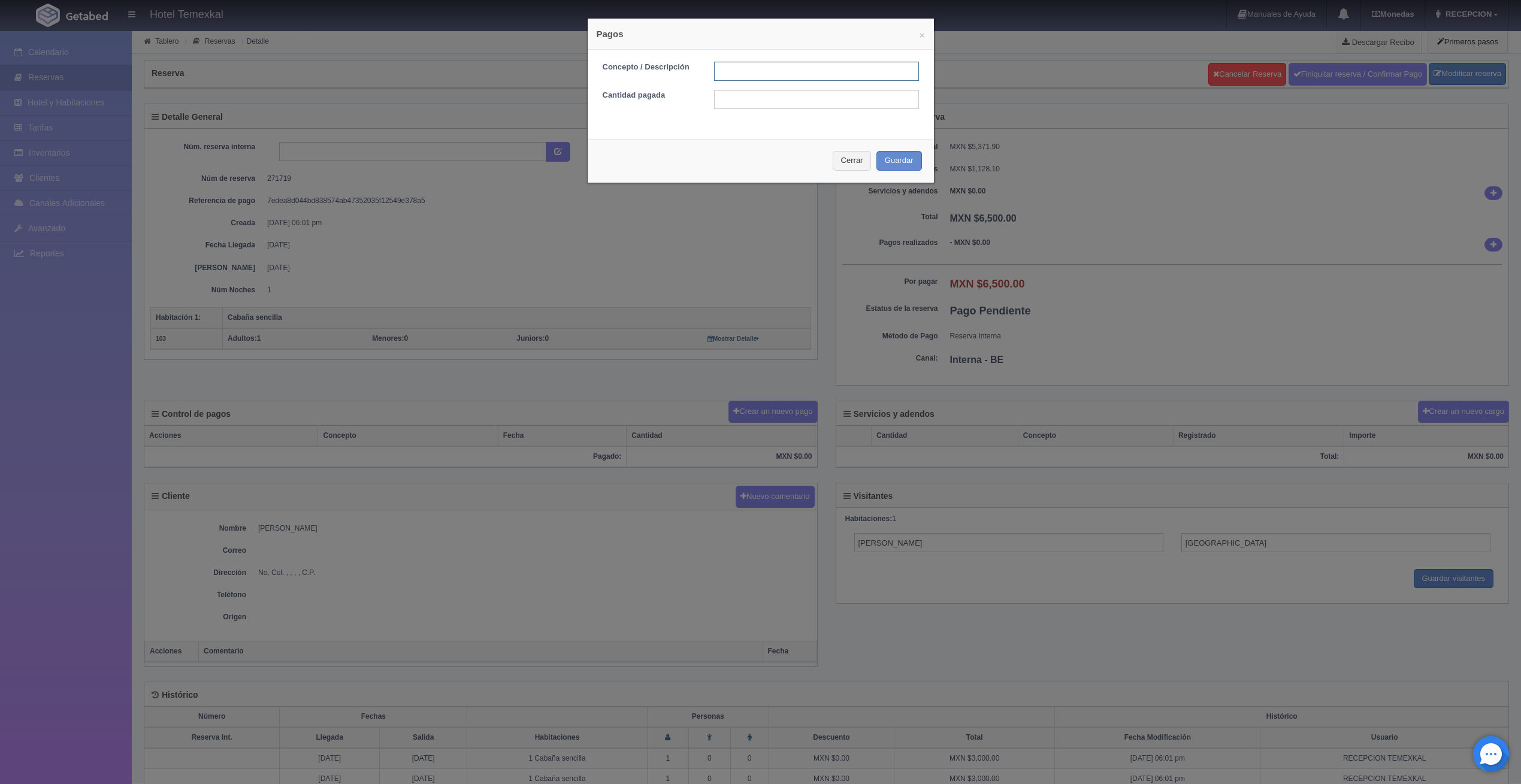
click at [768, 72] on input "text" at bounding box center [817, 71] width 205 height 19
type input "PRIMER ABONO"
click at [748, 100] on input "2400" at bounding box center [817, 99] width 205 height 19
type input "2"
type input "3150"
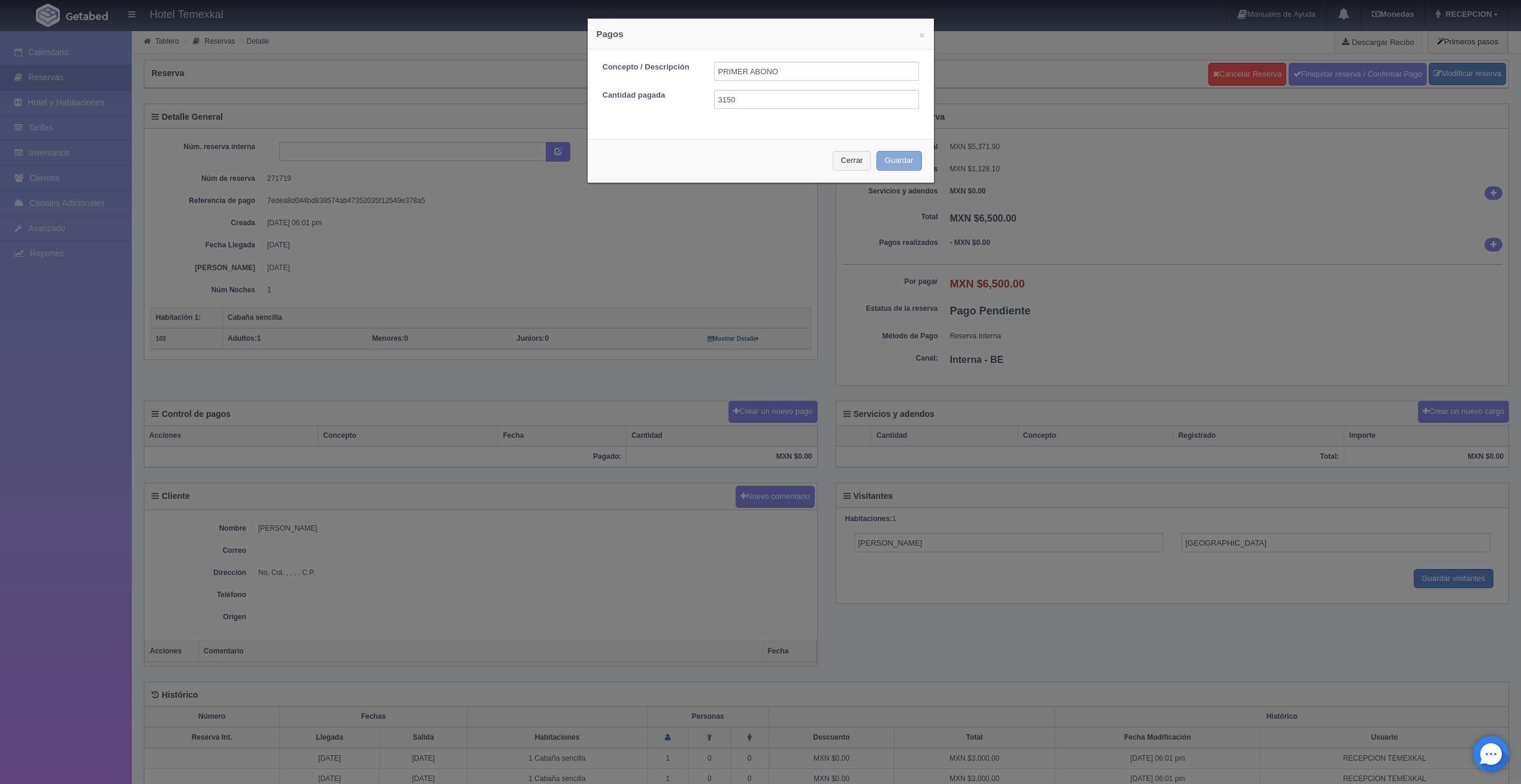
click at [887, 163] on button "Guardar" at bounding box center [900, 161] width 46 height 20
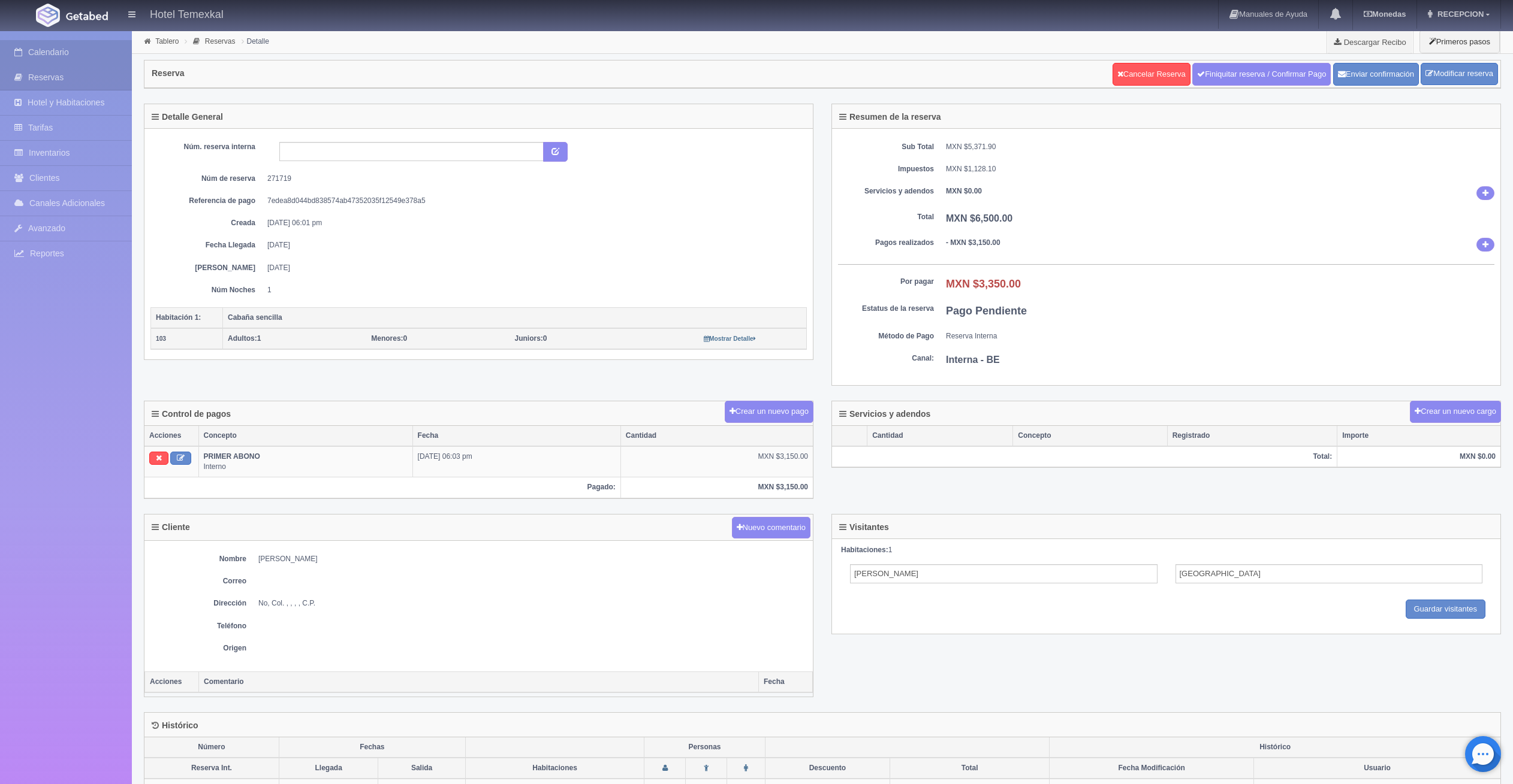
click at [55, 59] on link "Calendario" at bounding box center [66, 52] width 132 height 25
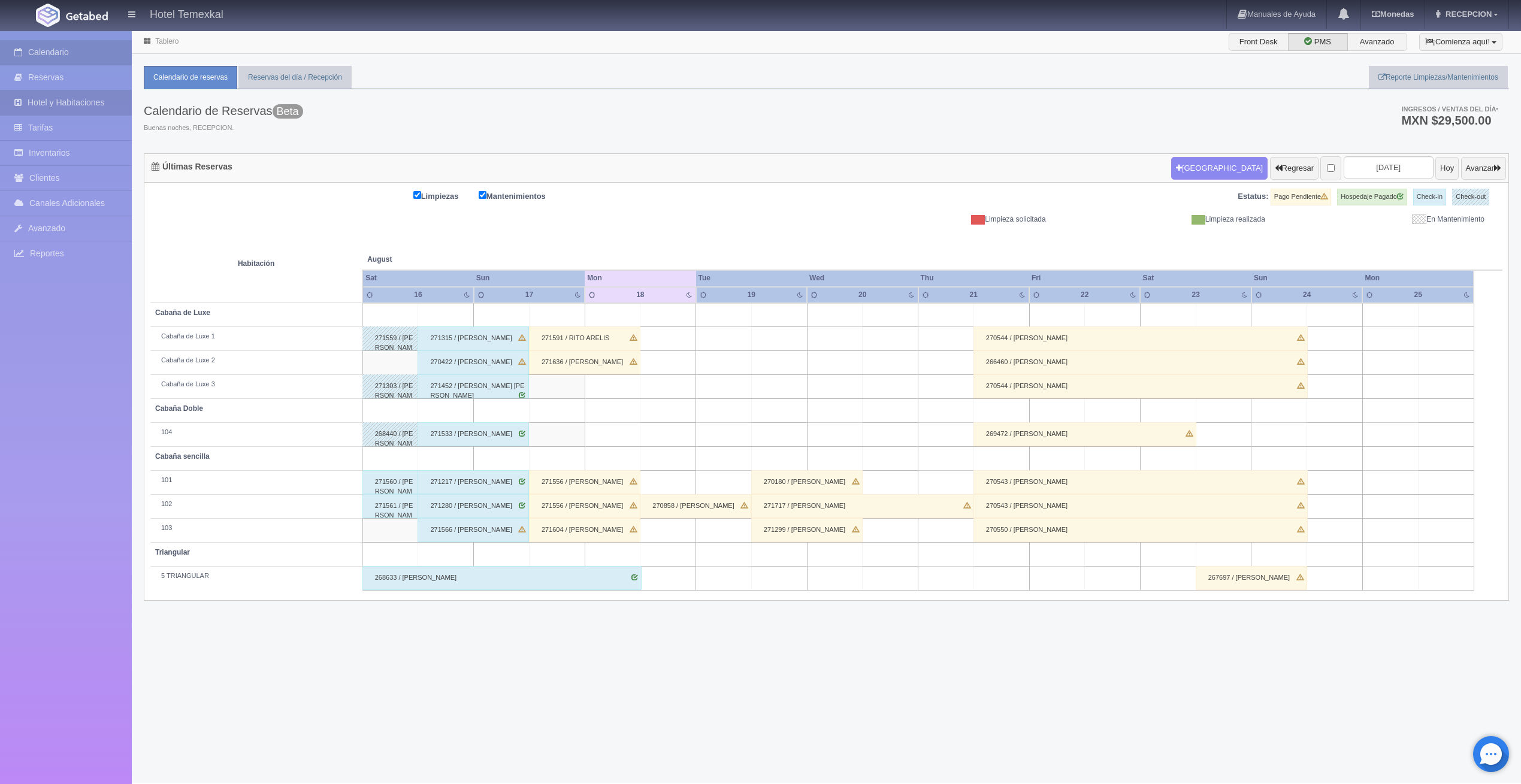
click at [69, 101] on link "Hotel y Habitaciones" at bounding box center [66, 103] width 132 height 25
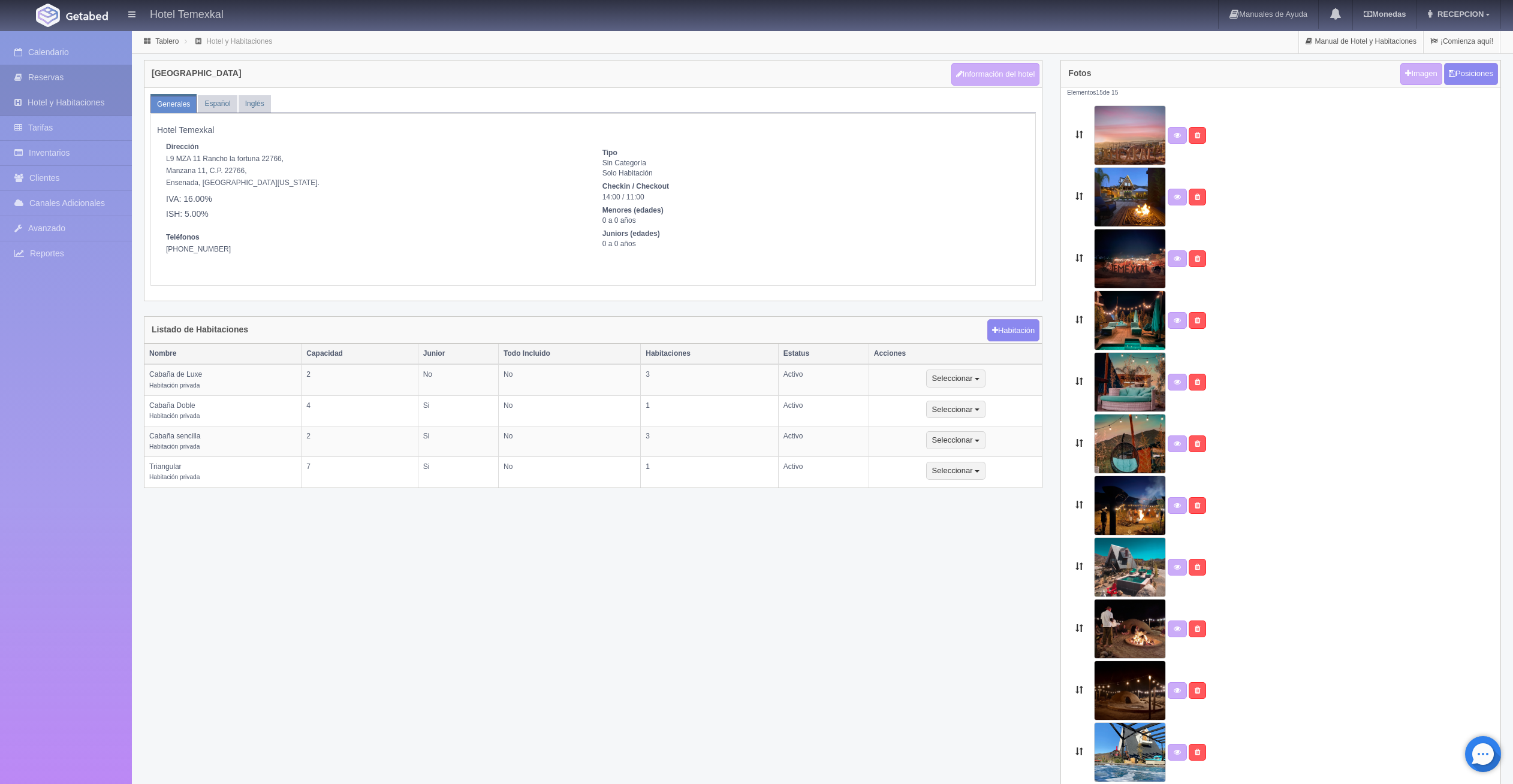
click at [71, 76] on link "Reservas" at bounding box center [66, 78] width 132 height 25
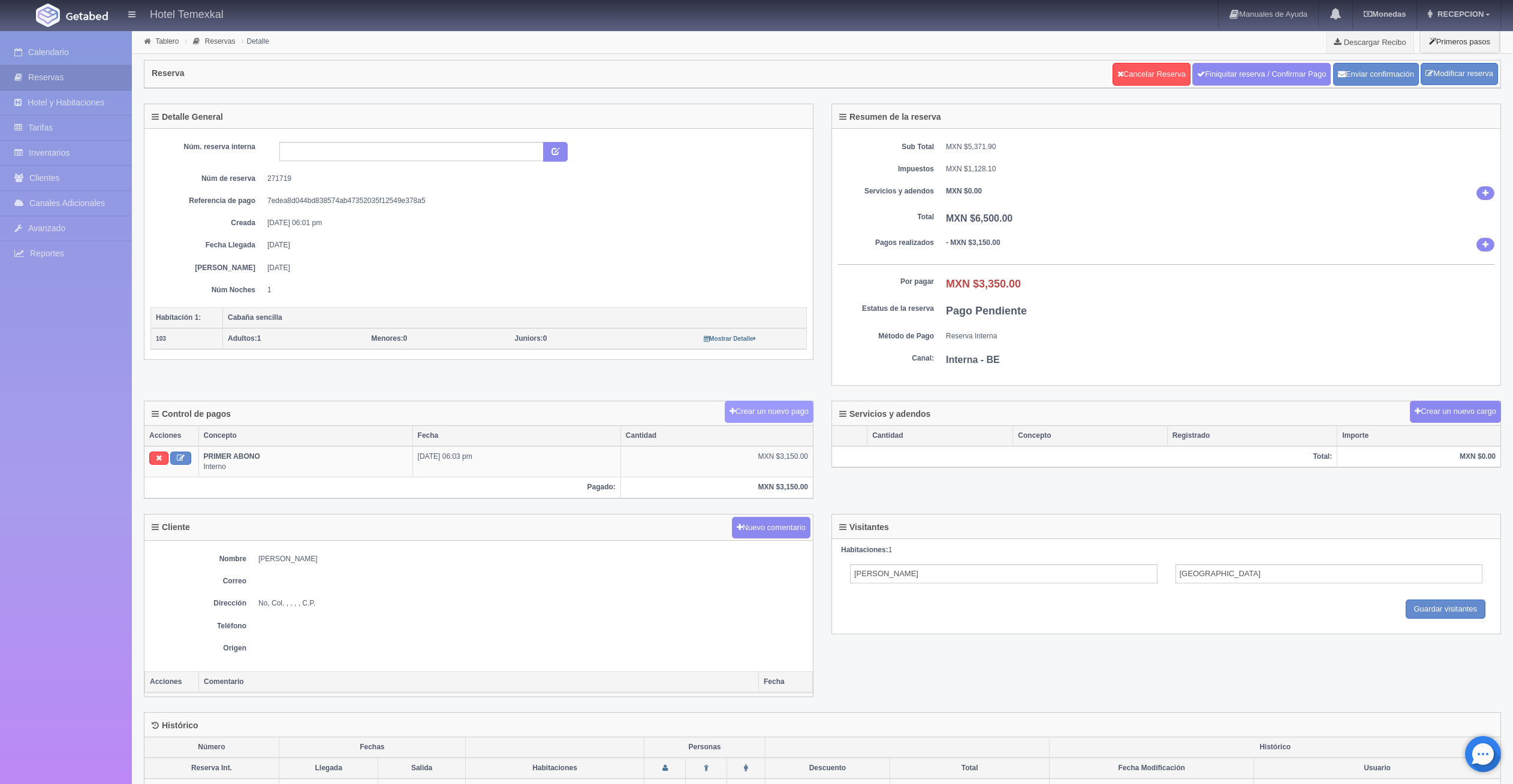
click at [771, 421] on button "Crear un nuevo pago" at bounding box center [769, 412] width 89 height 22
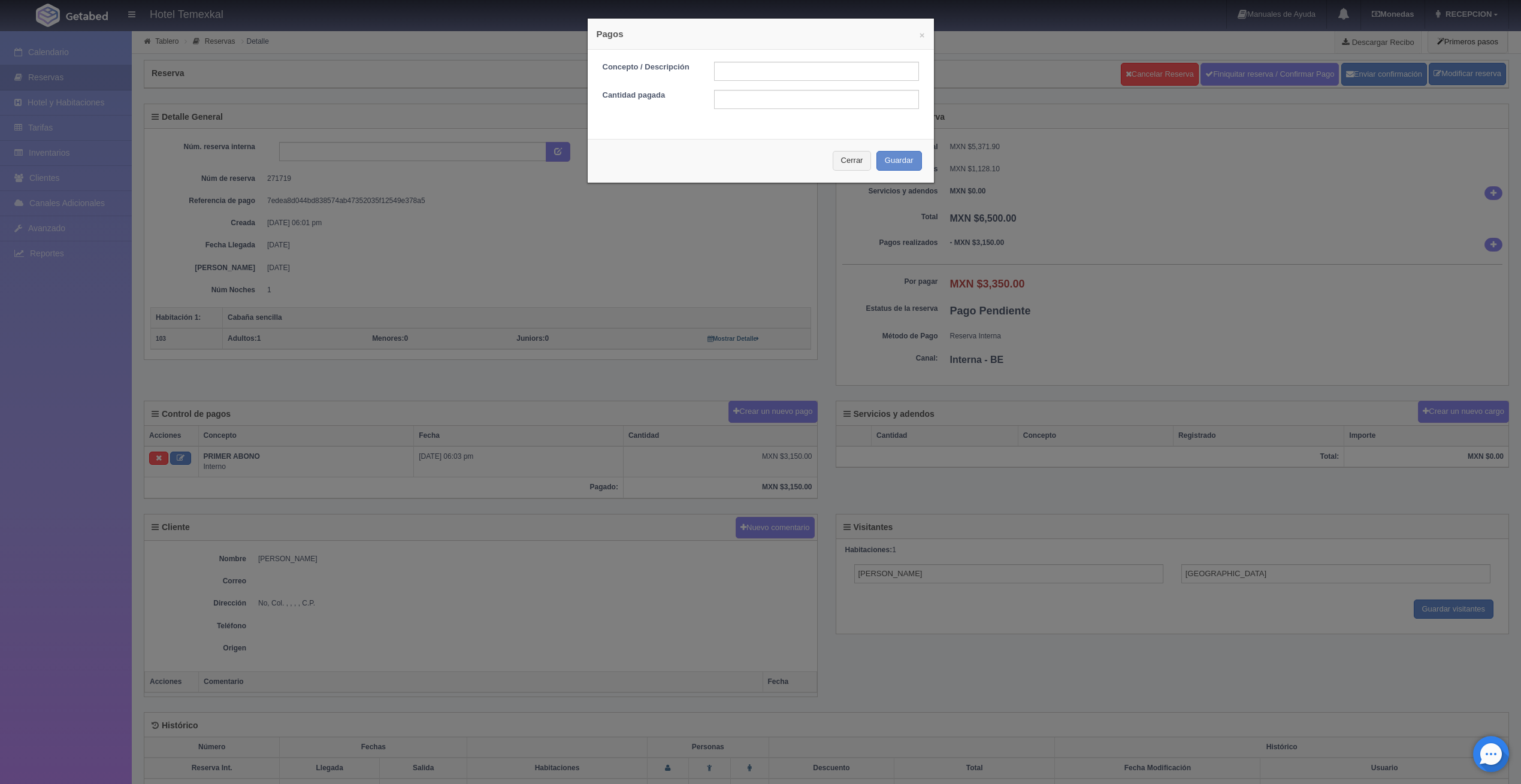
click at [738, 84] on form "Concepto / Descripción Cantidad pagada" at bounding box center [761, 85] width 316 height 47
click at [736, 78] on input "text" at bounding box center [817, 71] width 205 height 19
type input "PRIMER ABONO"
type input "3150"
click at [745, 99] on input "3150" at bounding box center [817, 99] width 205 height 19
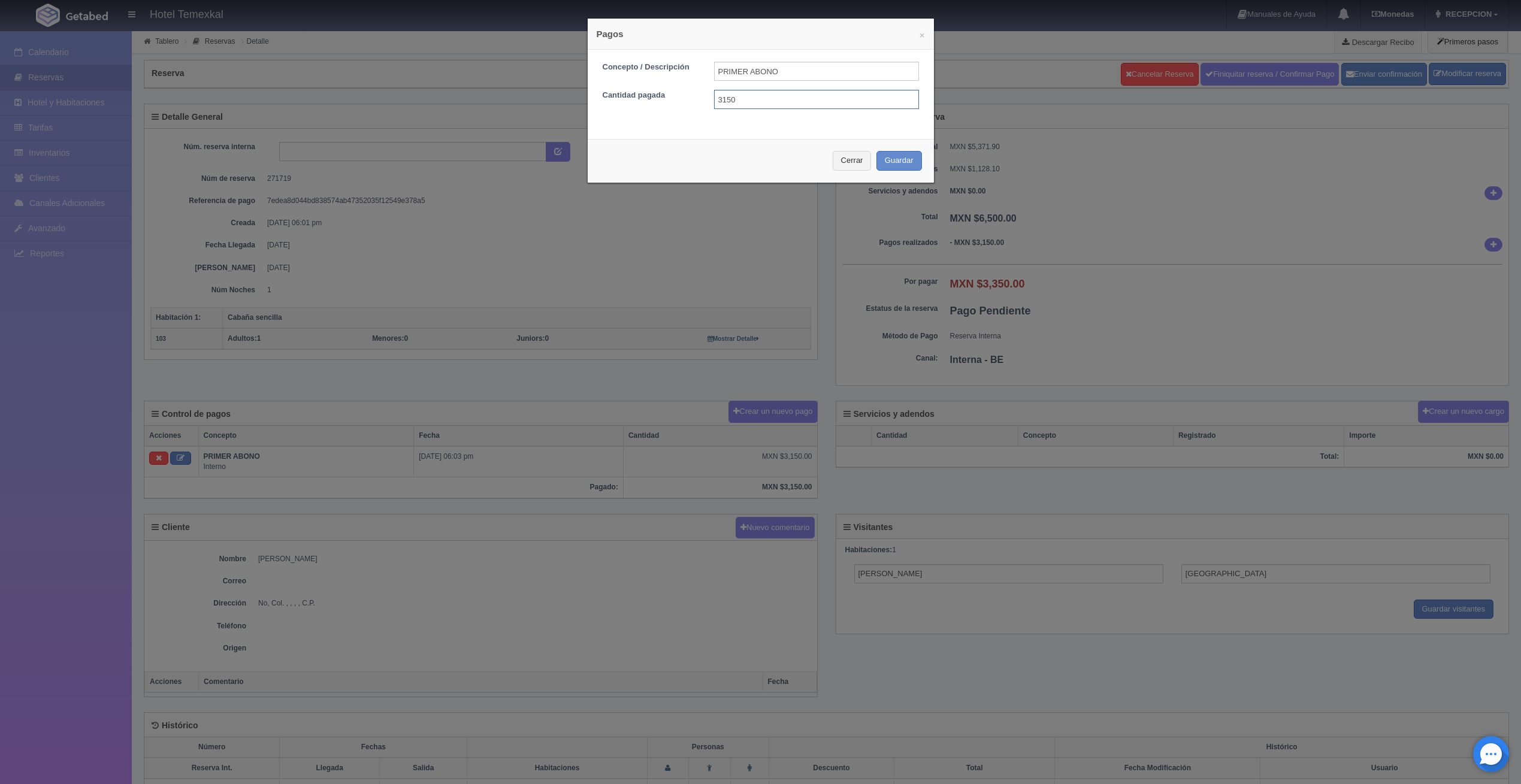
drag, startPoint x: 754, startPoint y: 100, endPoint x: 672, endPoint y: 97, distance: 82.1
click at [672, 97] on div "Cantidad pagada 3150" at bounding box center [761, 99] width 335 height 19
type input "100"
click at [892, 157] on button "Guardar" at bounding box center [900, 161] width 46 height 20
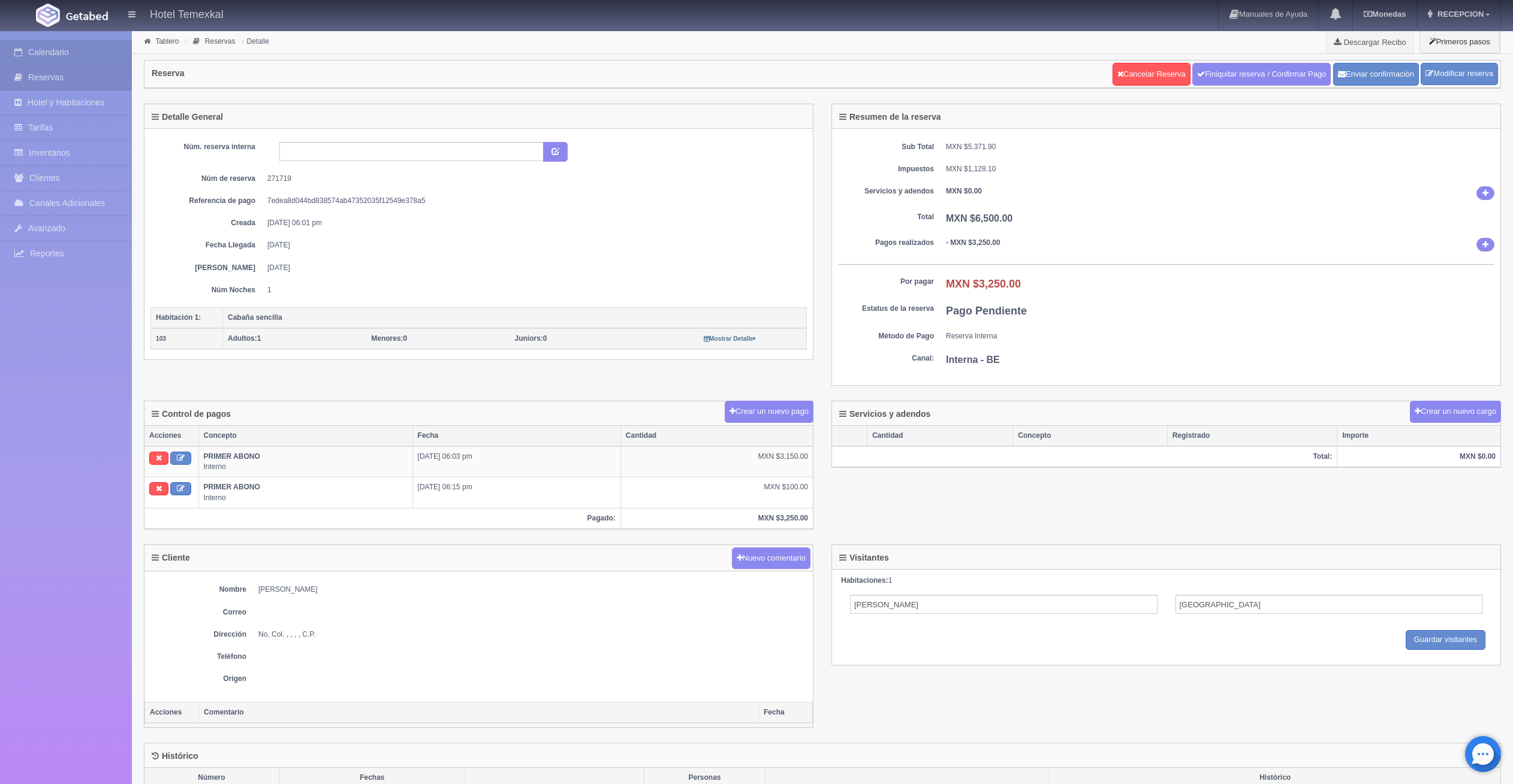
click at [84, 54] on link "Calendario" at bounding box center [66, 52] width 132 height 25
